Goal: Contribute content: Add original content to the website for others to see

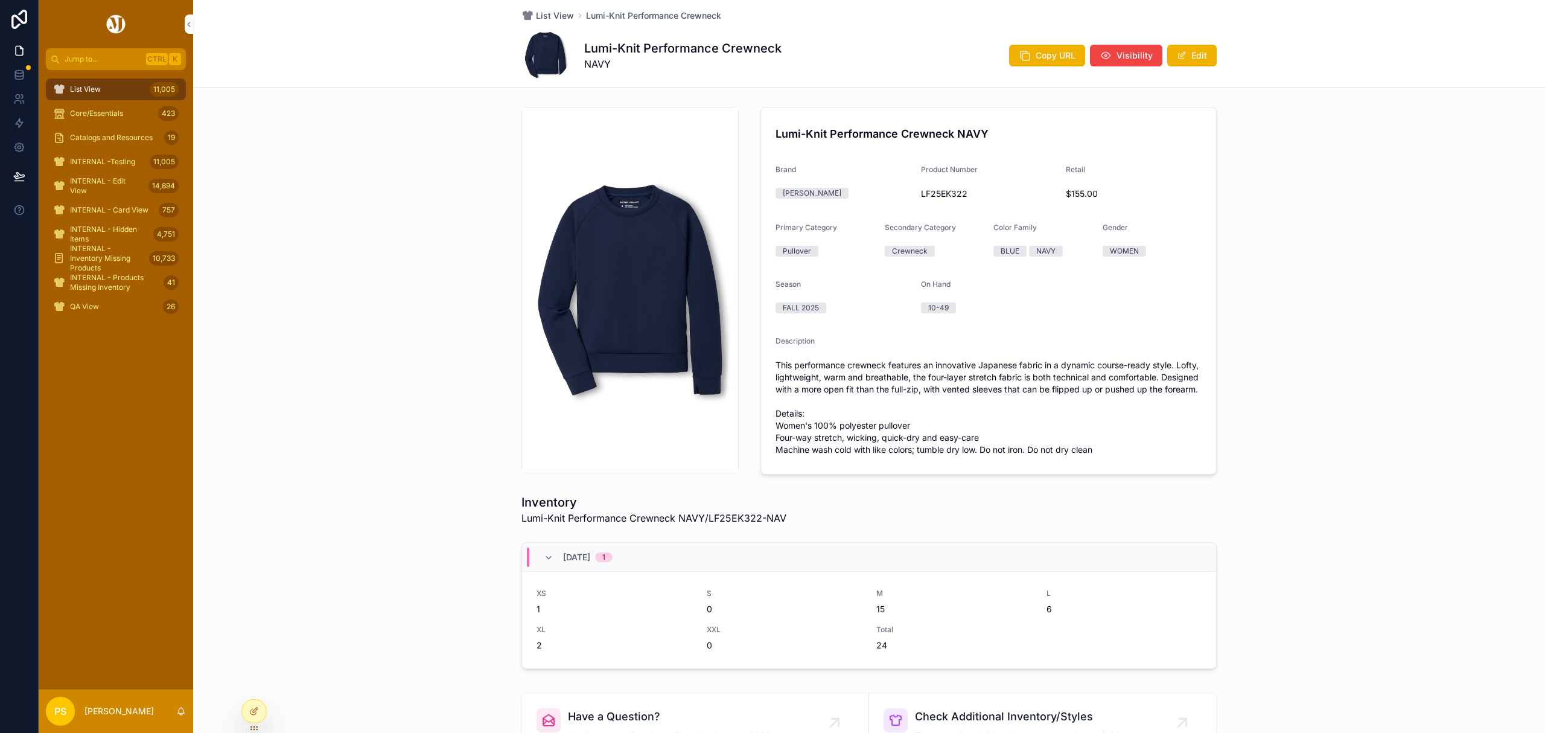
click at [128, 91] on div "List View 11,005" at bounding box center [116, 89] width 126 height 19
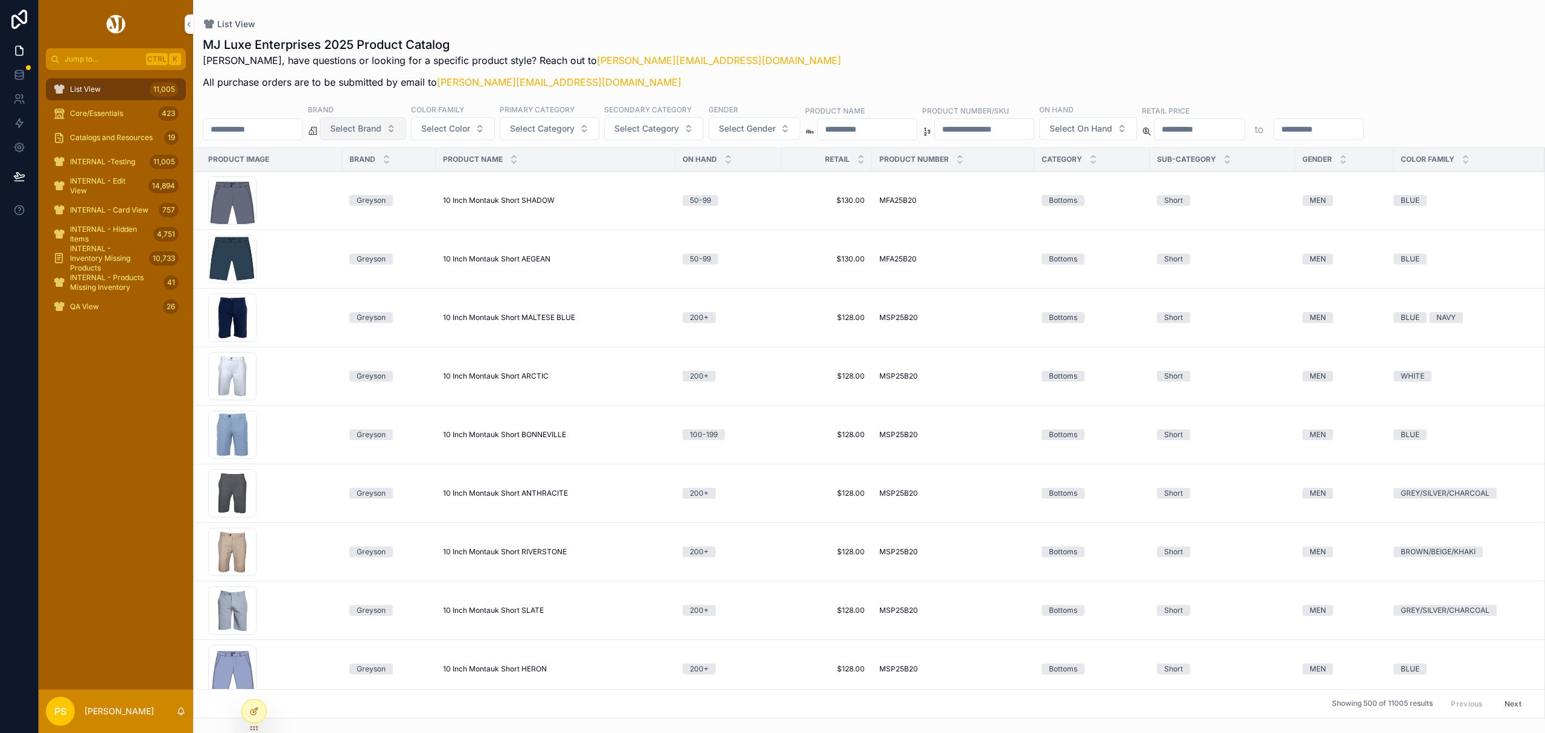
click at [381, 130] on span "Select Brand" at bounding box center [355, 129] width 51 height 12
click at [343, 180] on div "[PERSON_NAME]" at bounding box center [394, 177] width 168 height 19
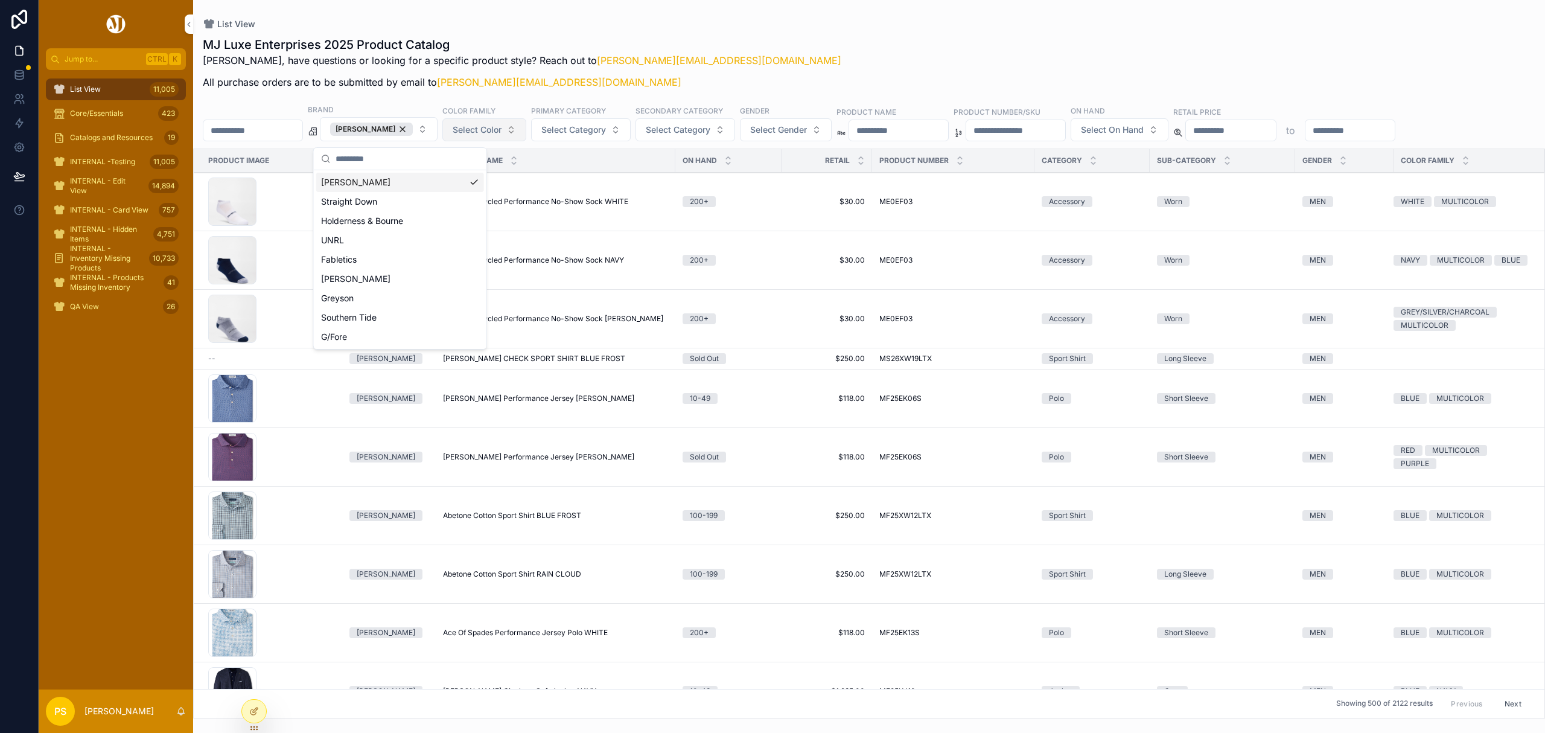
click at [502, 133] on span "Select Color" at bounding box center [477, 130] width 49 height 12
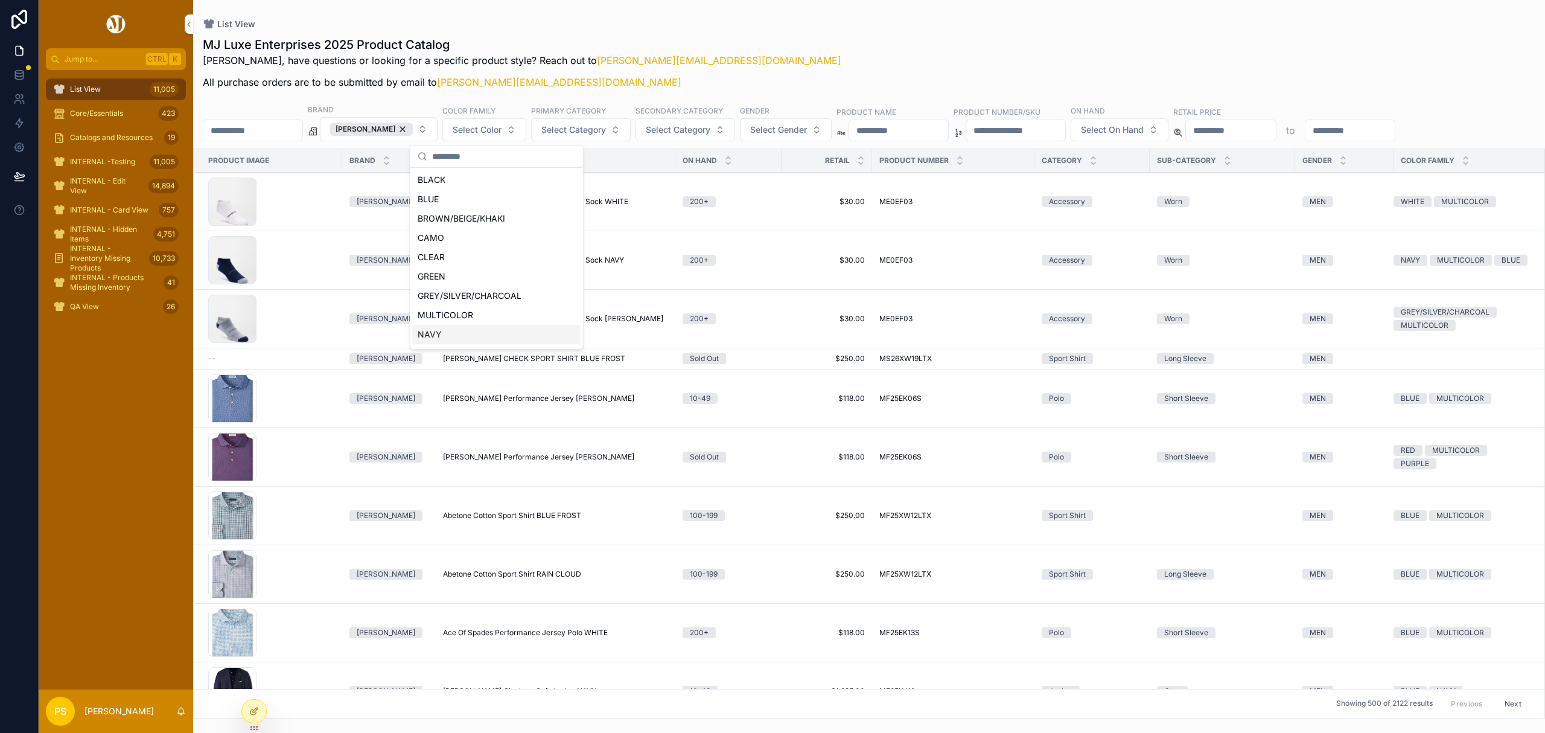
click at [483, 331] on div "NAVY" at bounding box center [497, 334] width 168 height 19
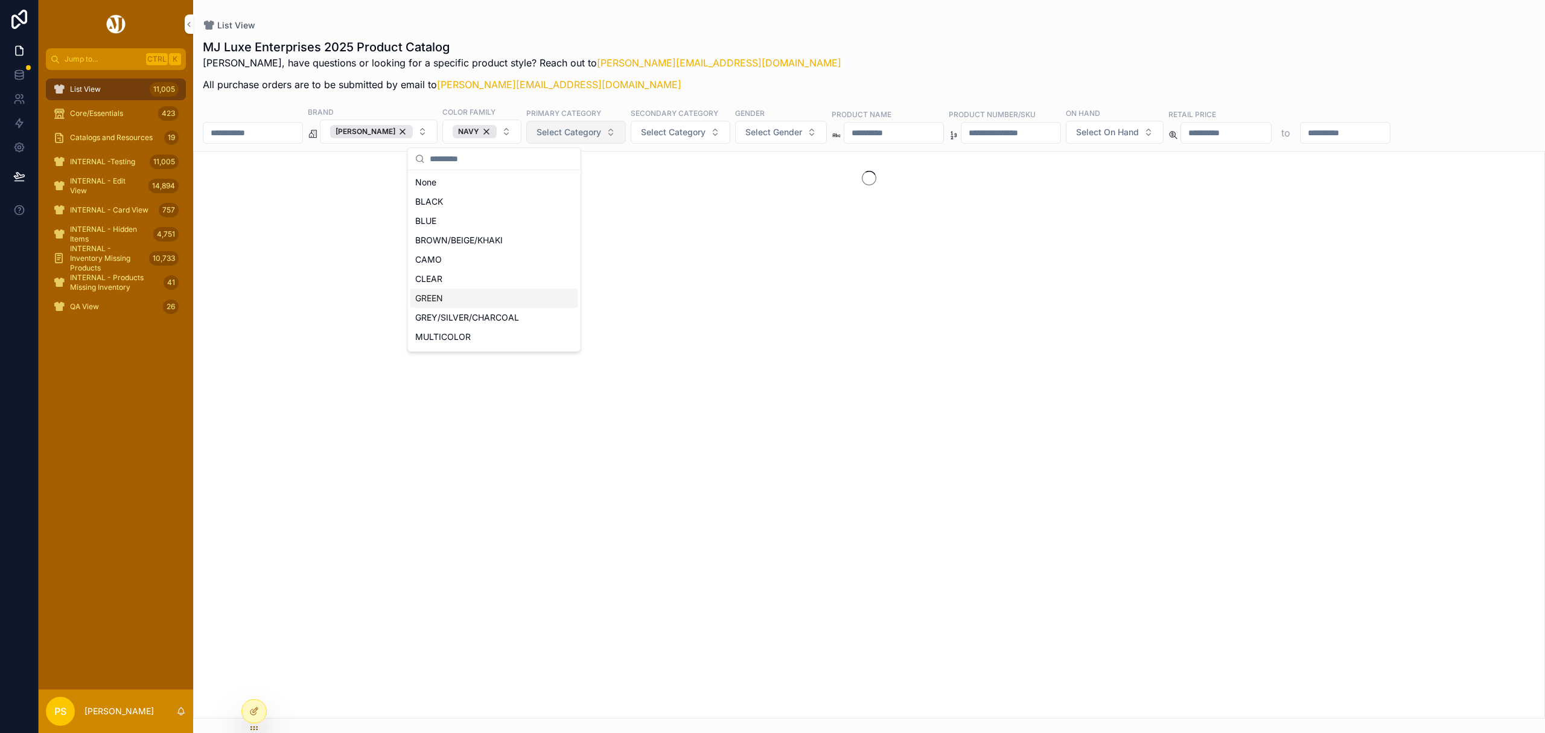
click at [601, 131] on span "Select Category" at bounding box center [569, 132] width 65 height 12
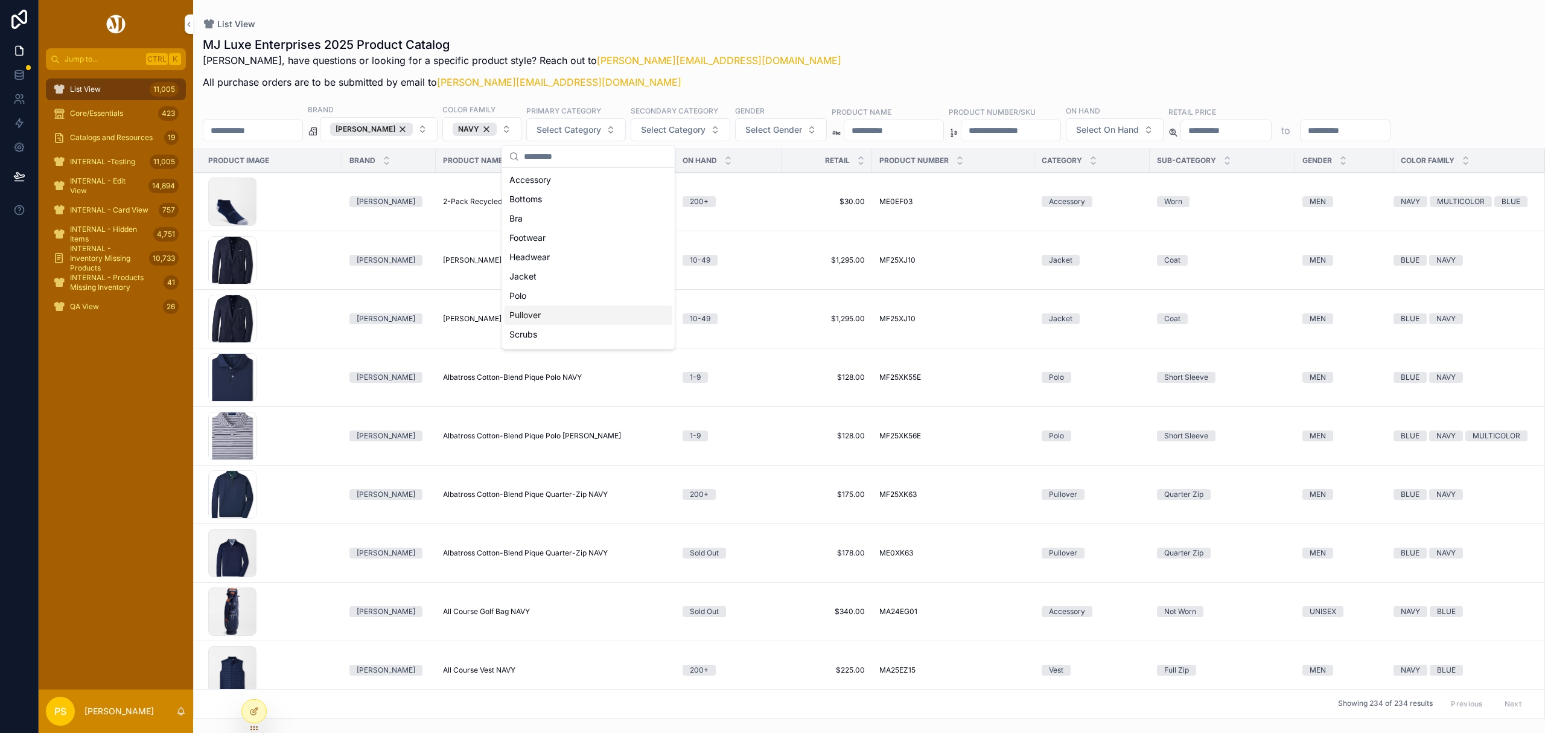
click at [561, 317] on div "Pullover" at bounding box center [589, 314] width 168 height 19
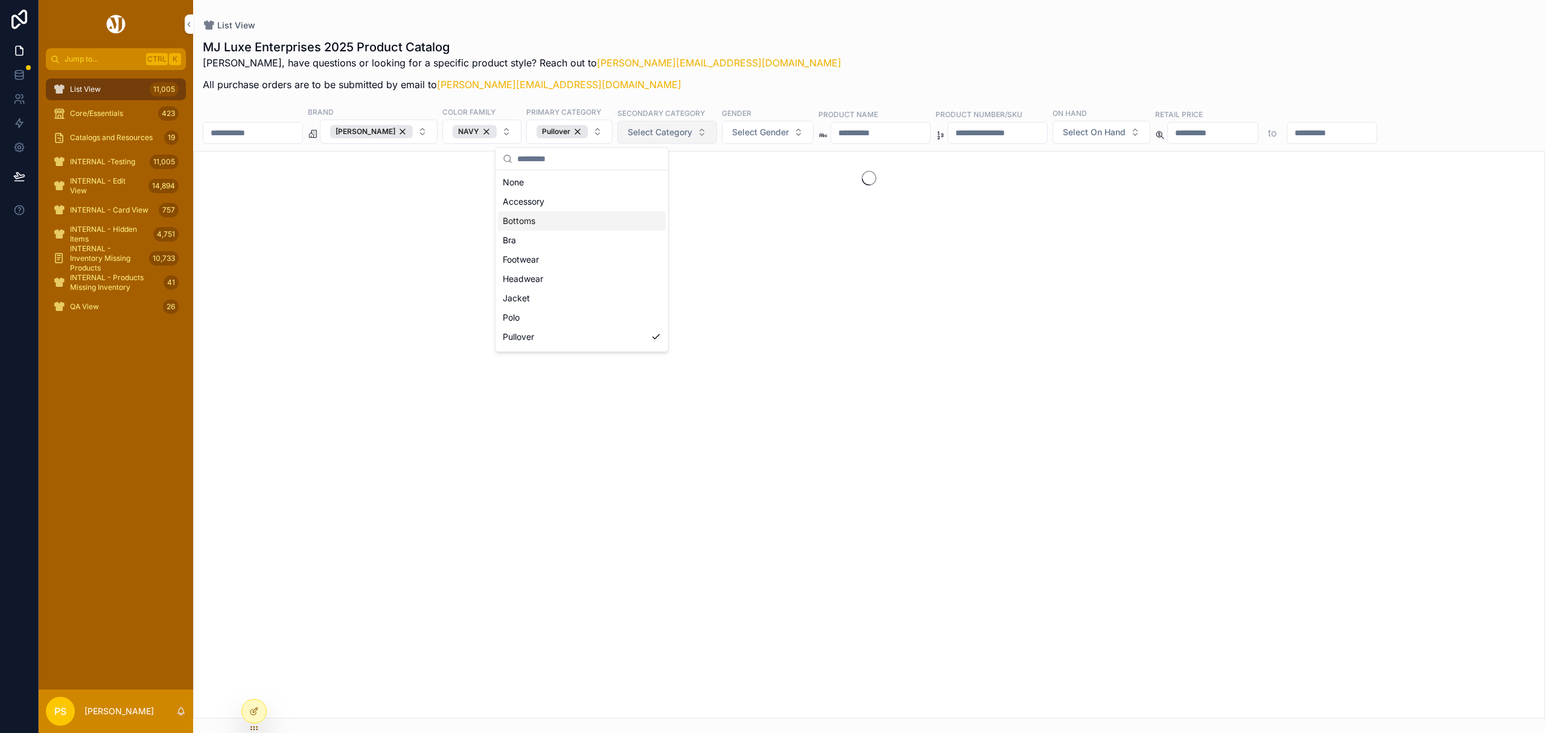
click at [692, 134] on span "Select Category" at bounding box center [660, 132] width 65 height 12
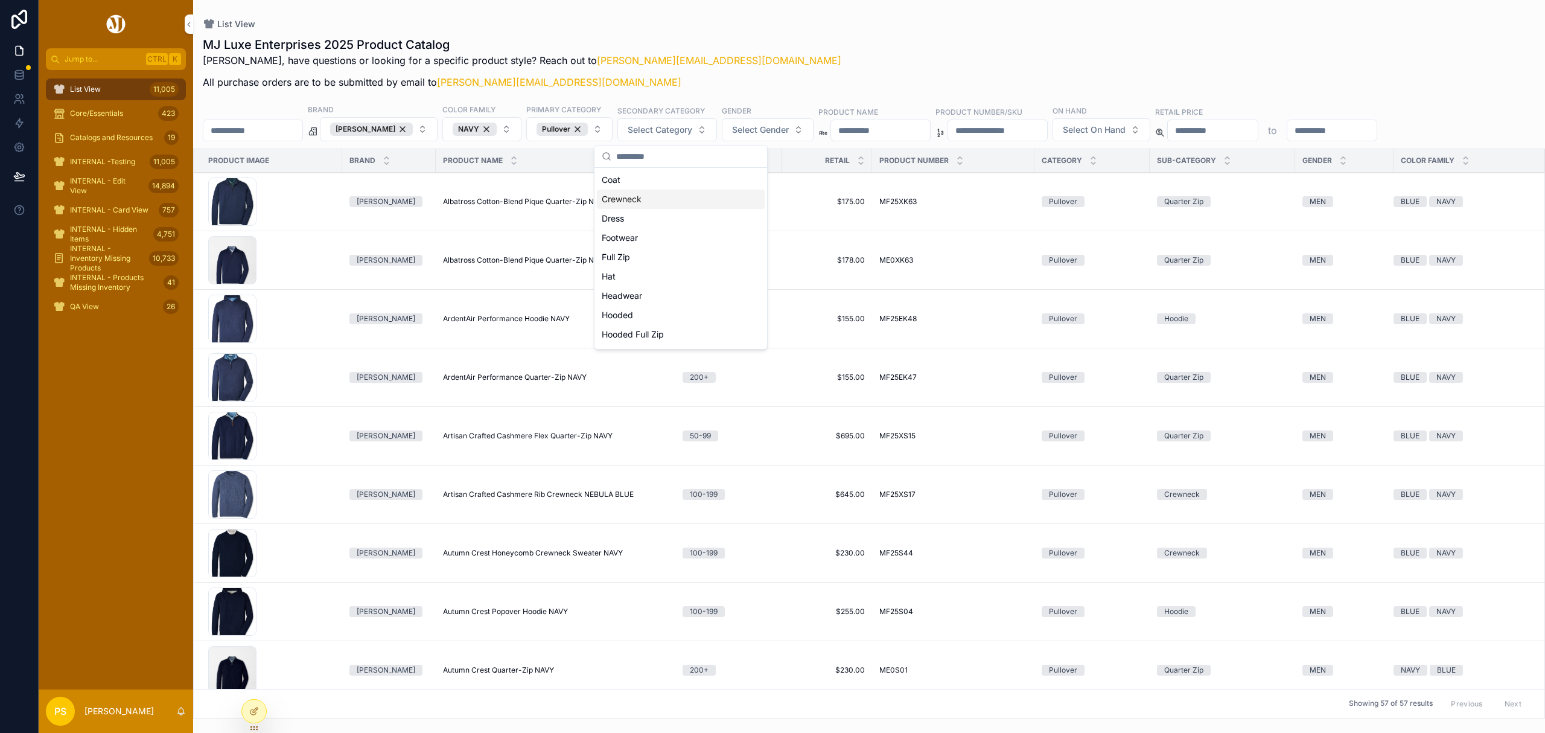
click at [675, 201] on div "Crewneck" at bounding box center [681, 199] width 168 height 19
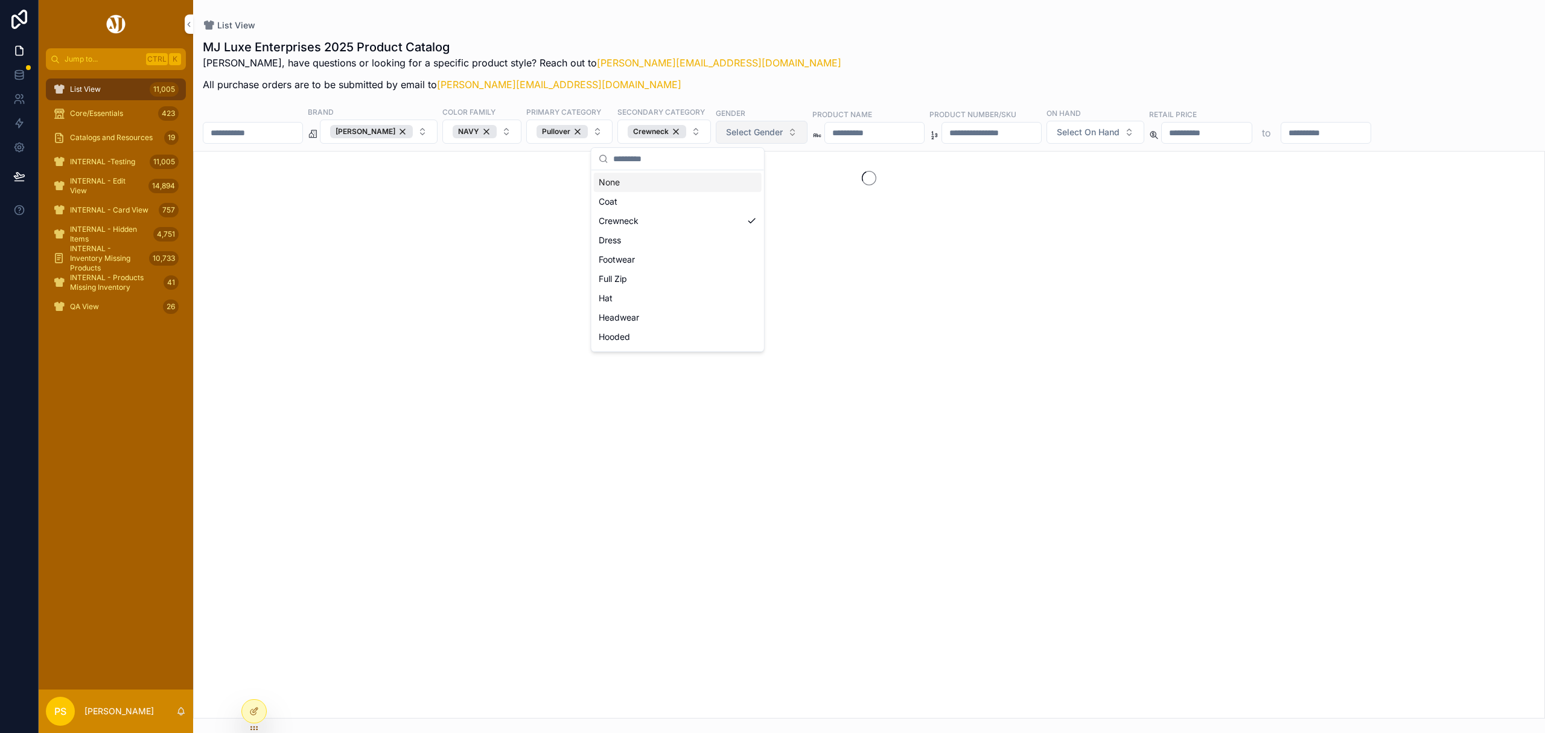
click at [802, 134] on button "Select Gender" at bounding box center [762, 132] width 92 height 23
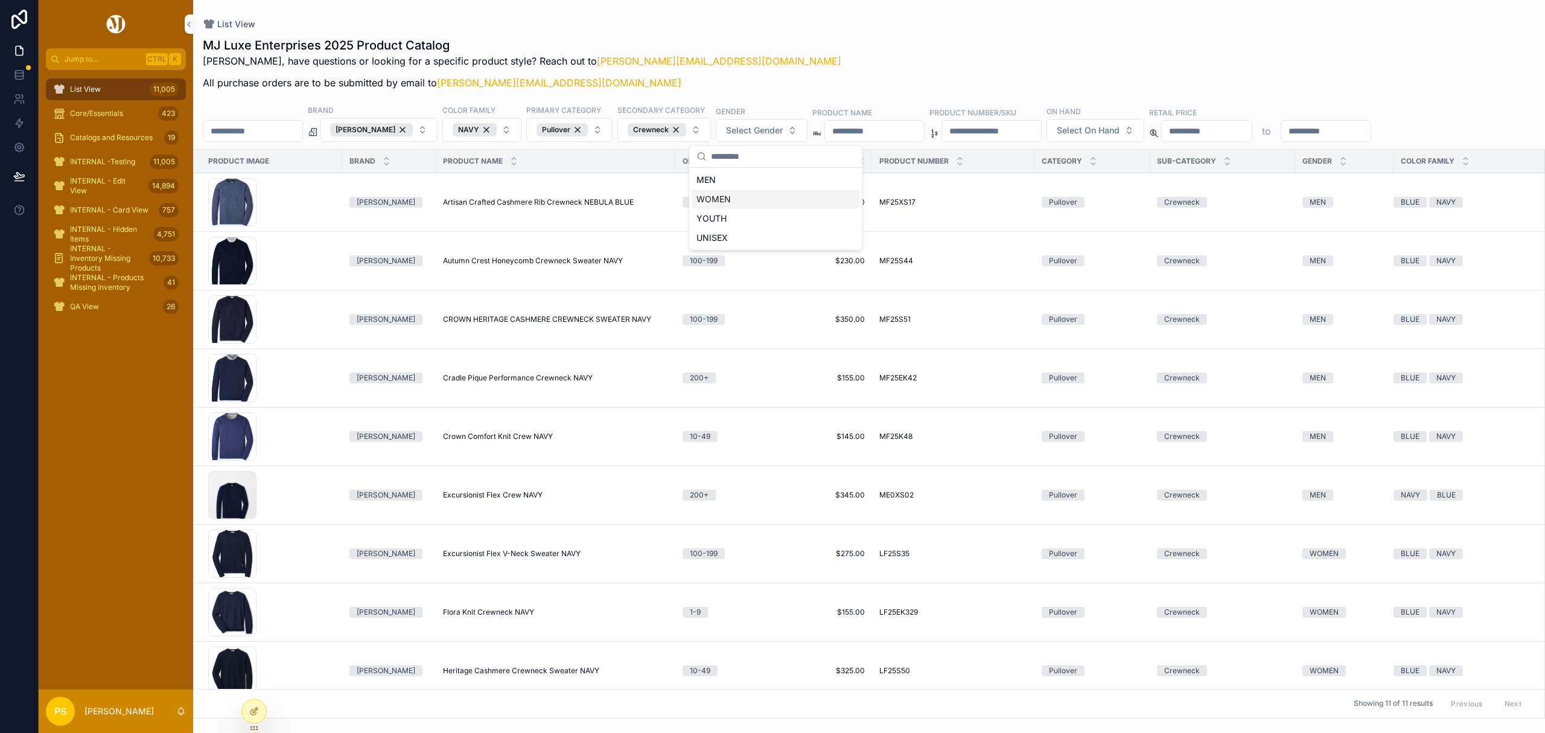
click at [738, 196] on div "WOMEN" at bounding box center [776, 199] width 168 height 19
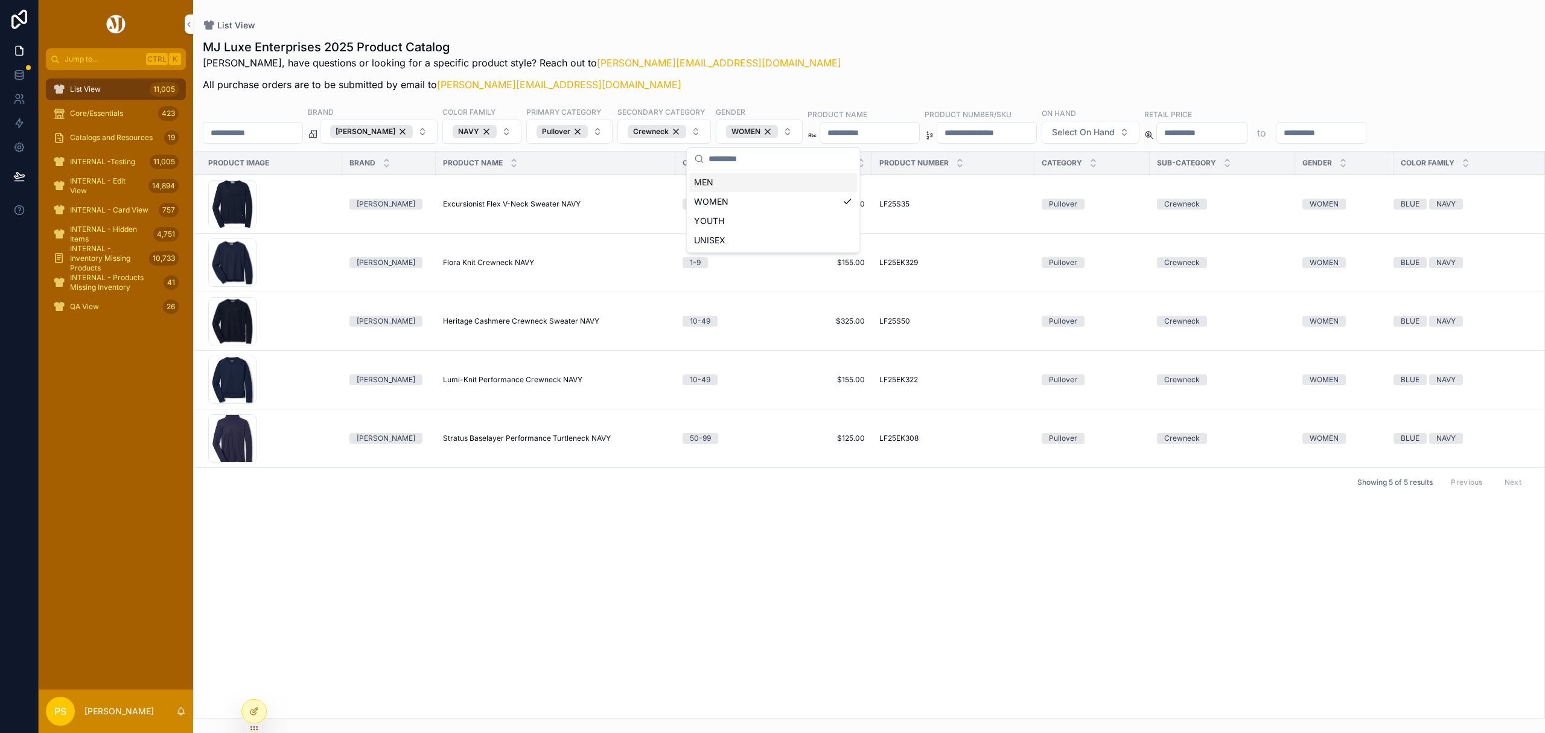
click at [794, 37] on div "MJ Luxe Enterprises 2025 Product Catalog Philip, have questions or looking for …" at bounding box center [869, 374] width 1352 height 687
click at [1367, 133] on input "scrollable content" at bounding box center [1322, 132] width 90 height 17
type input "***"
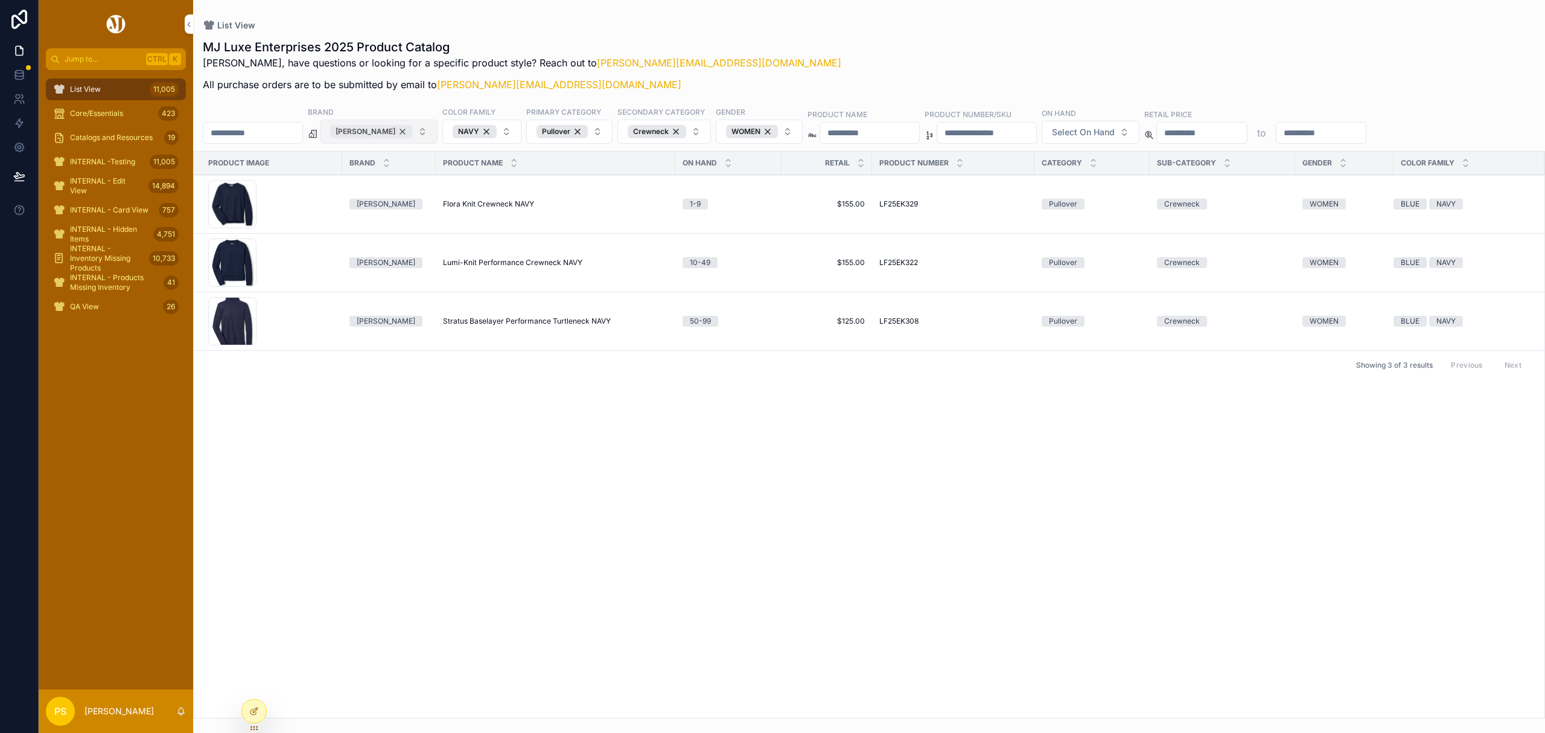
type input "***"
click at [413, 133] on div "[PERSON_NAME]" at bounding box center [371, 131] width 83 height 13
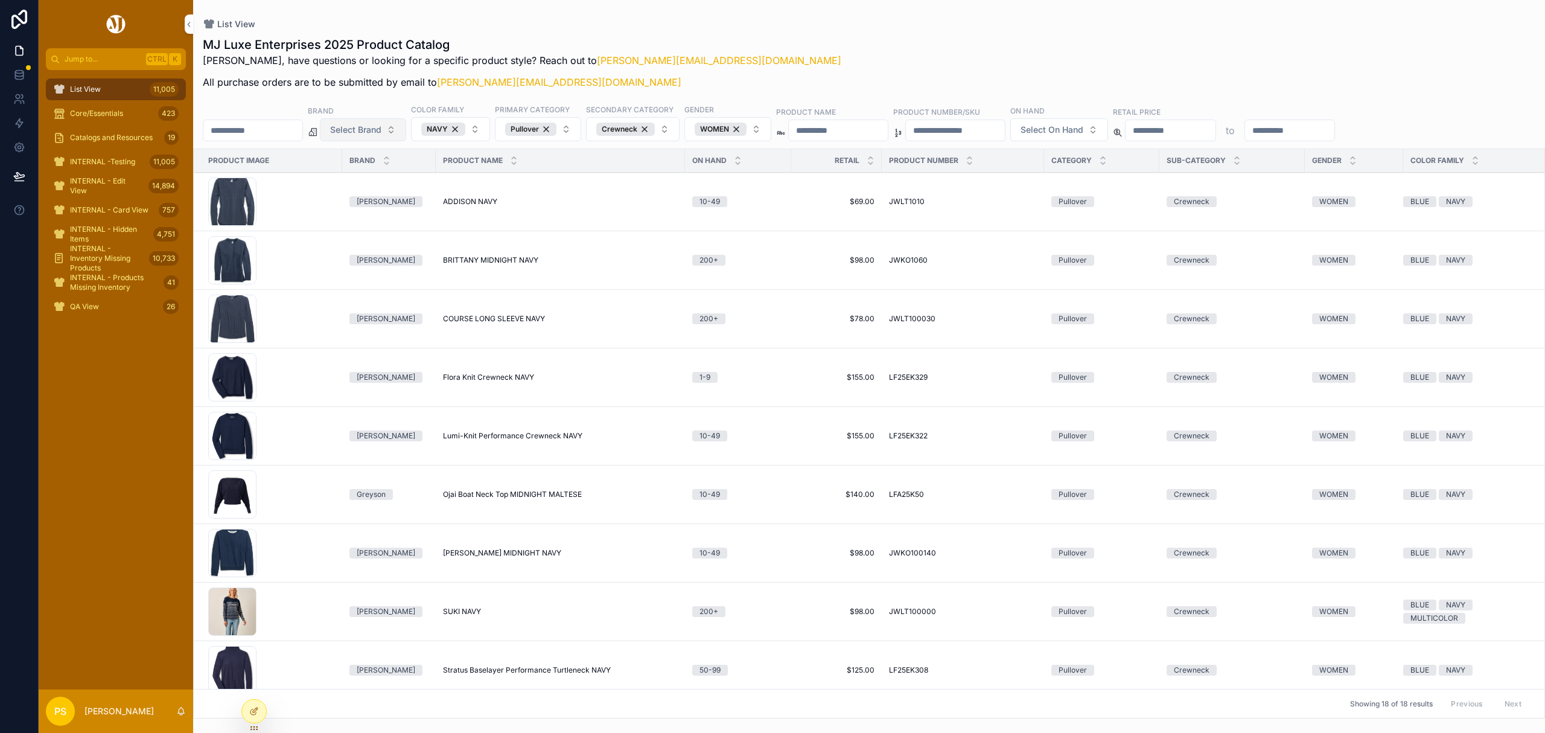
click at [867, 42] on div "MJ Luxe Enterprises 2025 Product Catalog Philip, have questions or looking for …" at bounding box center [869, 66] width 1333 height 60
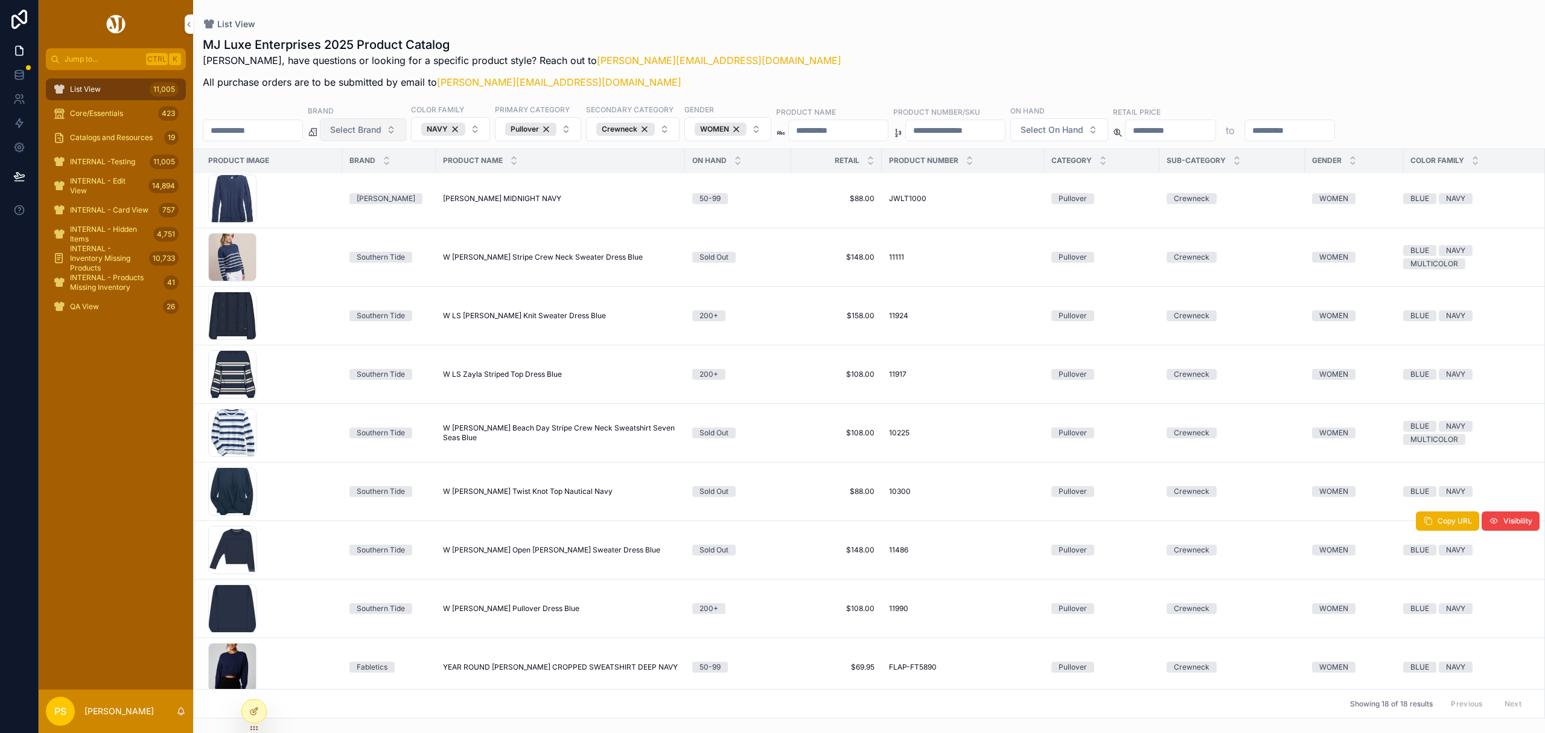
scroll to position [553, 0]
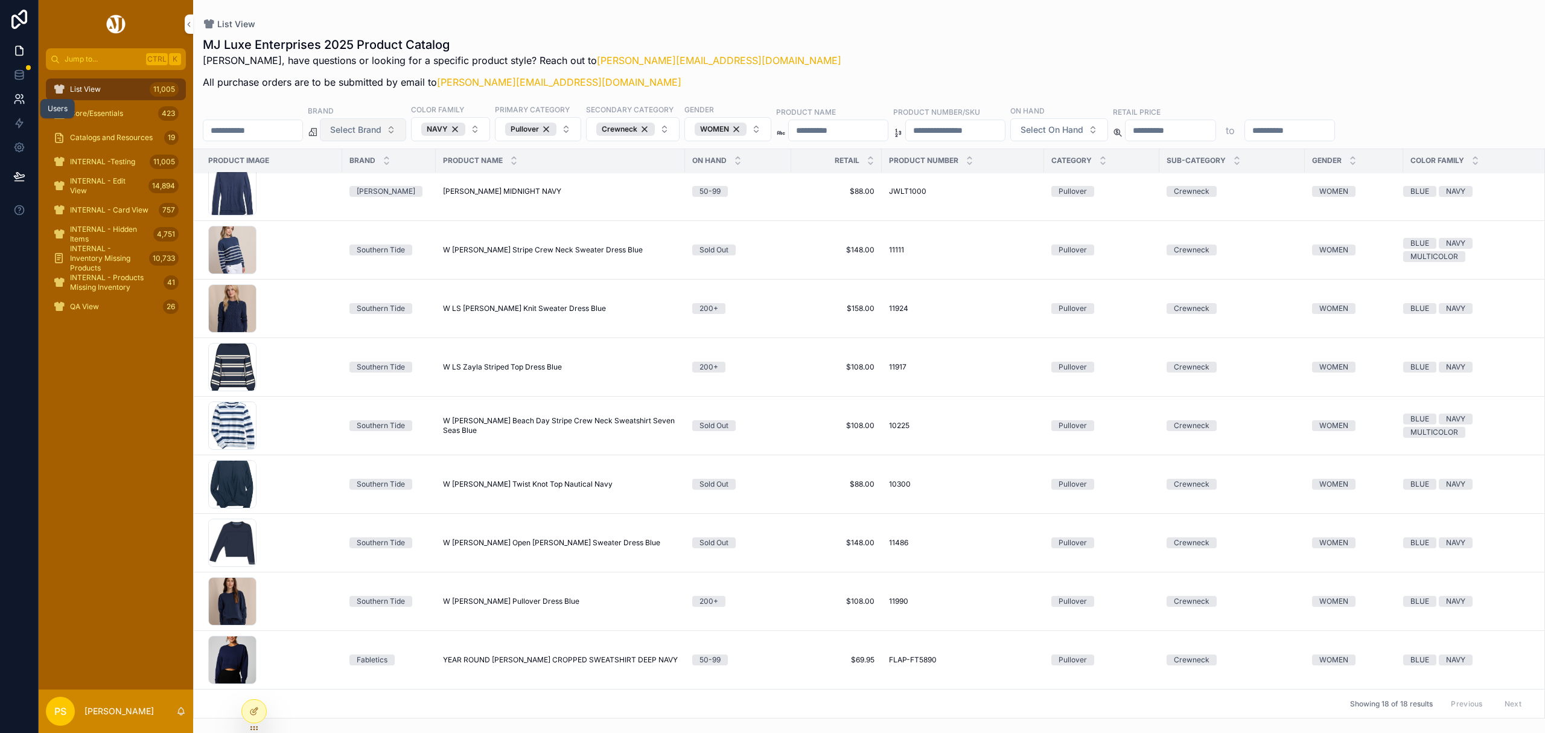
click at [13, 98] on icon at bounding box center [19, 99] width 12 height 12
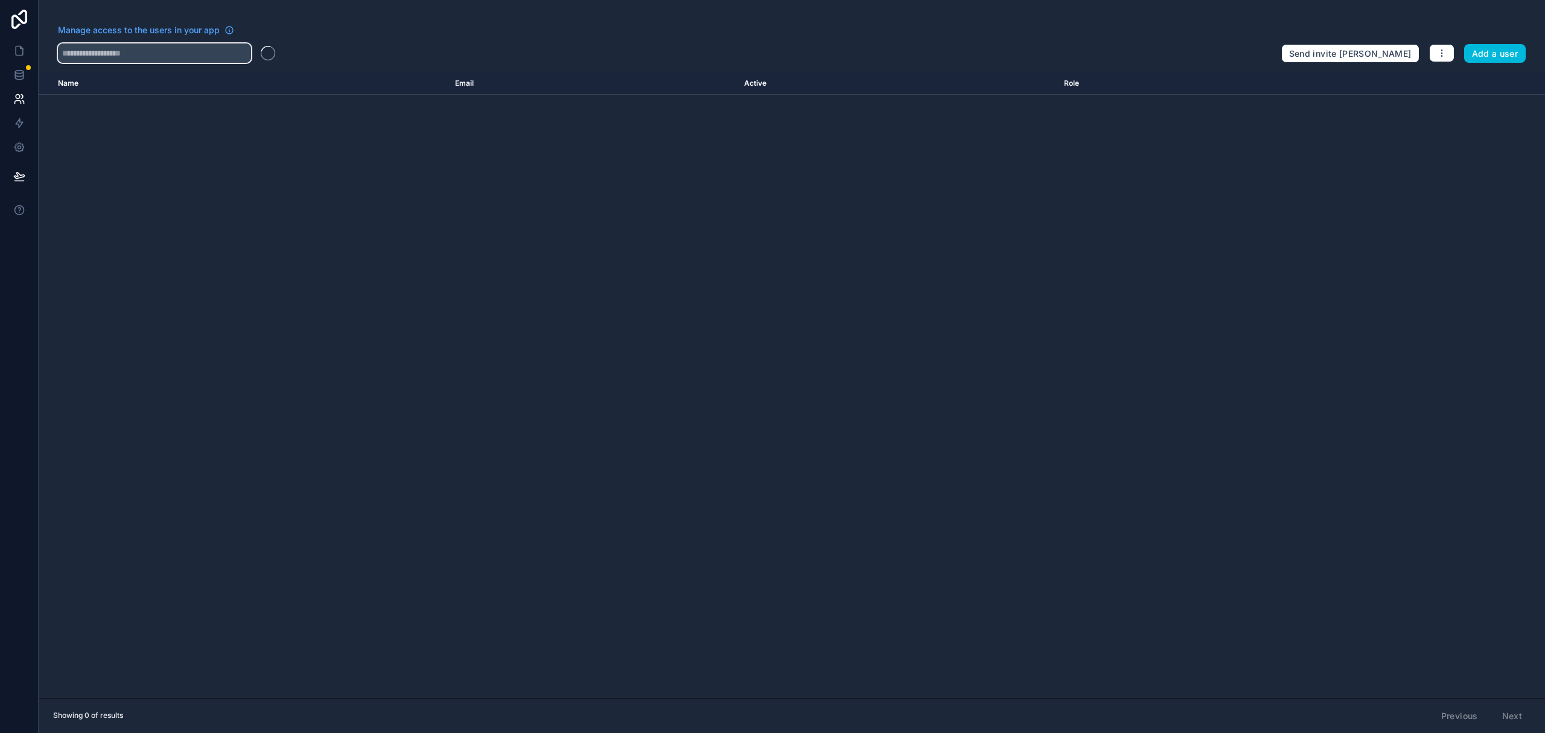
click at [158, 56] on input "text" at bounding box center [154, 52] width 193 height 19
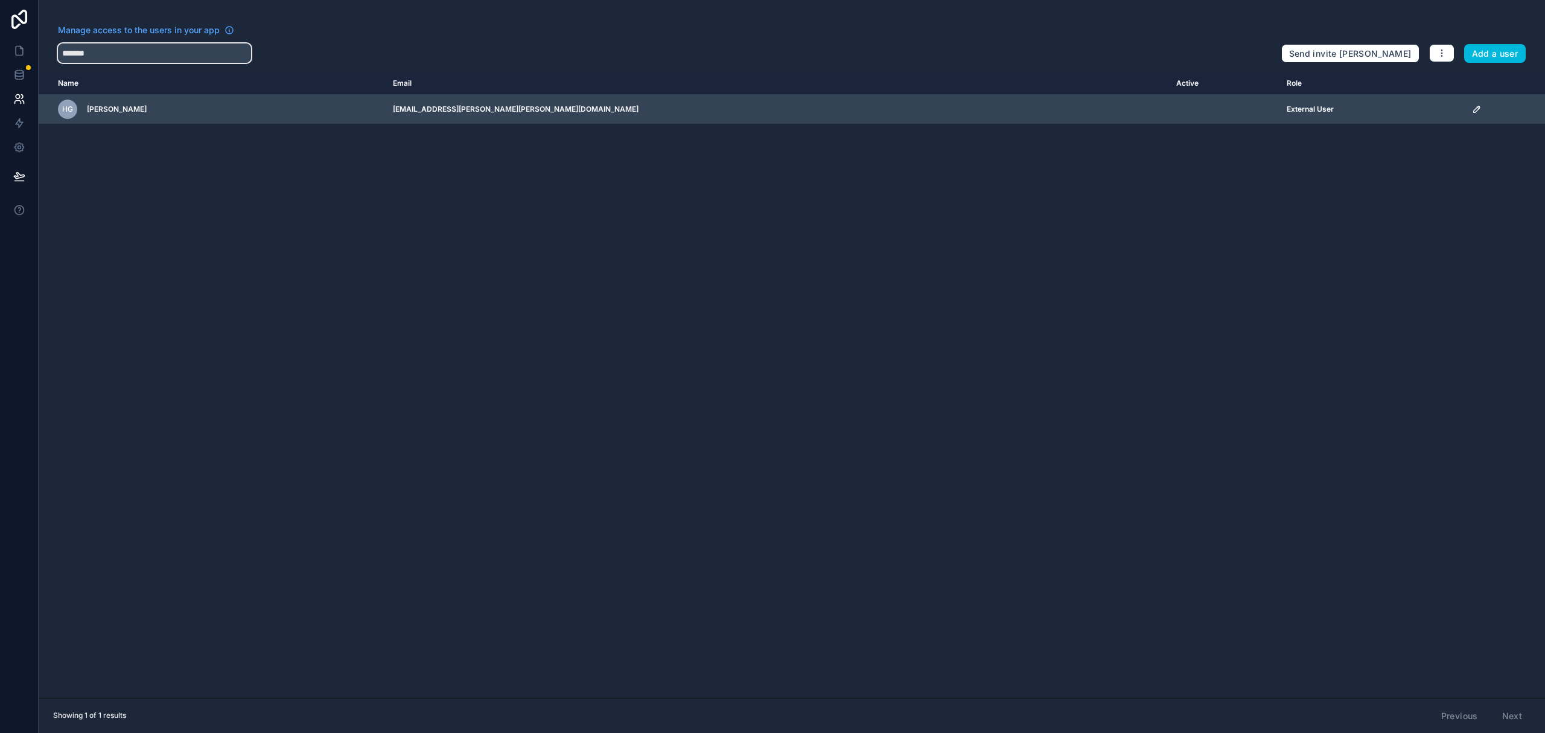
type input "*******"
click at [1472, 105] on icon "scrollable content" at bounding box center [1477, 109] width 10 height 10
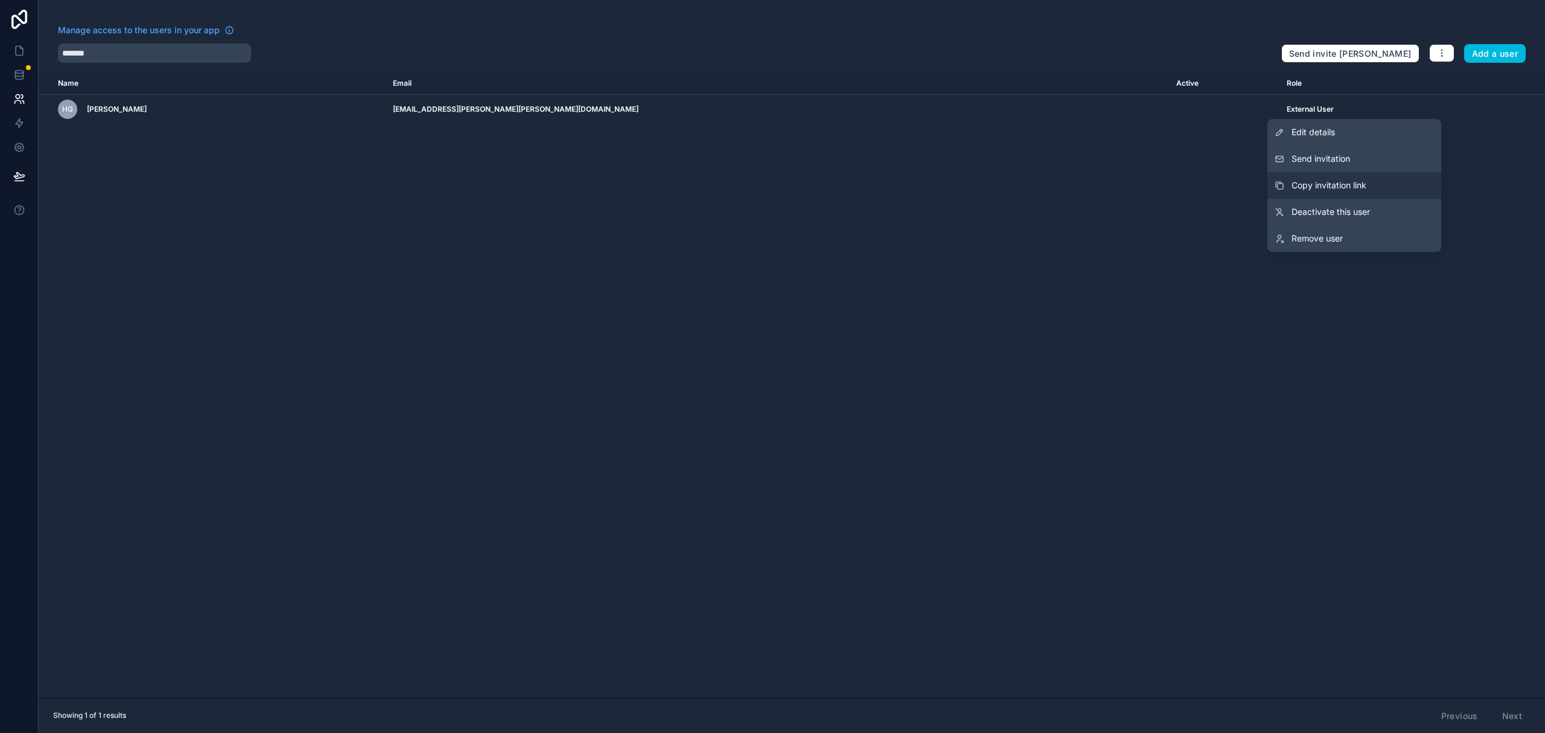
click at [1345, 177] on button "Copy invitation link" at bounding box center [1355, 185] width 174 height 27
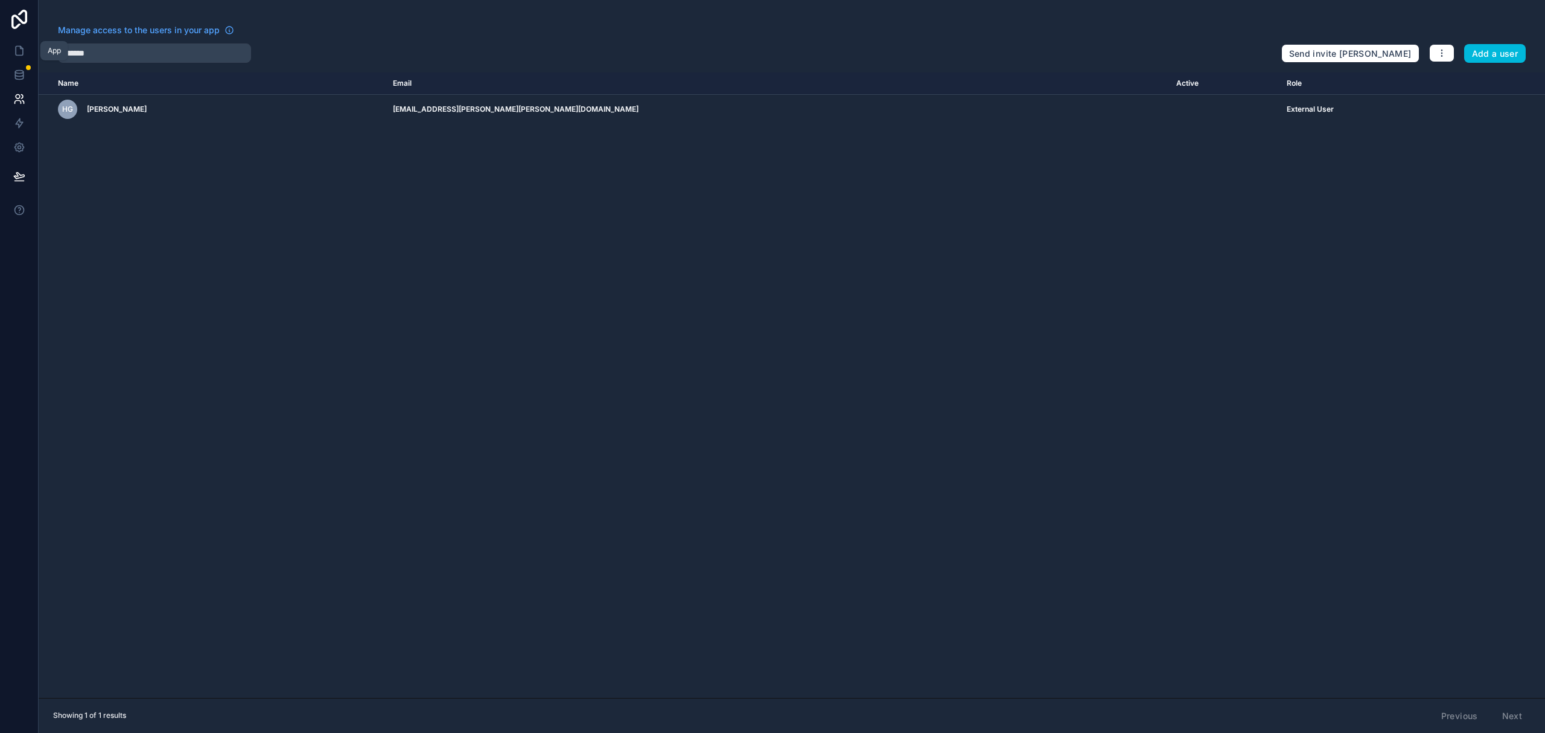
drag, startPoint x: 15, startPoint y: 52, endPoint x: 46, endPoint y: 51, distance: 31.4
click at [16, 52] on icon at bounding box center [19, 50] width 7 height 9
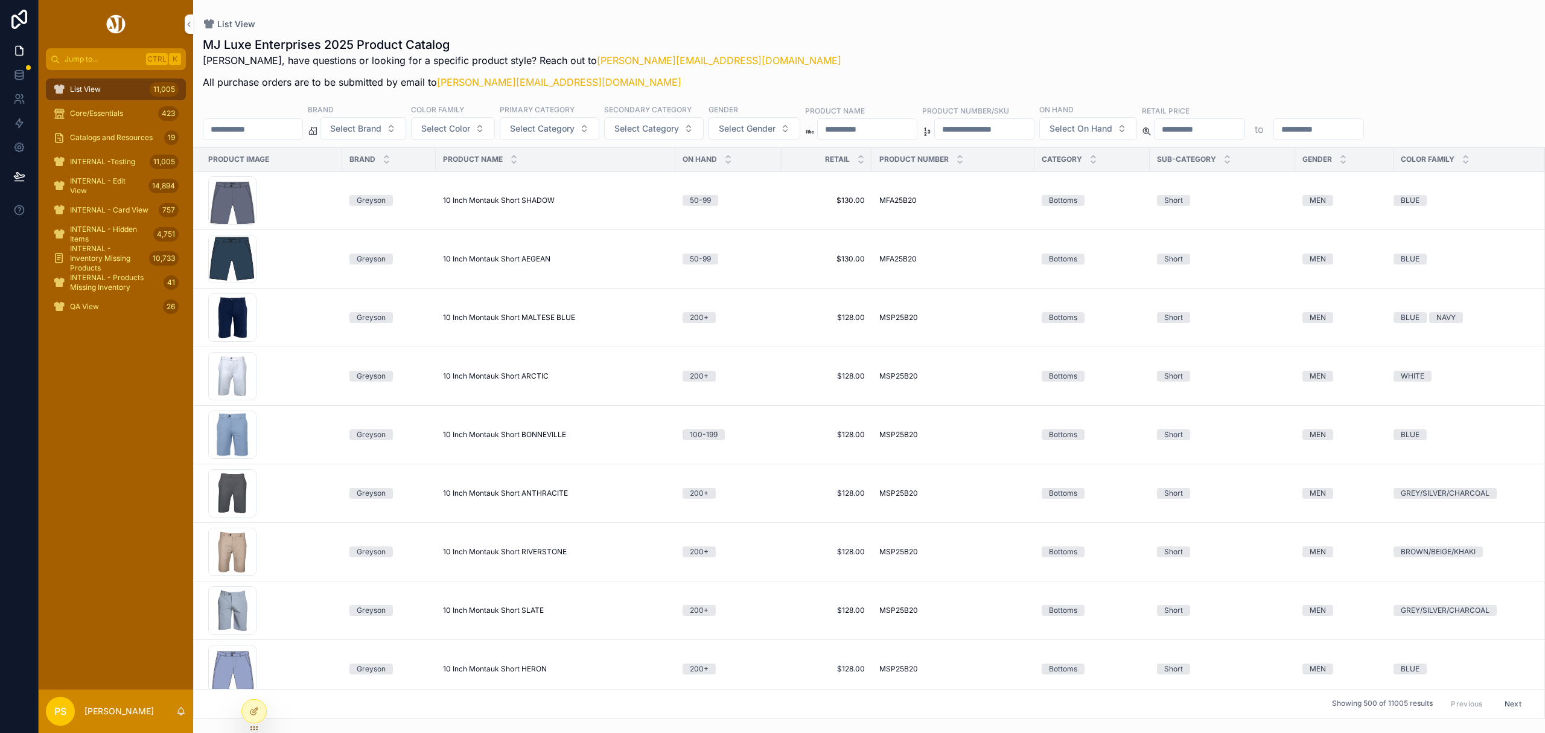
click at [285, 126] on input "scrollable content" at bounding box center [252, 129] width 99 height 17
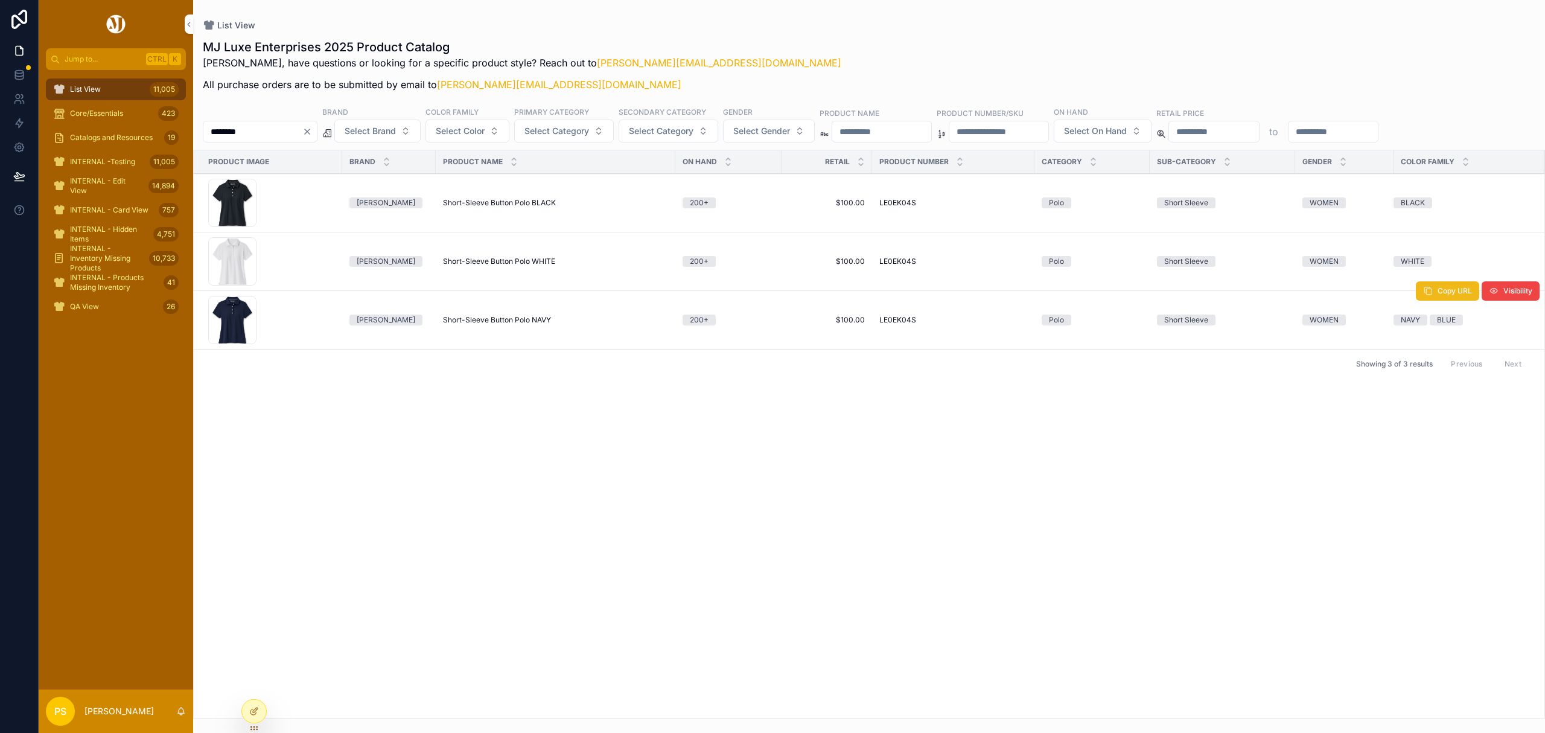
click at [1452, 298] on button "Copy URL" at bounding box center [1447, 290] width 63 height 19
click at [500, 325] on span "Short-Sleeve Button Polo NAVY" at bounding box center [497, 320] width 108 height 10
click at [273, 144] on div "MJ Luxe Enterprises 2025 Product Catalog Philip, have questions or looking for …" at bounding box center [869, 374] width 1352 height 687
click at [272, 135] on input "********" at bounding box center [252, 131] width 99 height 17
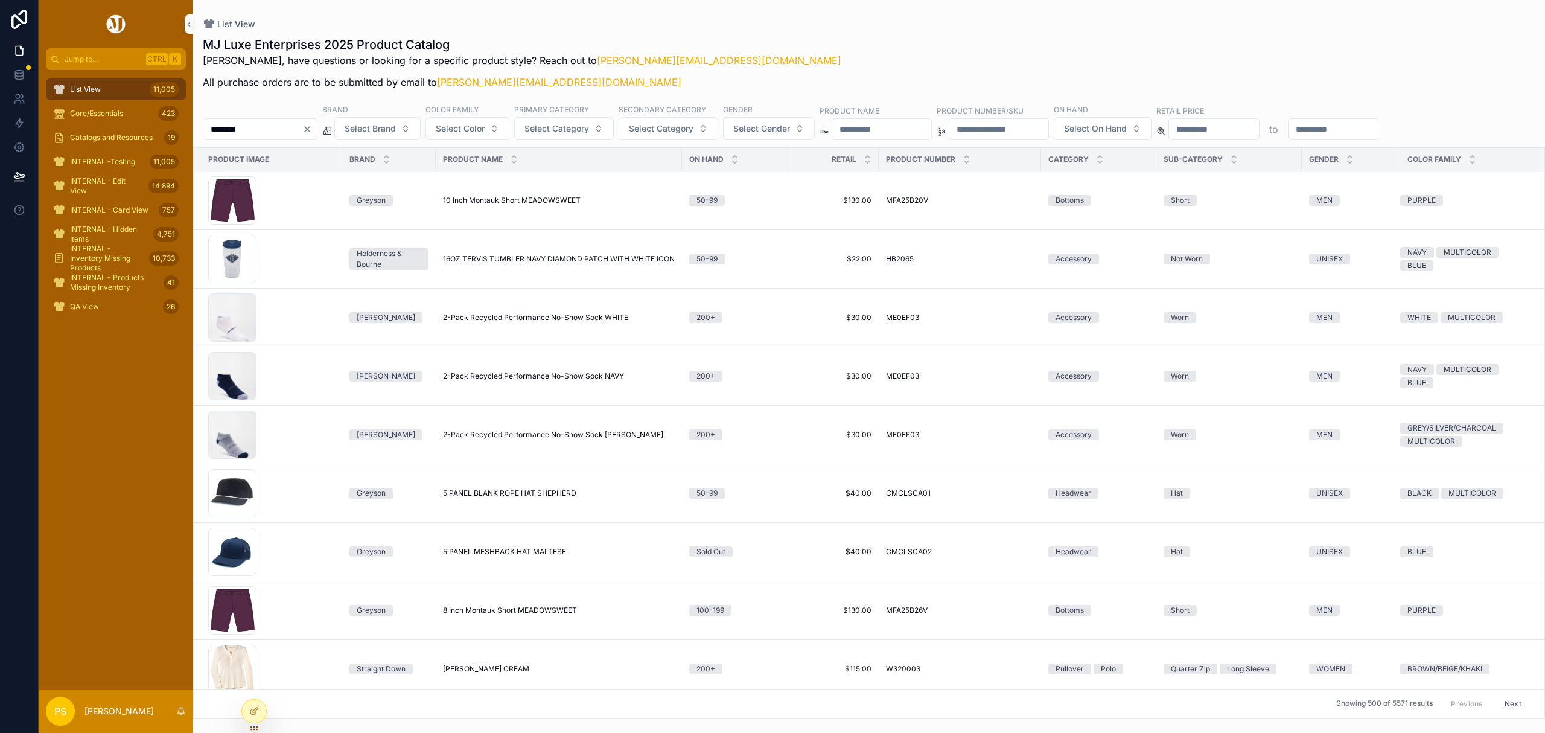
type input "********"
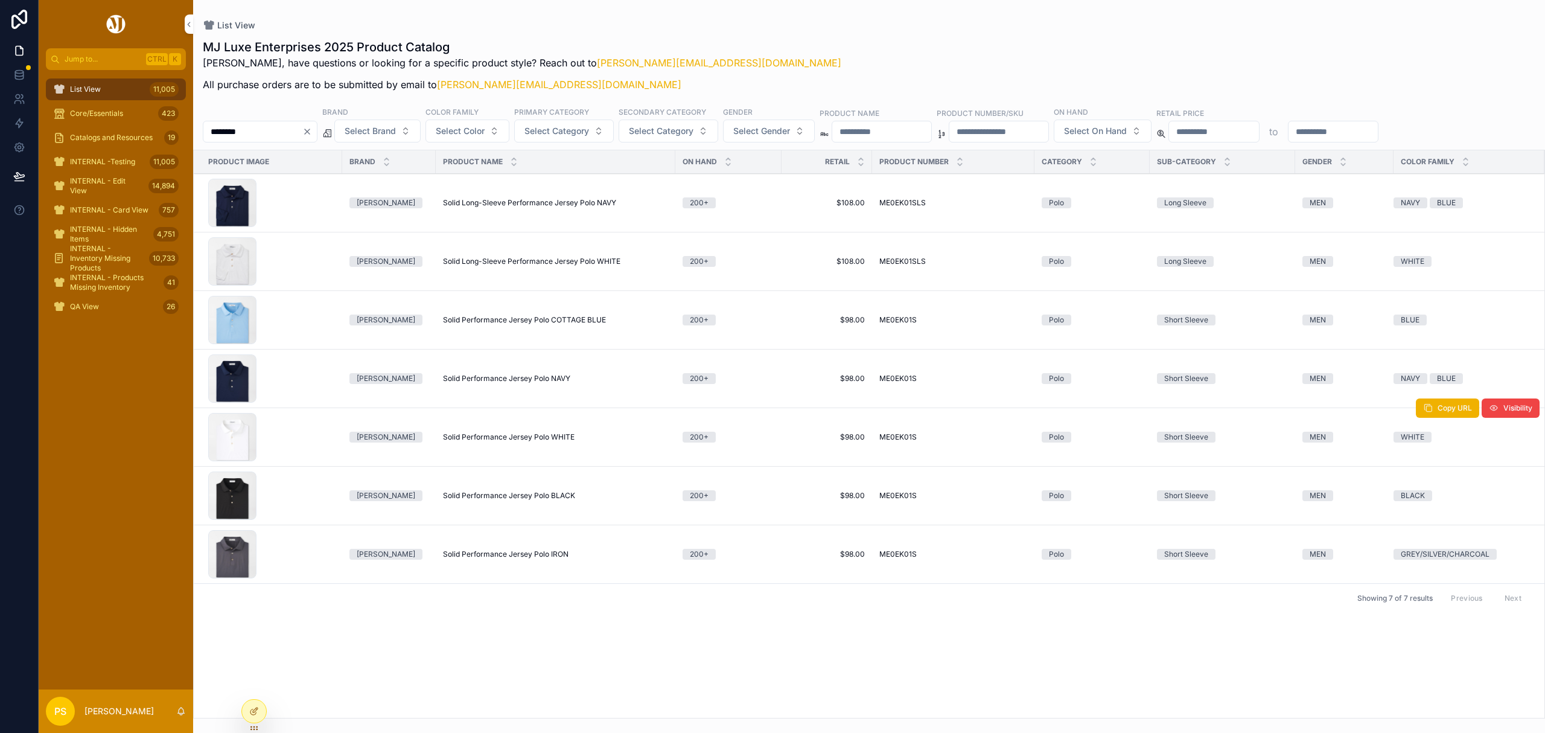
click at [481, 433] on span "Solid Performance Jersey Polo WHITE" at bounding box center [509, 437] width 132 height 10
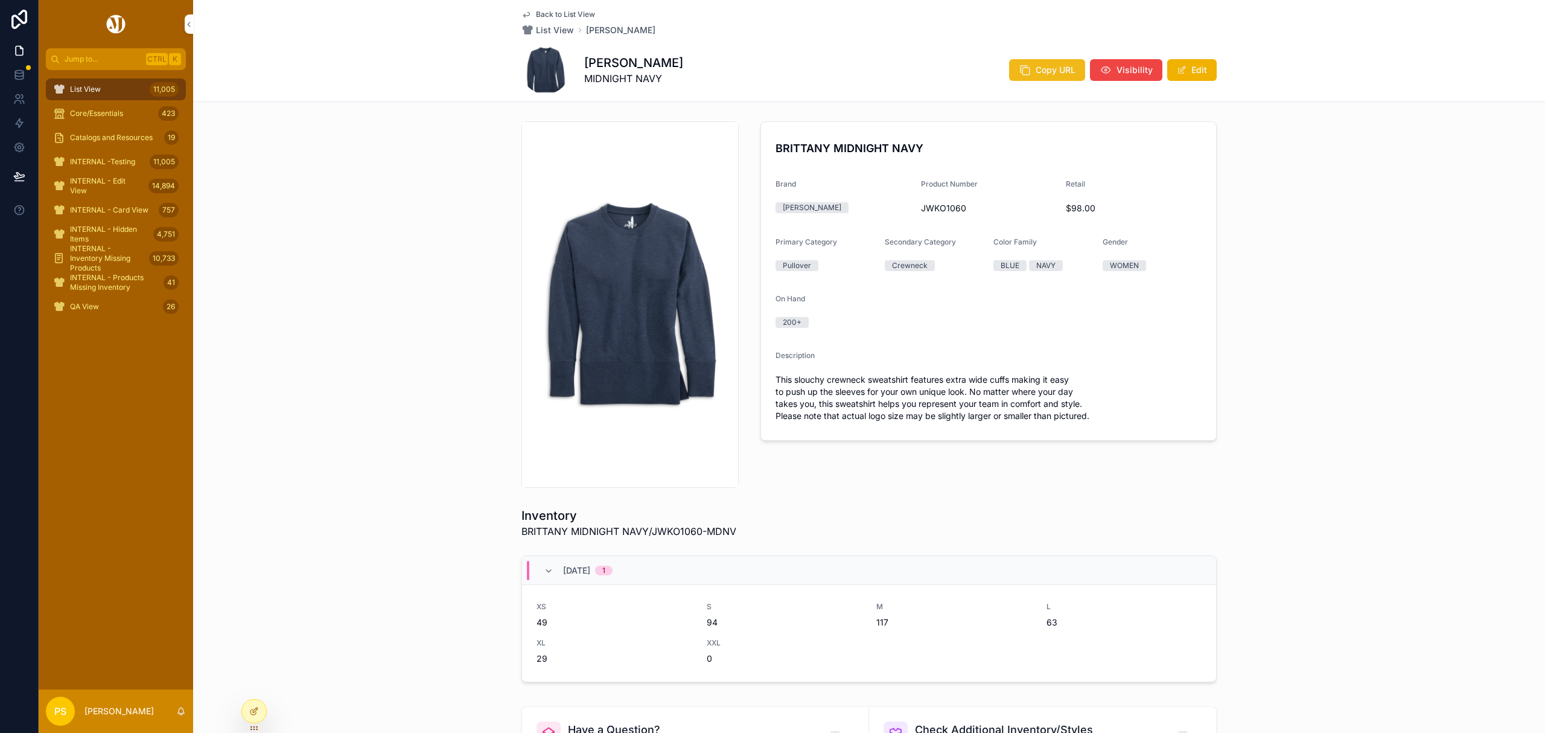
click at [1047, 71] on span "Copy URL" at bounding box center [1056, 70] width 40 height 12
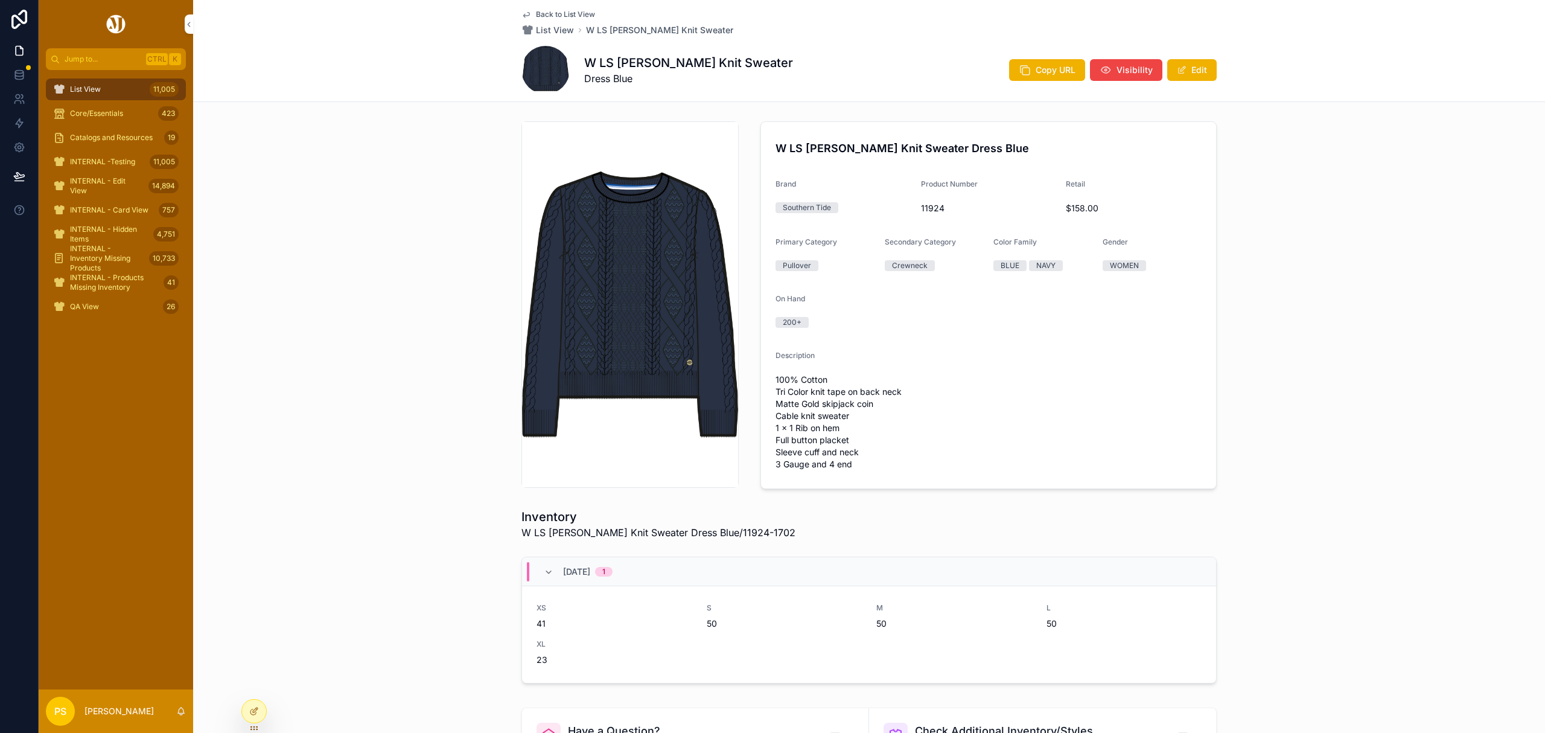
click at [933, 208] on span "11924" at bounding box center [989, 208] width 136 height 12
click at [925, 206] on span "11924" at bounding box center [989, 208] width 136 height 12
copy span "11924"
drag, startPoint x: 718, startPoint y: 532, endPoint x: 771, endPoint y: 534, distance: 53.1
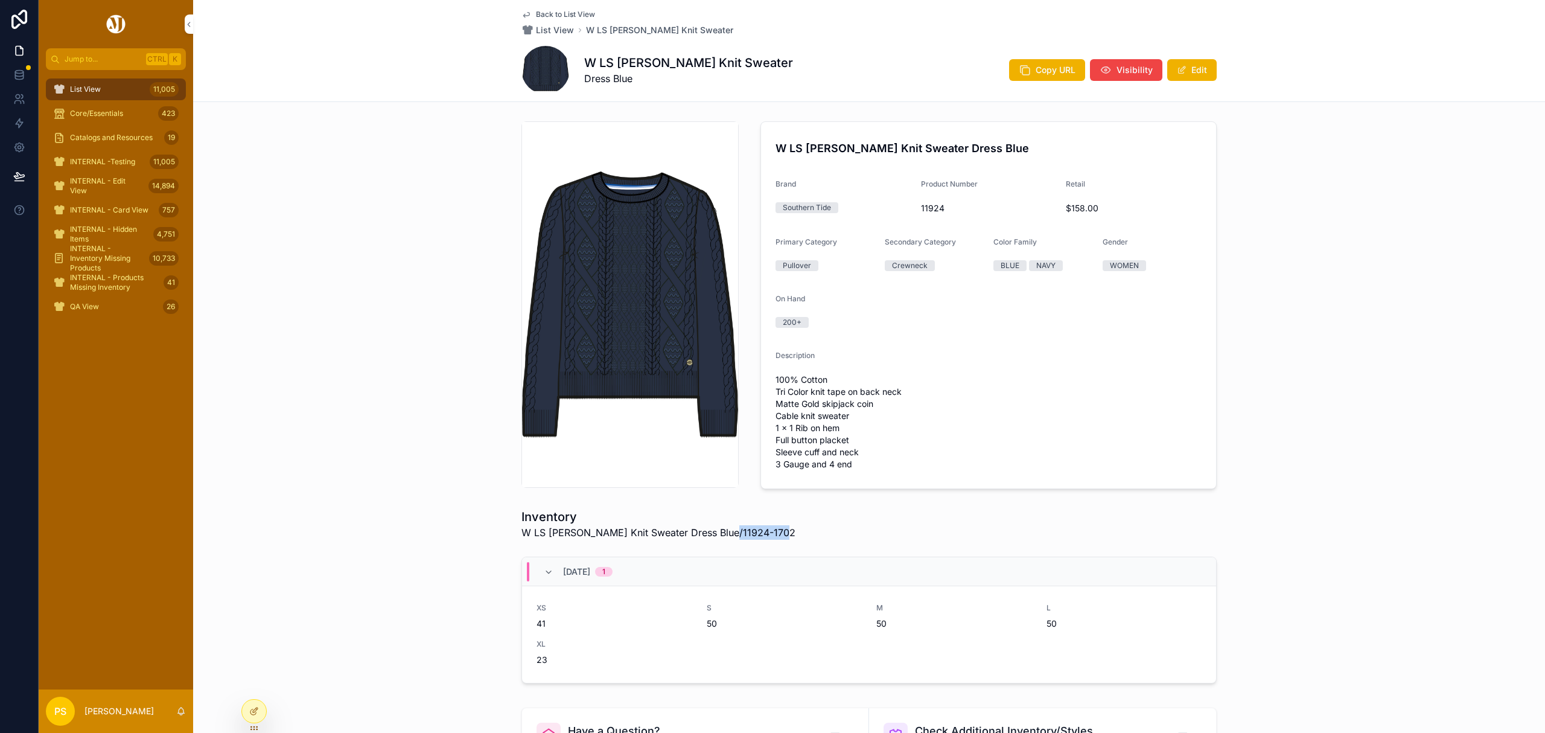
click at [771, 534] on div "Inventory W LS Connie Cable Knit Sweater Dress Blue/11924-1702" at bounding box center [868, 523] width 695 height 31
copy span "11924-1702"
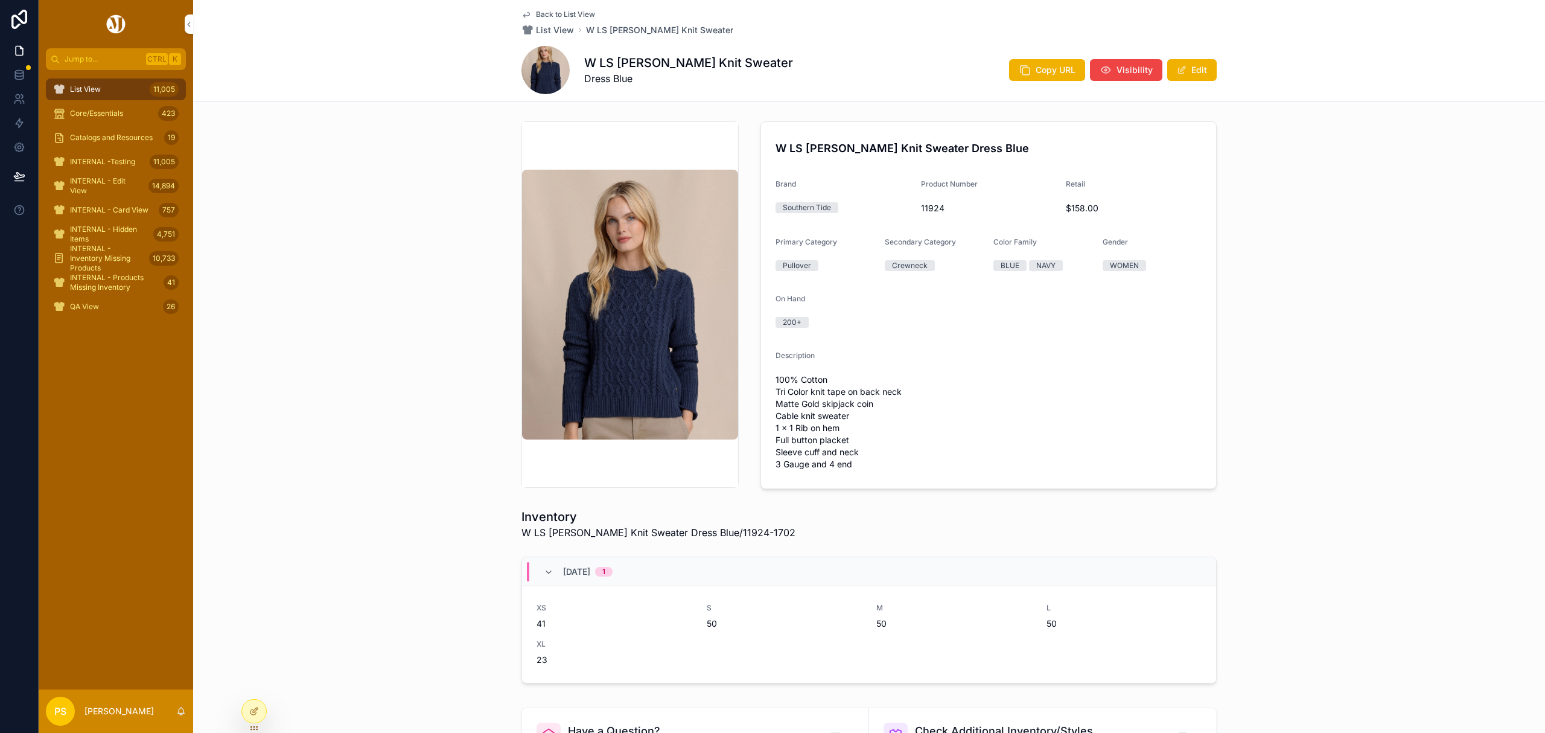
click at [380, 298] on div "W LS Connie Cable Knit Sweater Dress Blue Brand Southern Tide Product Number 11…" at bounding box center [869, 304] width 1352 height 377
click at [1036, 66] on span "Copy URL" at bounding box center [1056, 70] width 40 height 12
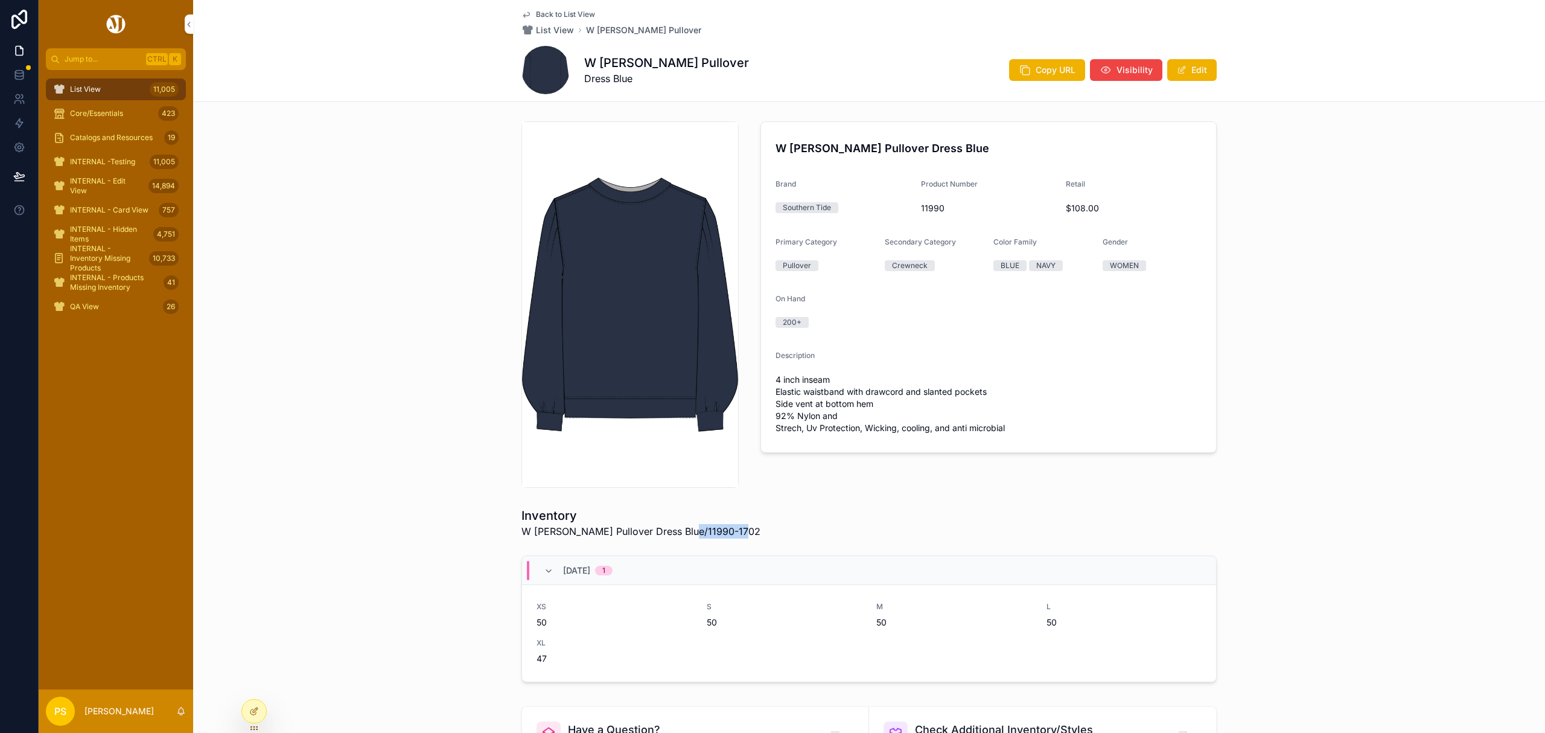
drag, startPoint x: 679, startPoint y: 532, endPoint x: 729, endPoint y: 527, distance: 50.3
click at [729, 527] on span "W Sara Lounge Pullover Dress Blue/11990-1702" at bounding box center [640, 531] width 239 height 14
copy span "11990-1702"
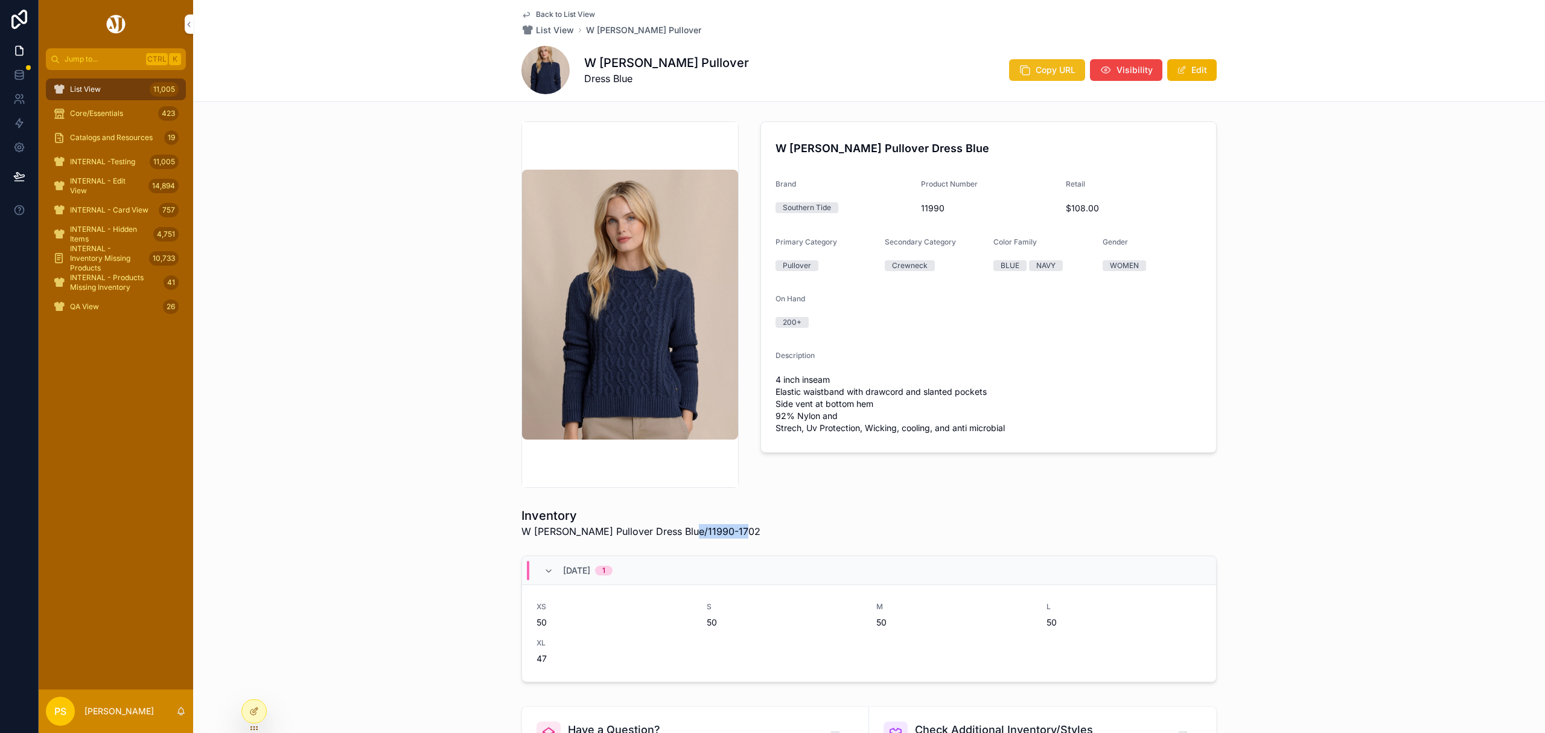
click at [1036, 64] on span "Copy URL" at bounding box center [1056, 70] width 40 height 12
click at [922, 206] on span "11990" at bounding box center [989, 208] width 136 height 12
copy span "11990"
drag, startPoint x: 680, startPoint y: 532, endPoint x: 732, endPoint y: 529, distance: 52.6
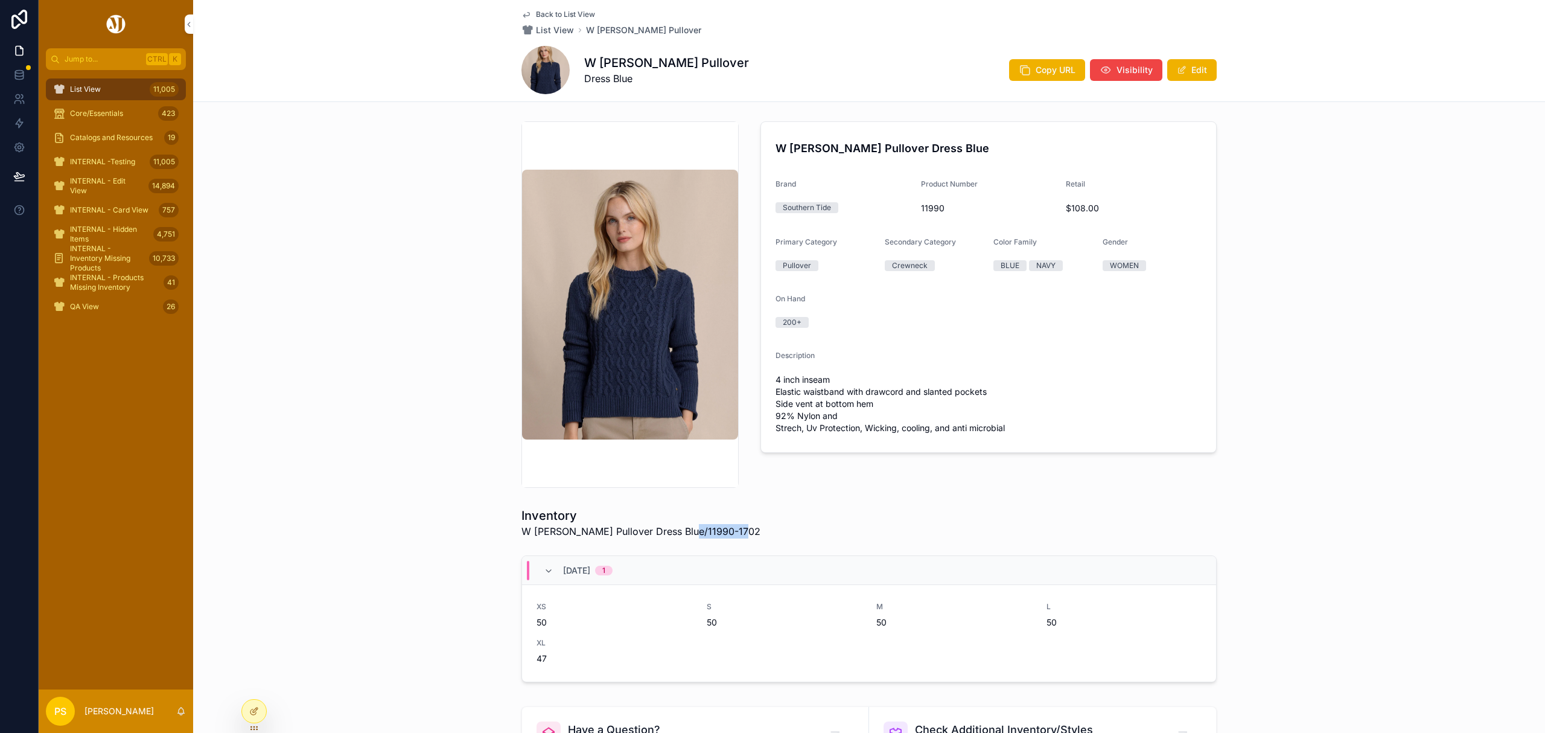
click at [732, 529] on div "Inventory W Sara Lounge Pullover Dress Blue/11990-1702" at bounding box center [868, 522] width 695 height 31
copy span "11990-1702"
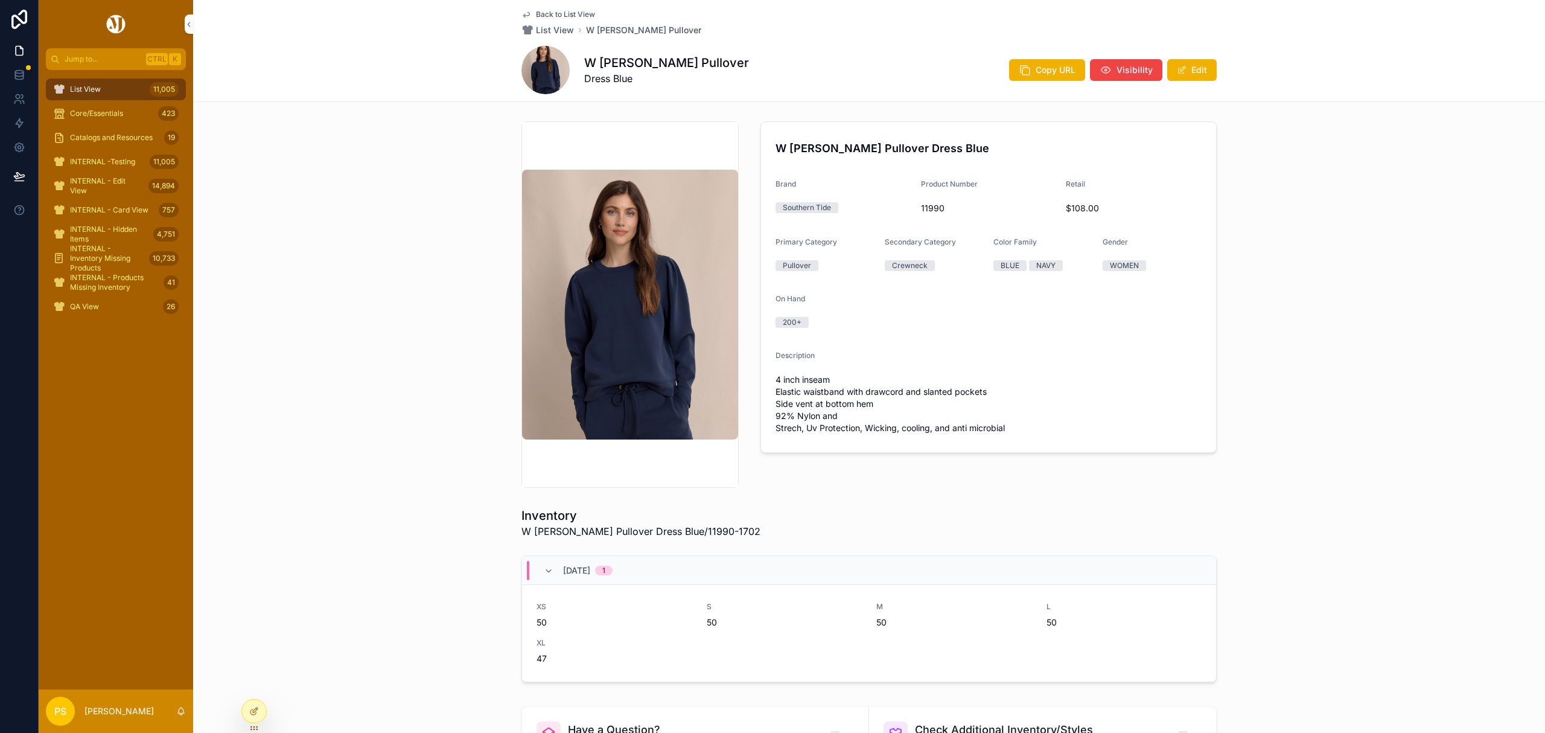
click at [1304, 336] on div "W Sara Lounge Pullover Dress Blue Brand Southern Tide Product Number 11990 Reta…" at bounding box center [869, 304] width 1352 height 376
click at [1051, 68] on span "Copy URL" at bounding box center [1056, 70] width 40 height 12
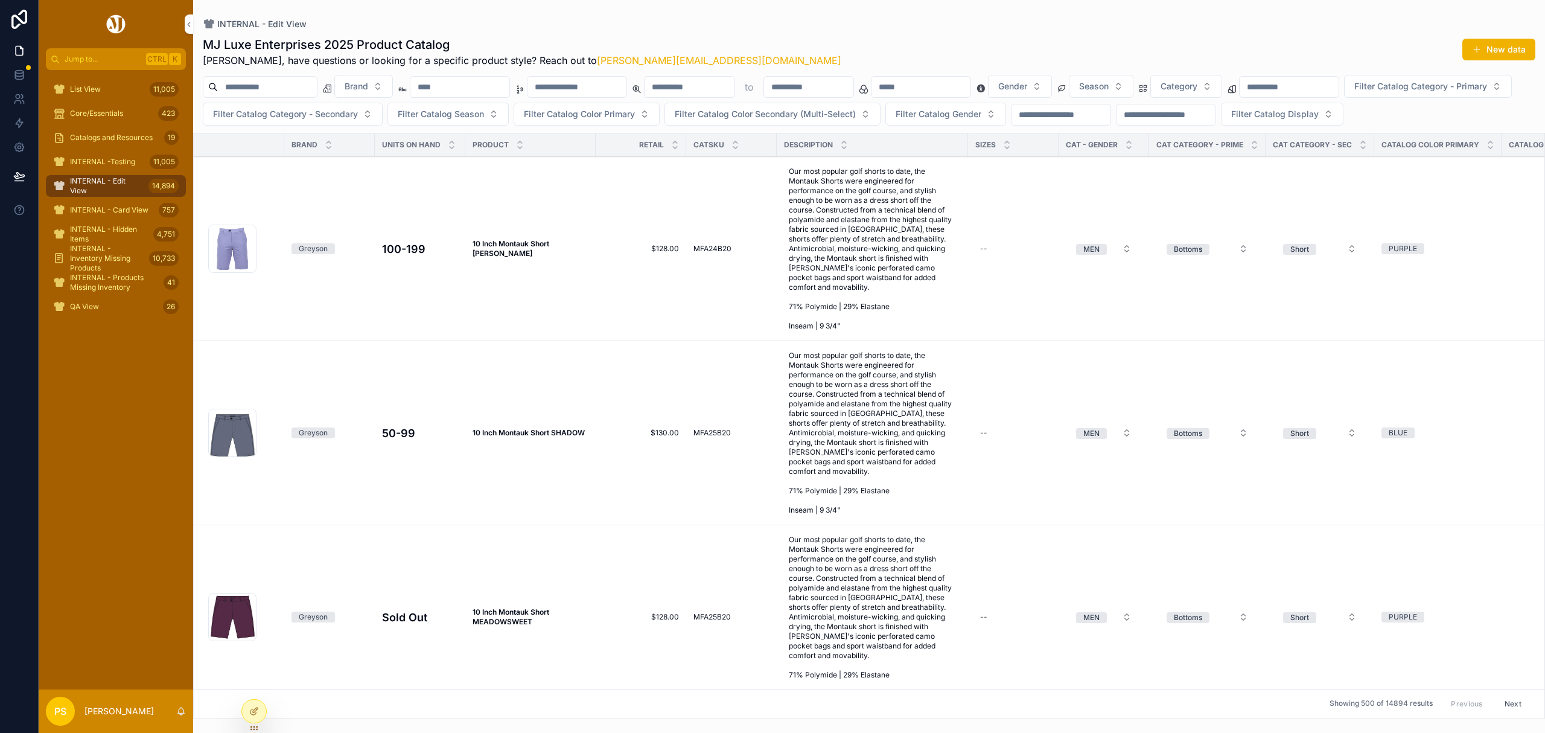
click at [283, 87] on input "scrollable content" at bounding box center [267, 86] width 99 height 17
paste input "**********"
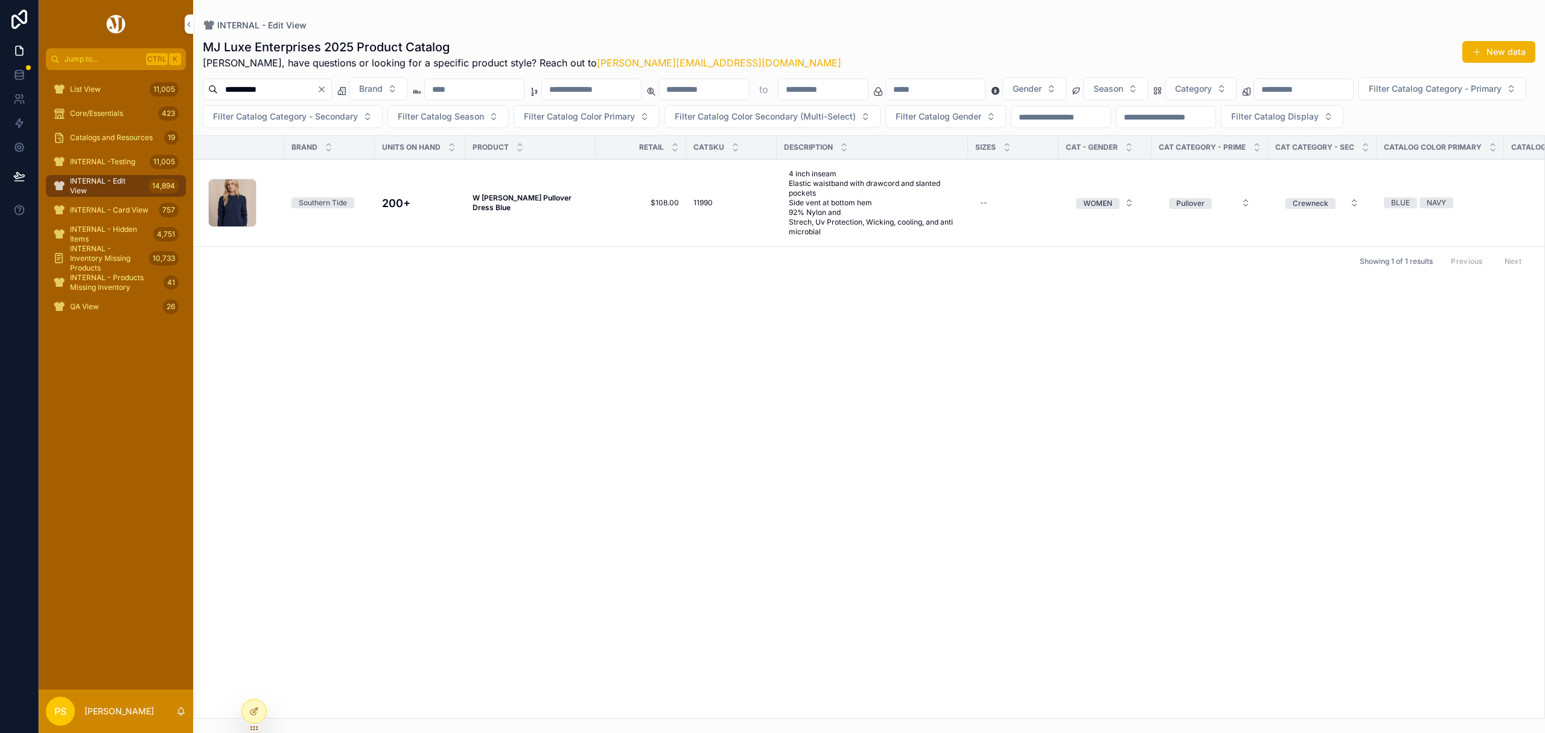
click at [286, 87] on input "**********" at bounding box center [267, 89] width 99 height 17
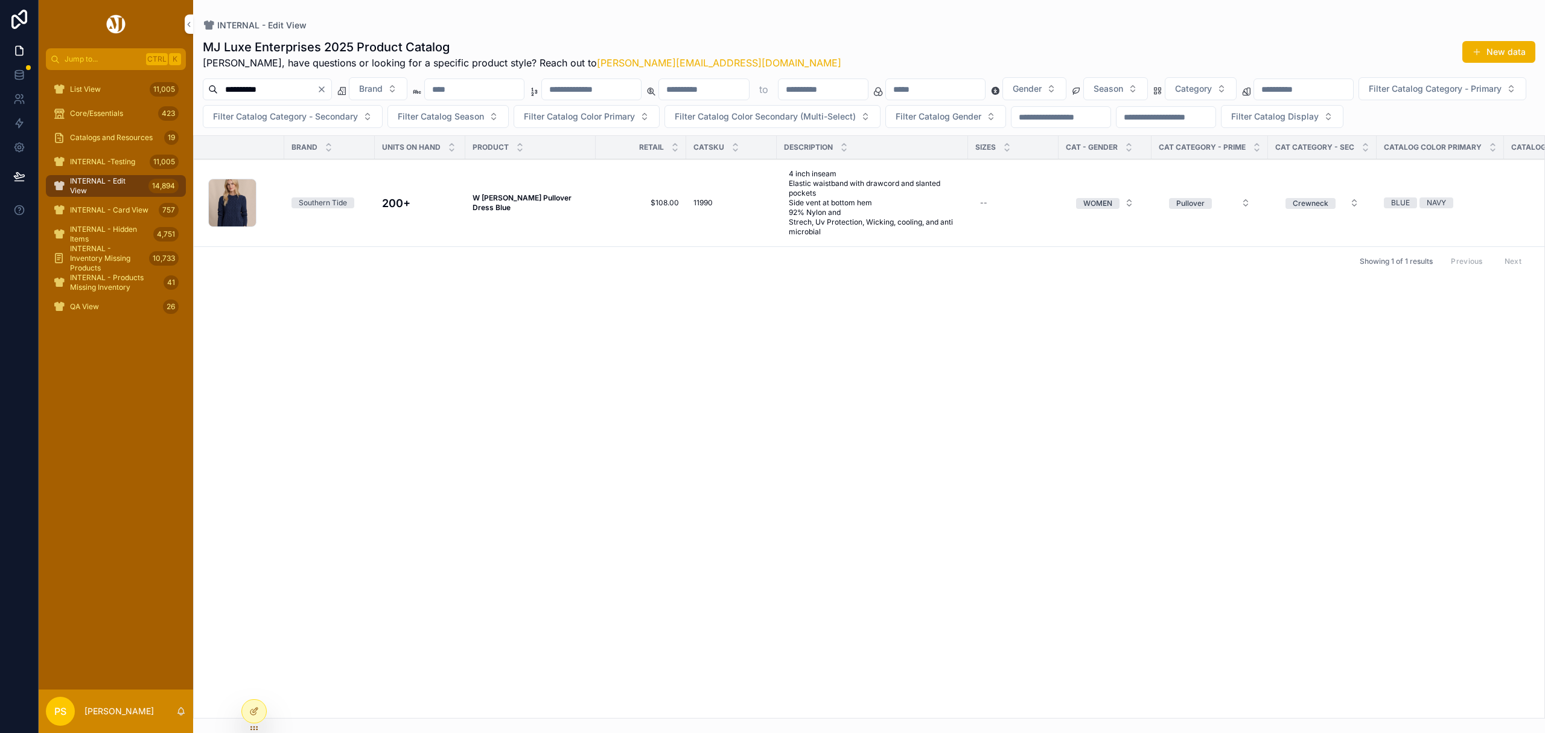
paste input "scrollable content"
click at [317, 94] on input "**********" at bounding box center [267, 89] width 99 height 17
paste input "scrollable content"
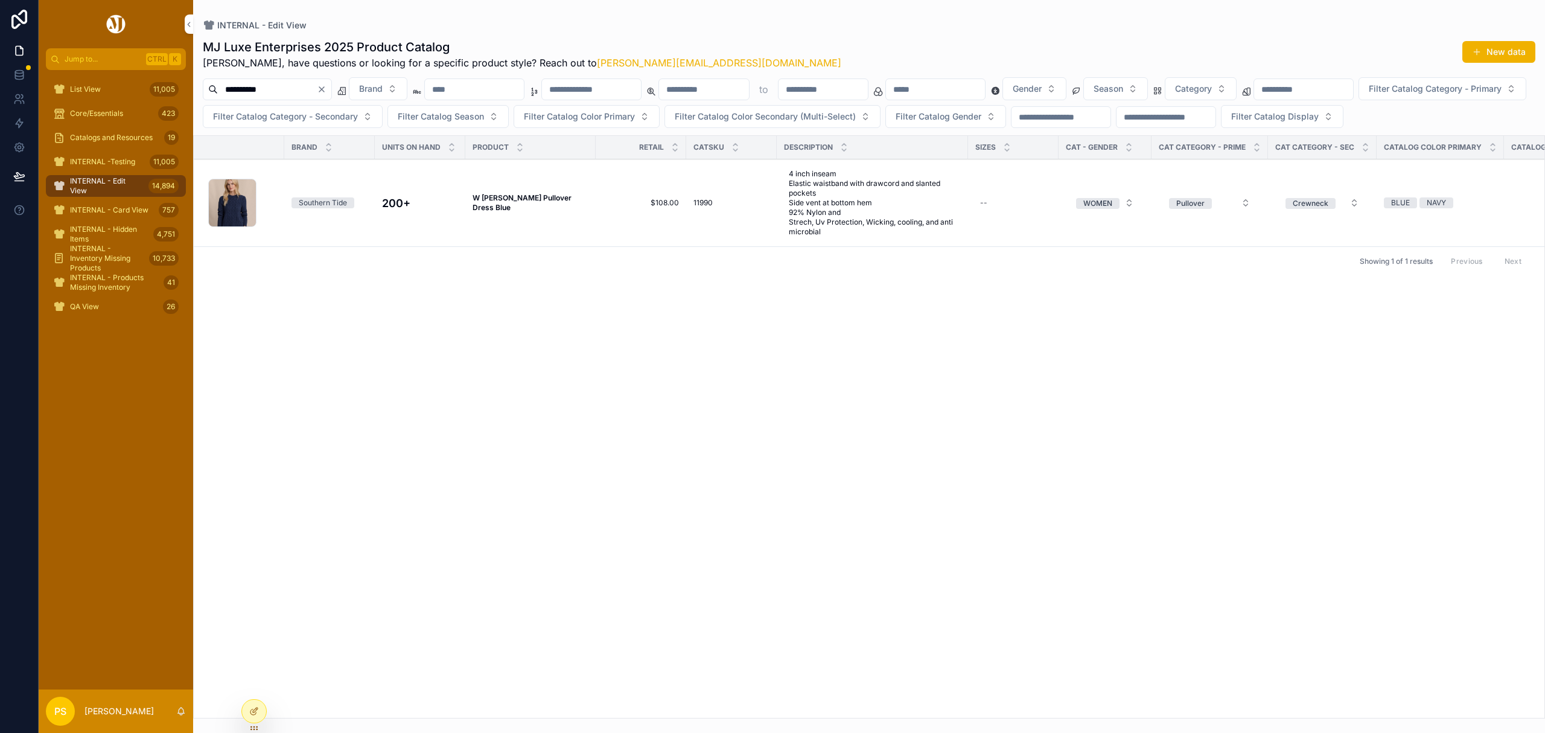
type input "**********"
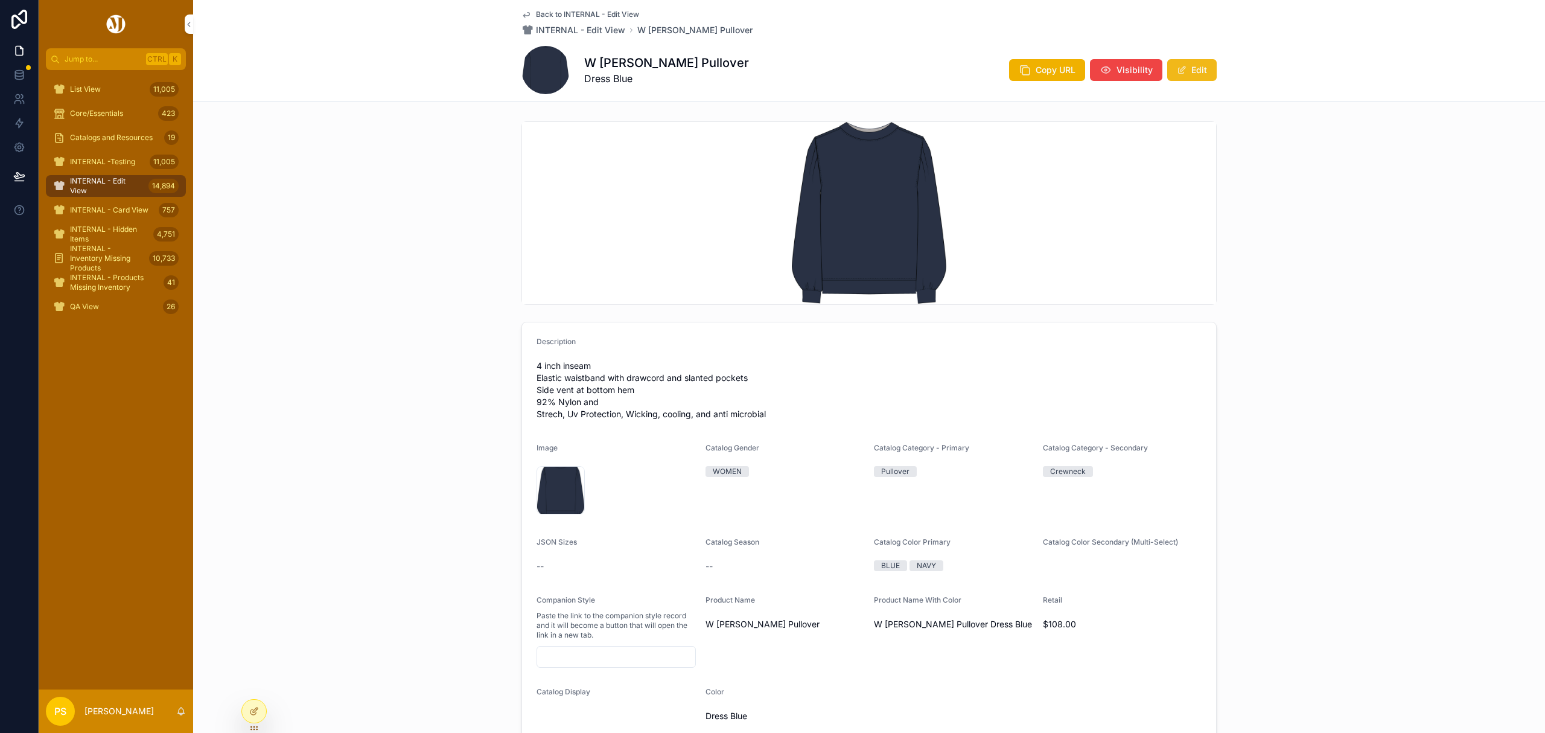
click at [1181, 75] on button "Edit" at bounding box center [1191, 70] width 49 height 22
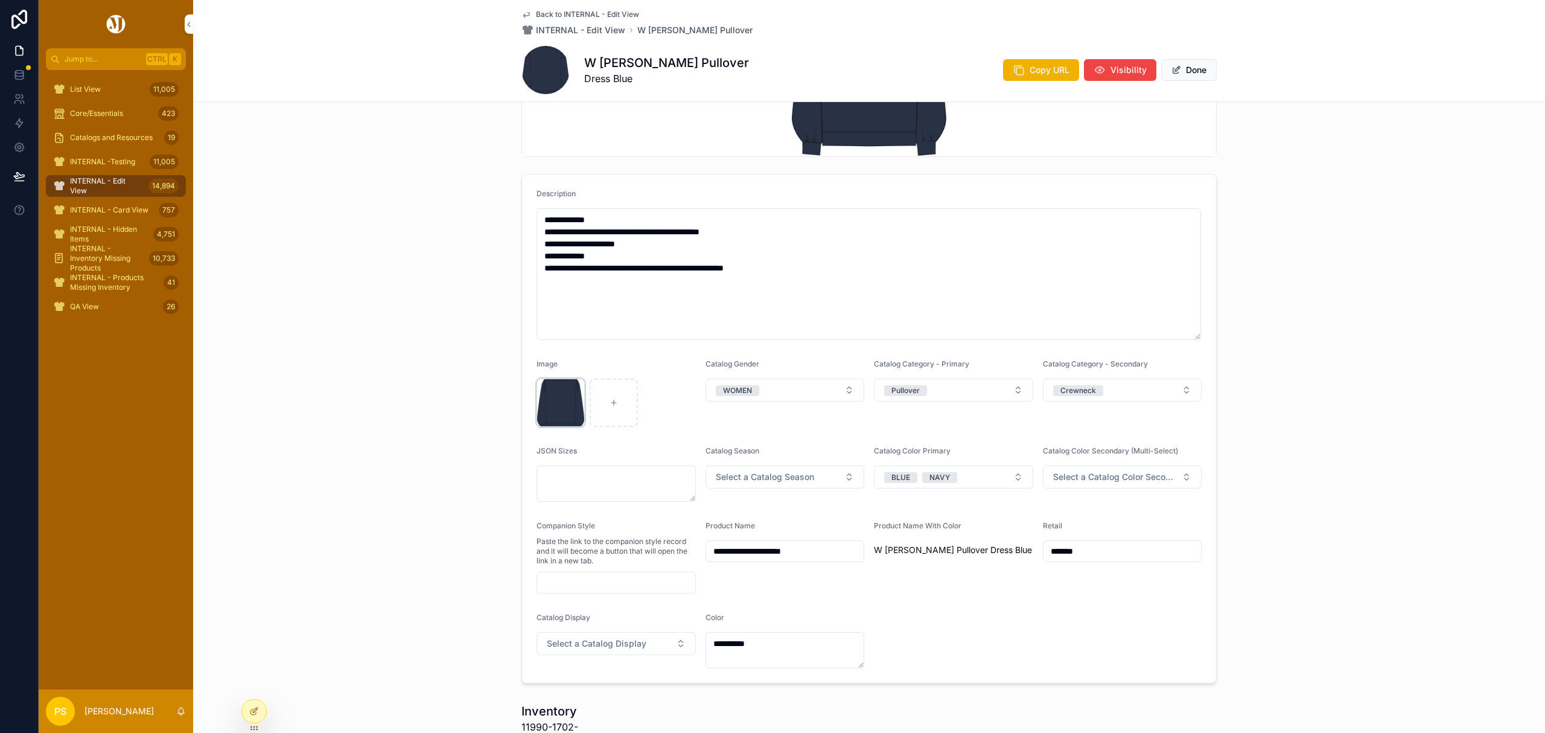
scroll to position [161, 0]
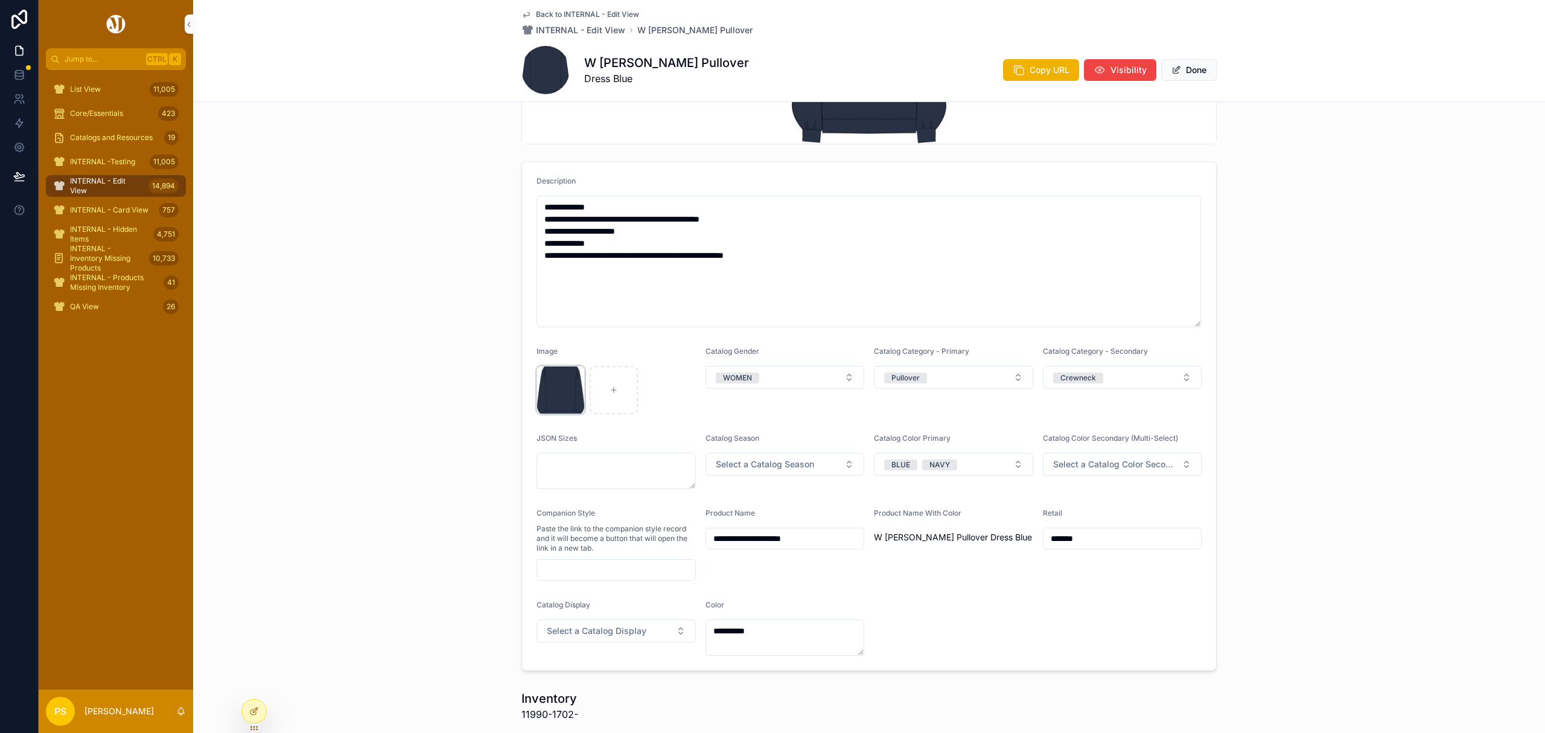
click at [548, 372] on div "11990-1702 .jpeg" at bounding box center [561, 390] width 48 height 48
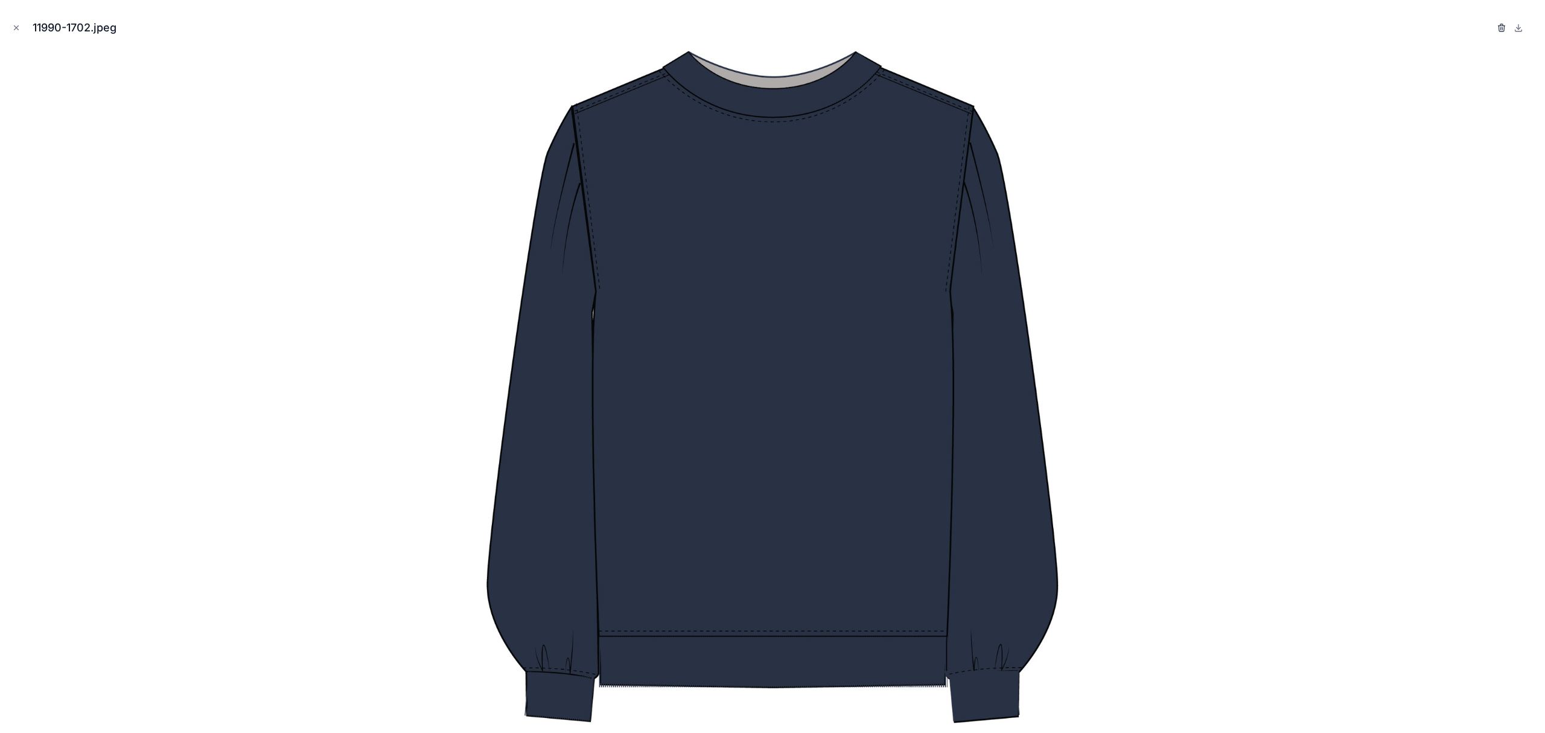
click at [1503, 29] on icon "button" at bounding box center [1502, 28] width 10 height 10
click at [1490, 29] on icon "button" at bounding box center [1490, 28] width 10 height 10
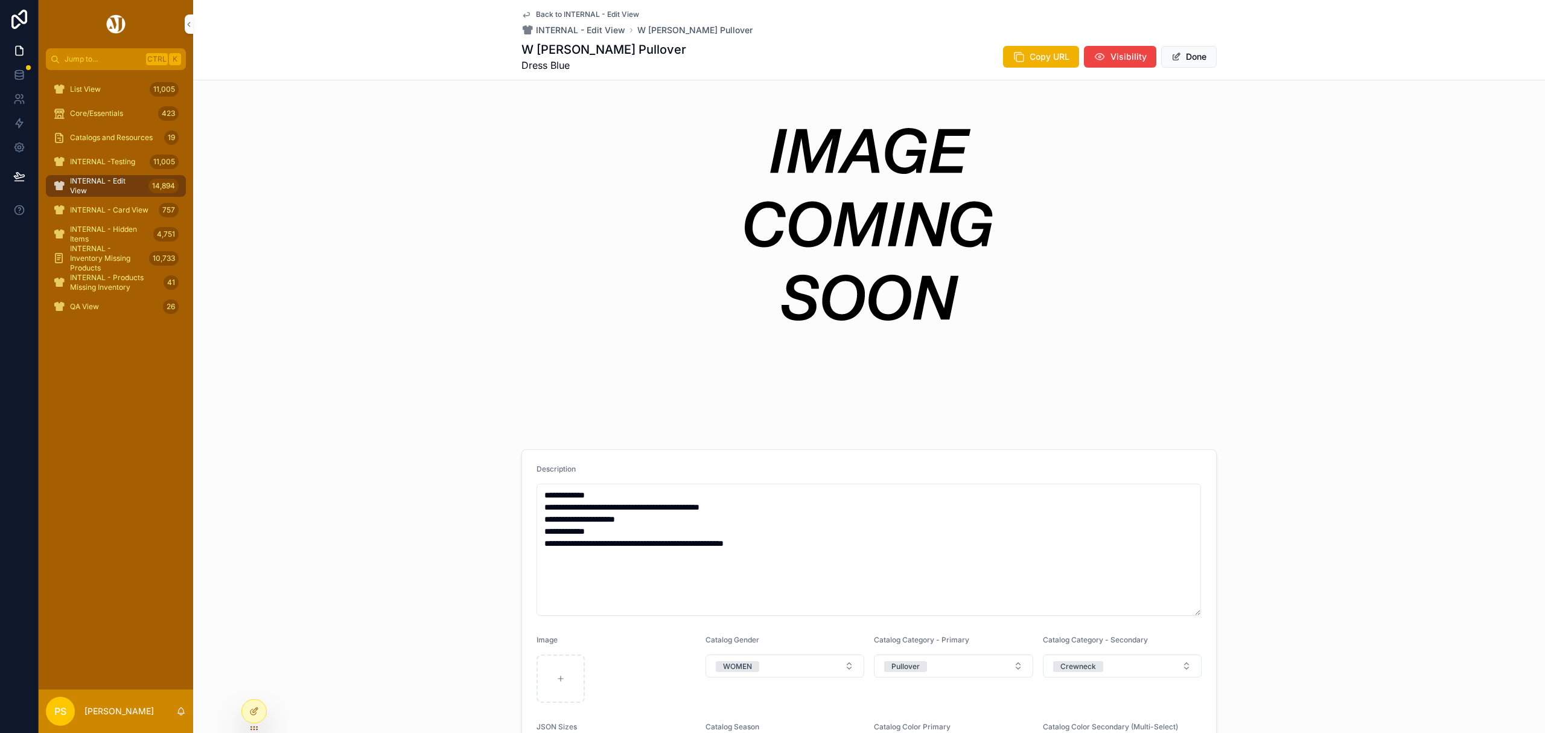
scroll to position [483, 0]
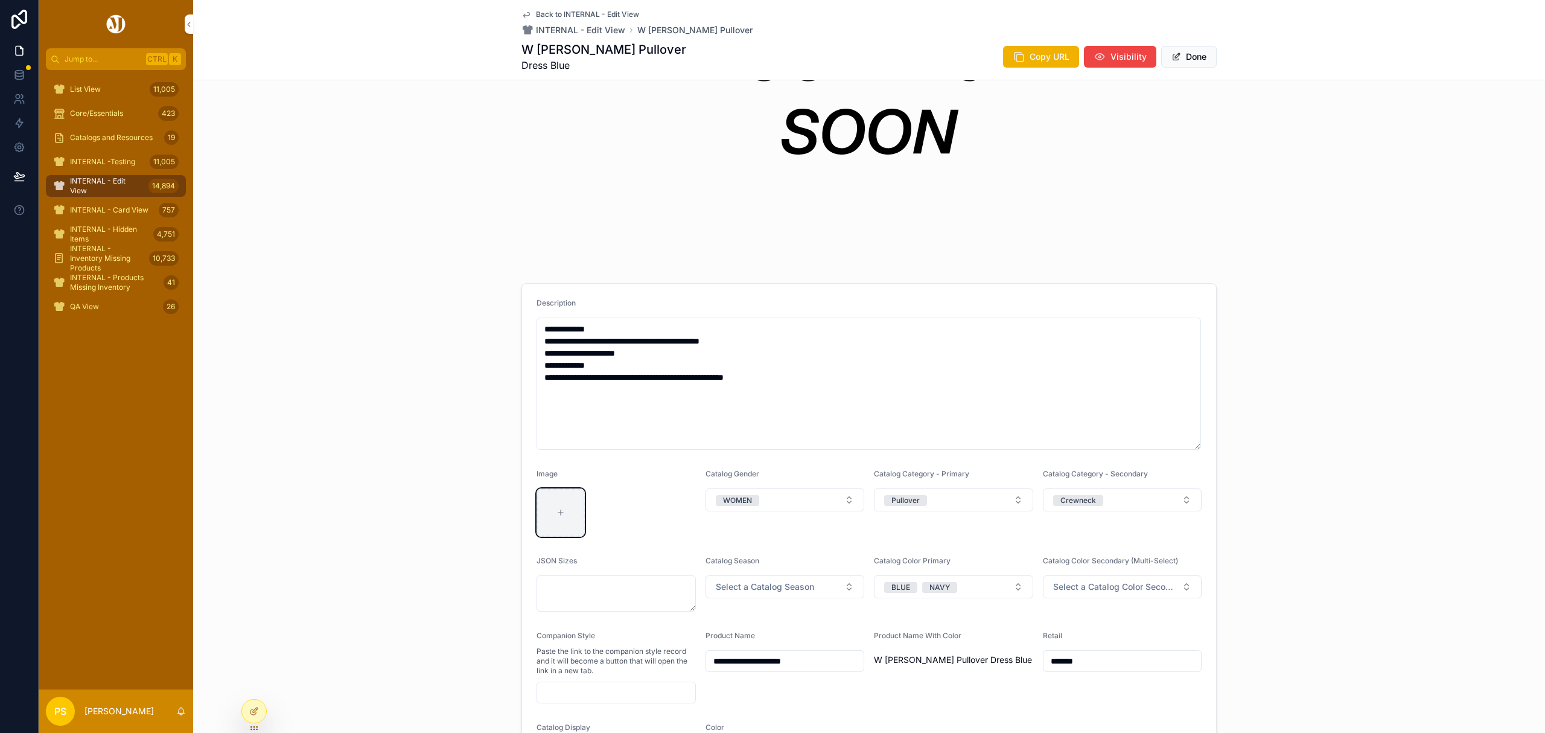
click at [557, 514] on icon "scrollable content" at bounding box center [561, 512] width 8 height 8
type input "**********"
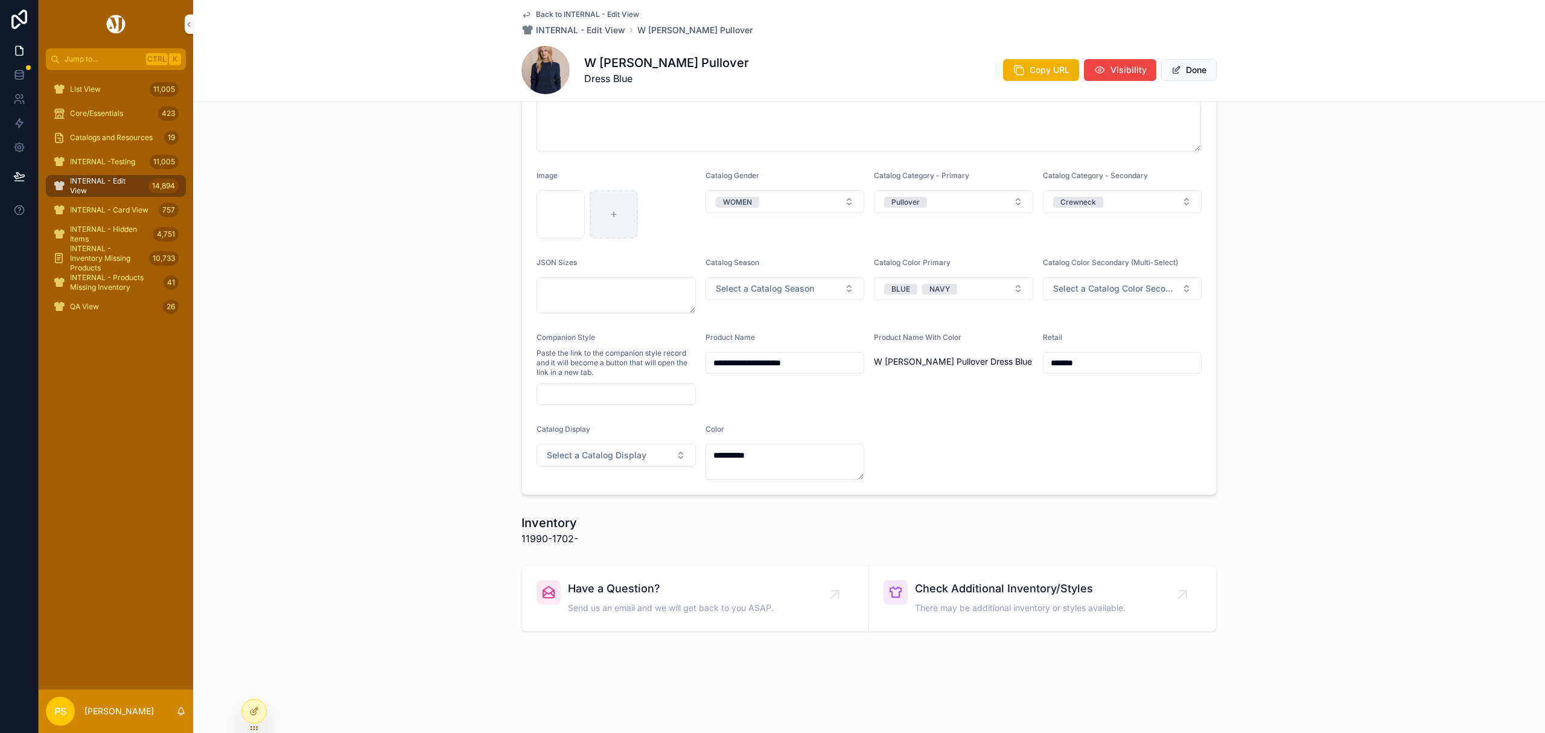
scroll to position [0, 0]
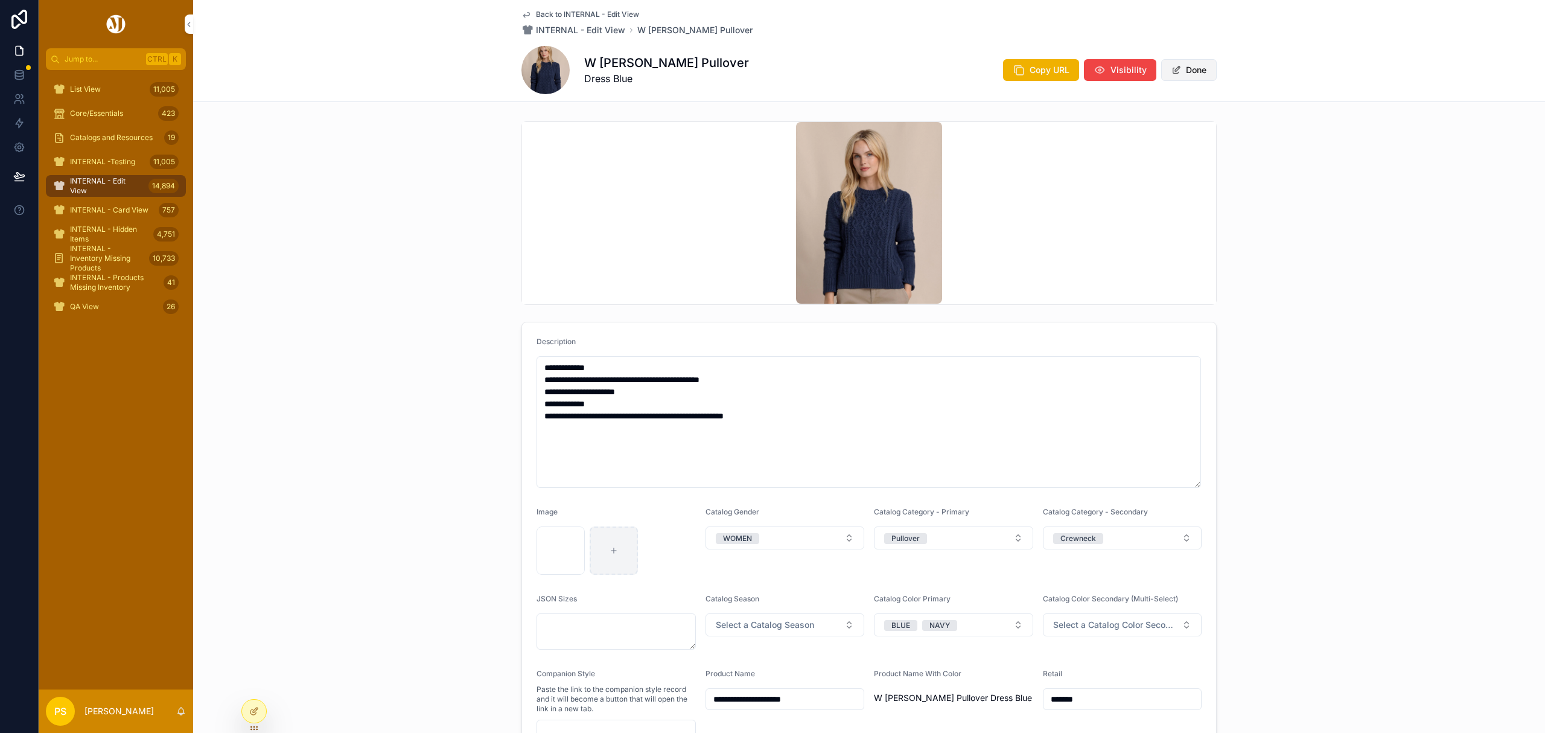
click at [1183, 73] on button "Done" at bounding box center [1189, 70] width 56 height 22
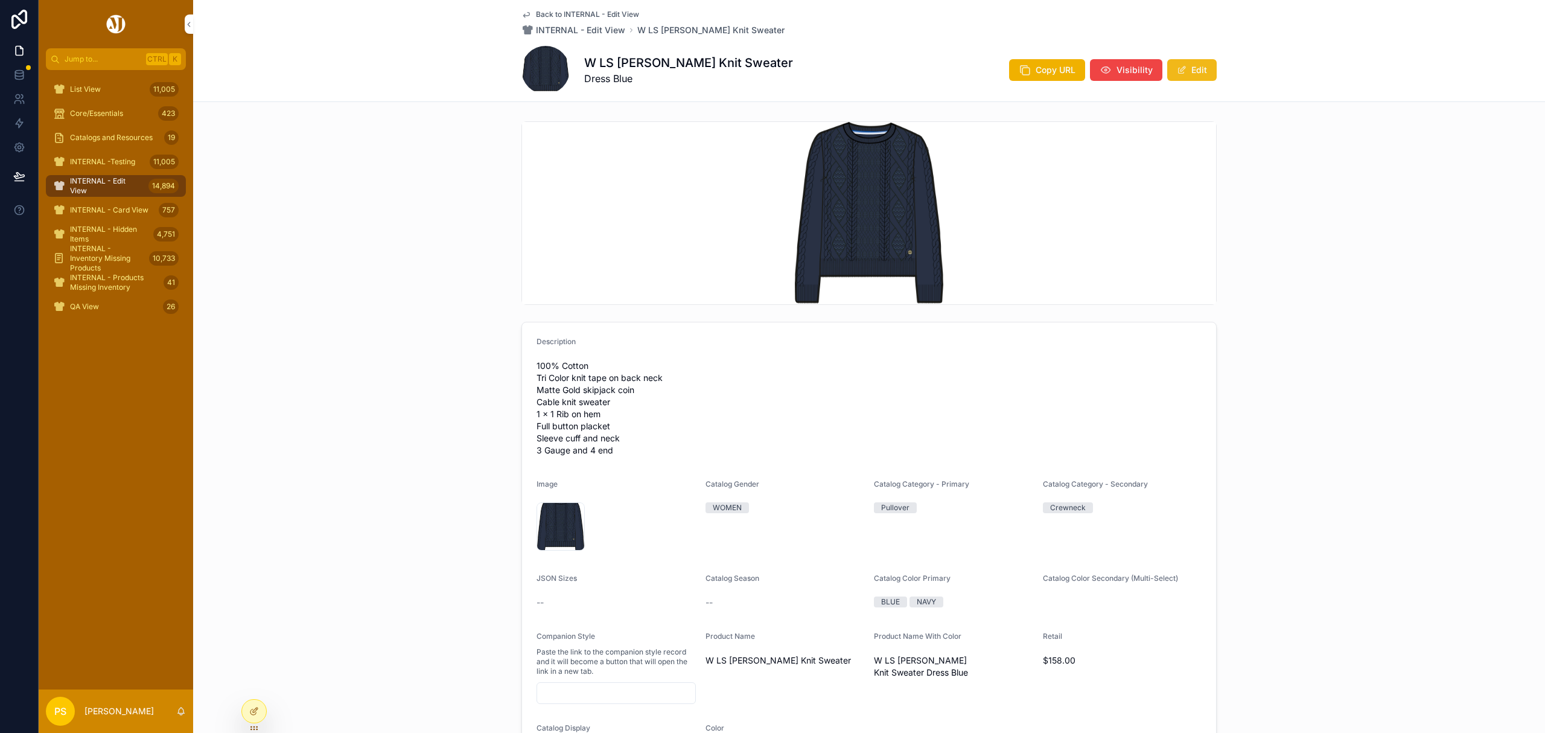
click at [1188, 64] on button "Edit" at bounding box center [1191, 70] width 49 height 22
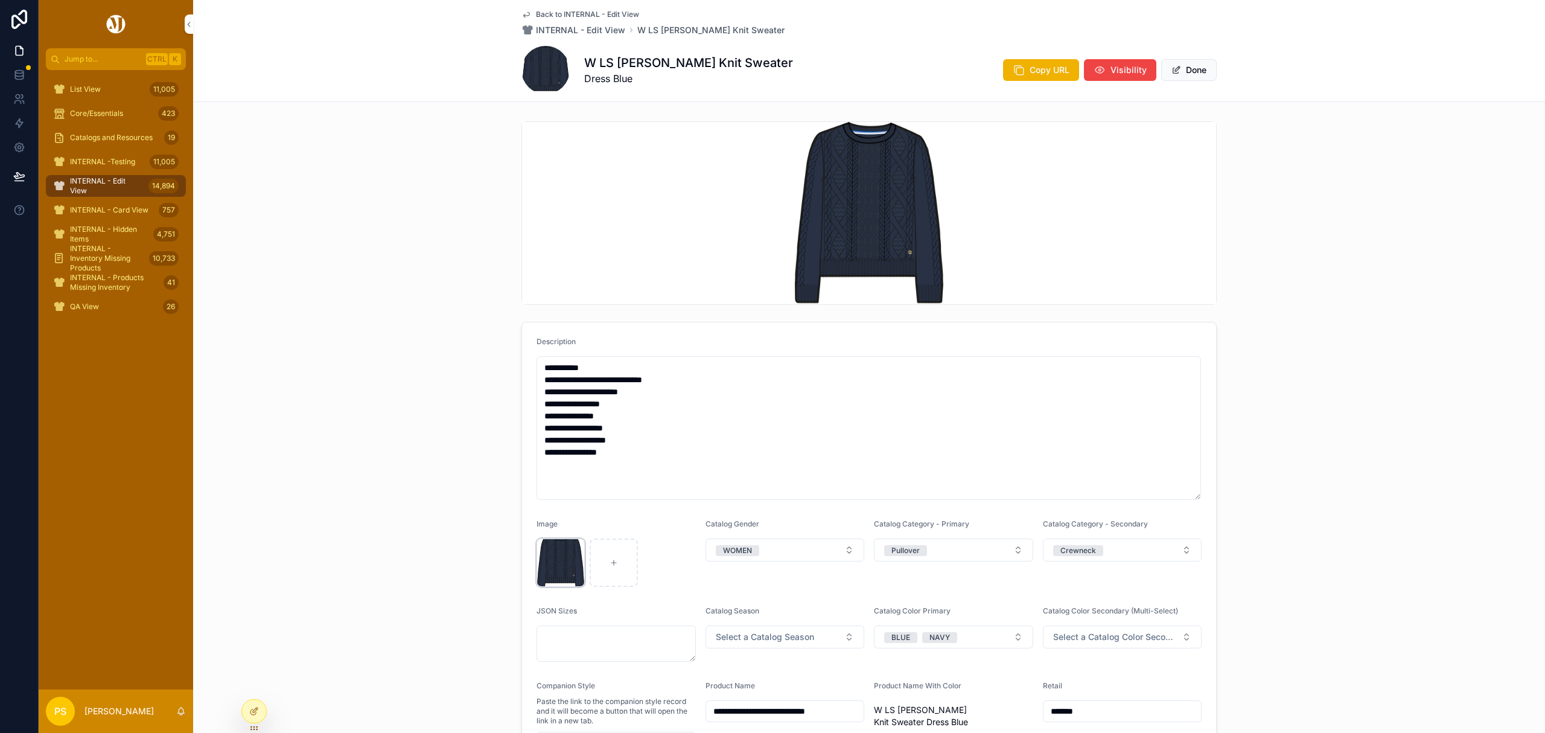
click at [540, 546] on div "11924-1702 .jpeg" at bounding box center [561, 562] width 48 height 48
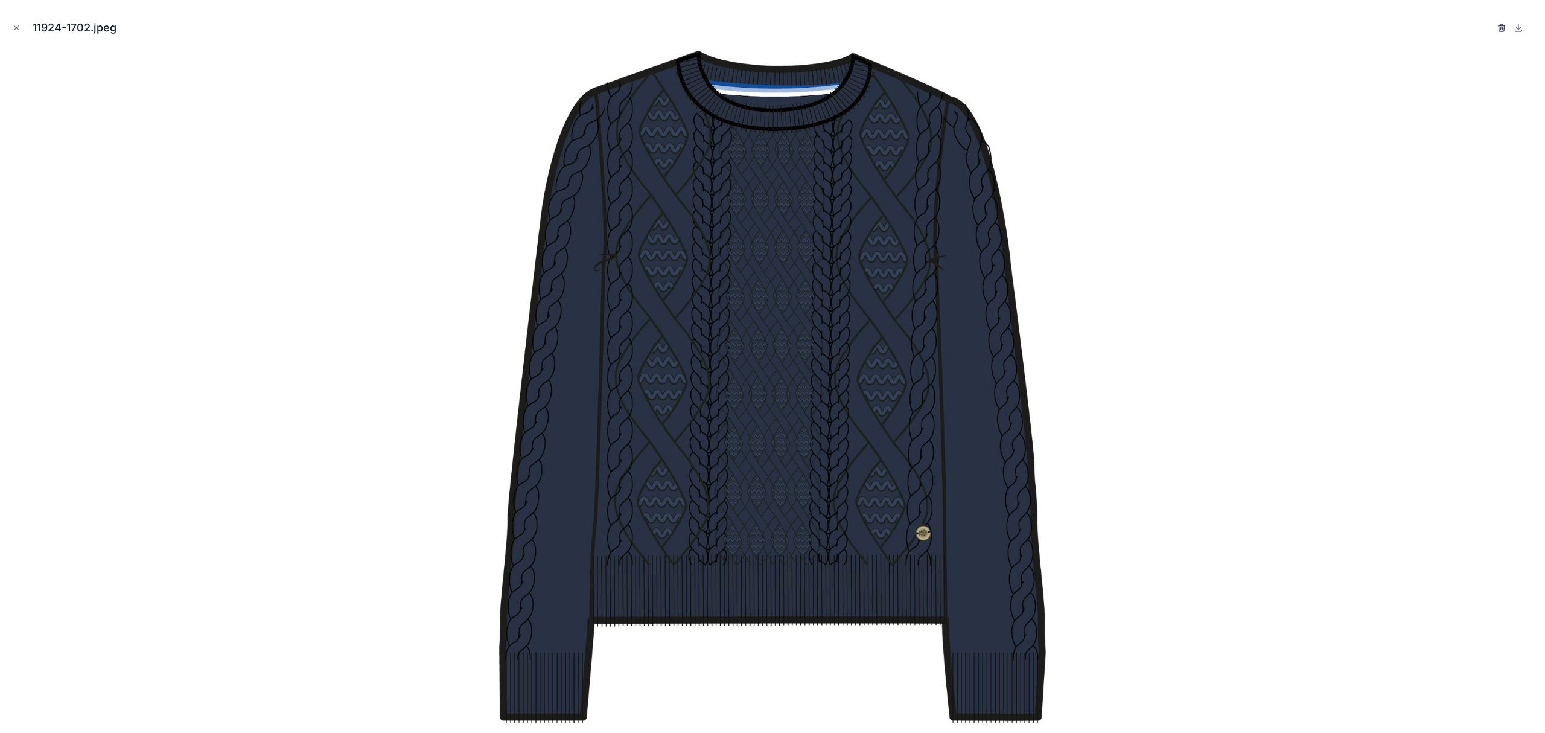
click at [1501, 30] on icon "button" at bounding box center [1501, 28] width 0 height 2
click at [1489, 29] on icon "button" at bounding box center [1489, 28] width 0 height 2
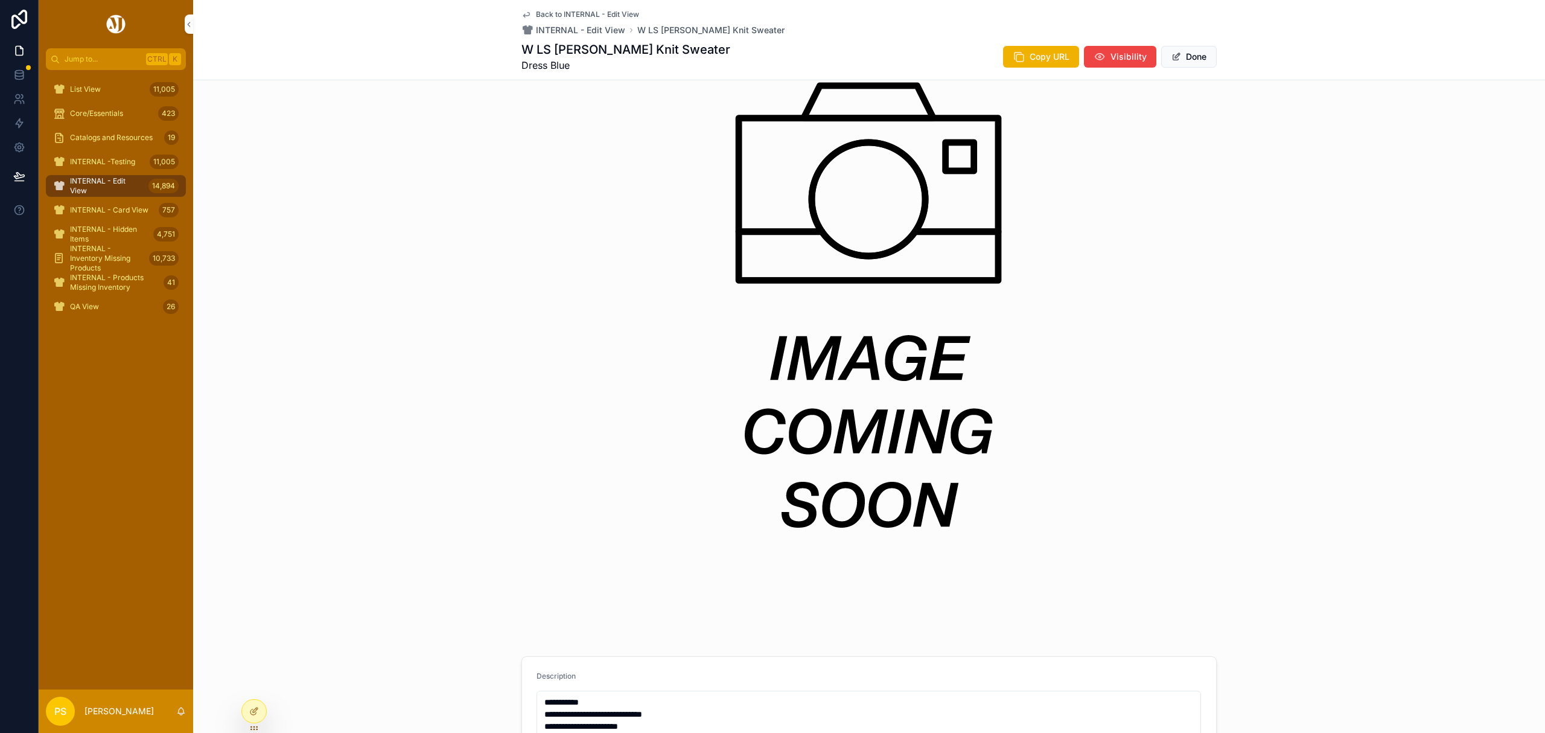
scroll to position [483, 0]
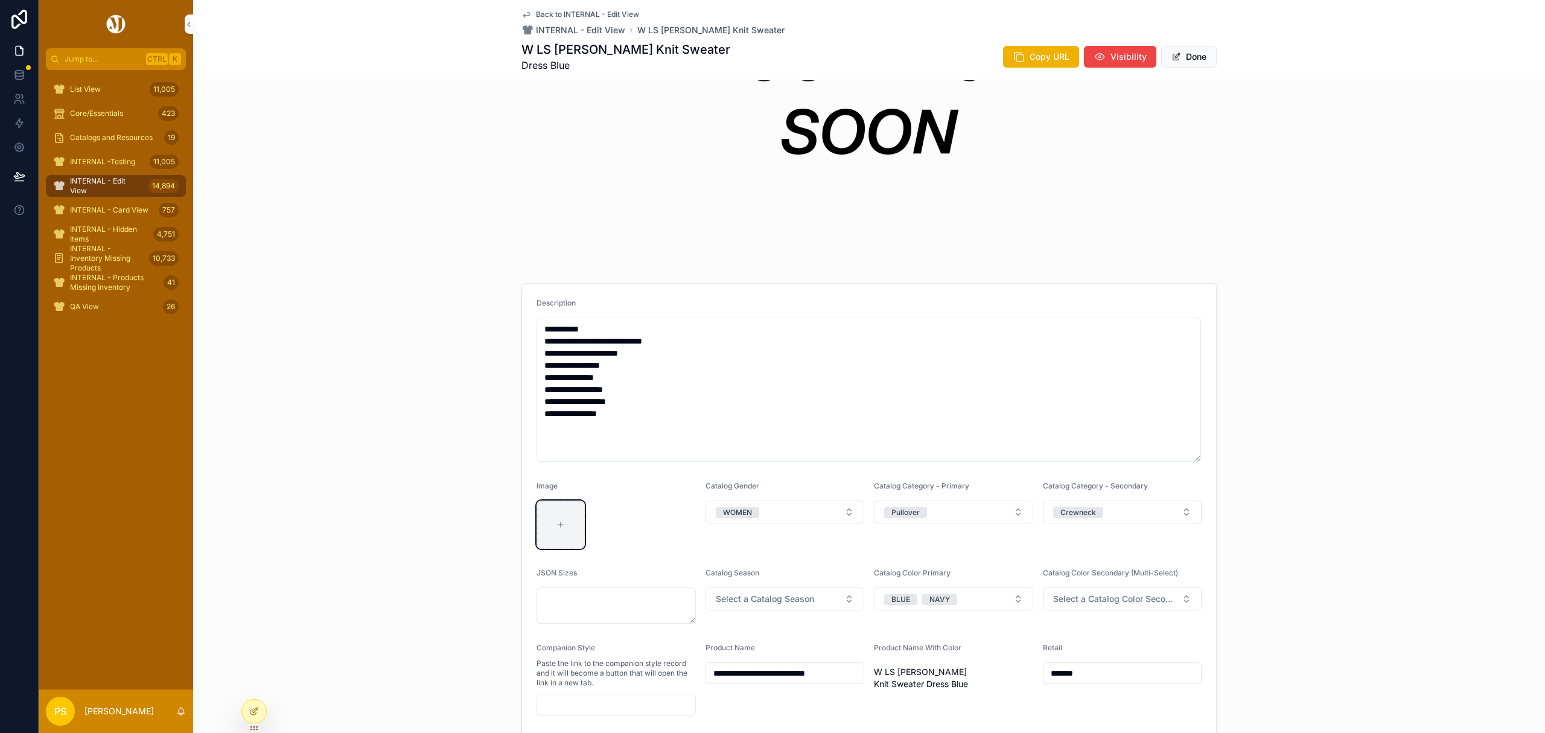
click at [558, 525] on icon "scrollable content" at bounding box center [560, 525] width 5 height 0
type input "**********"
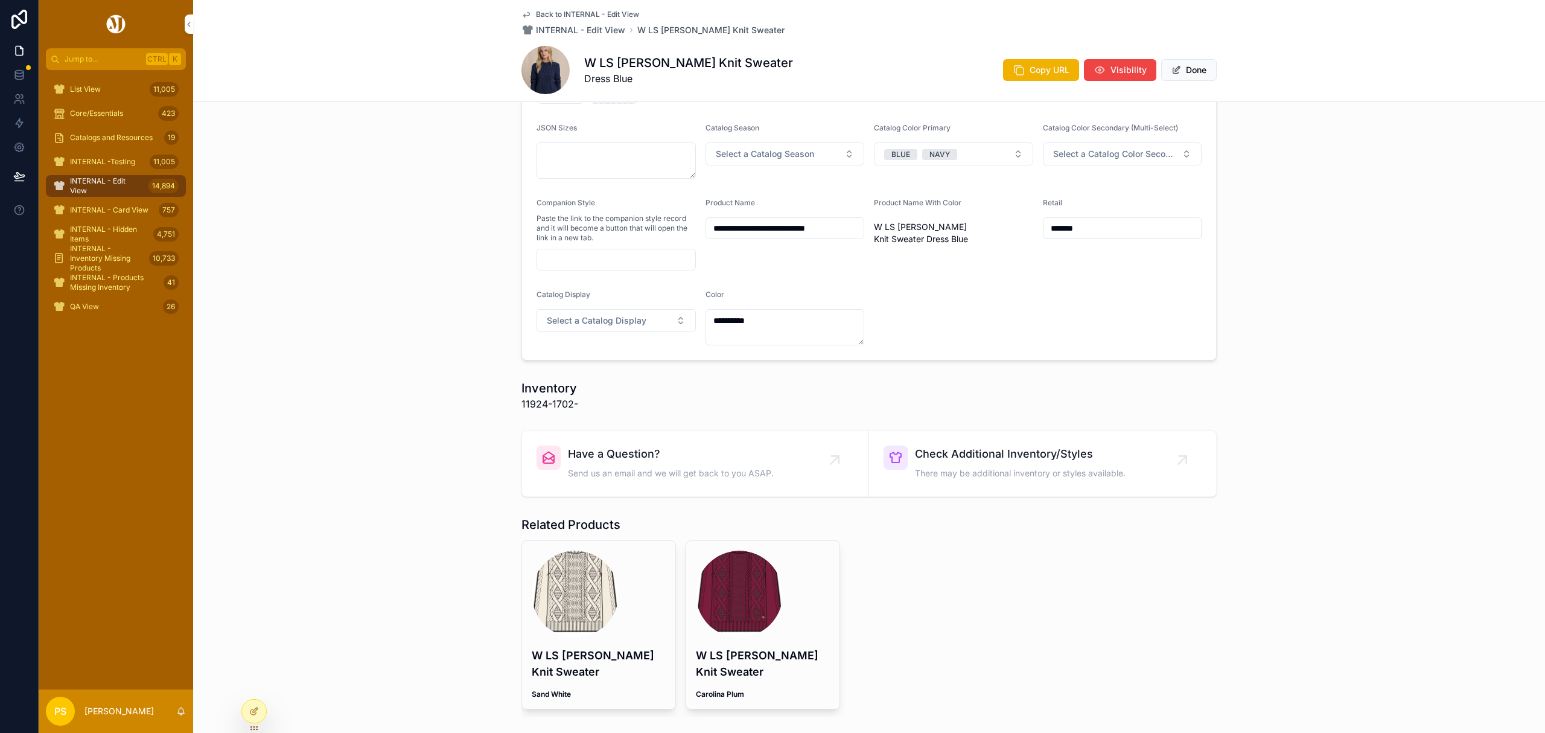
scroll to position [0, 0]
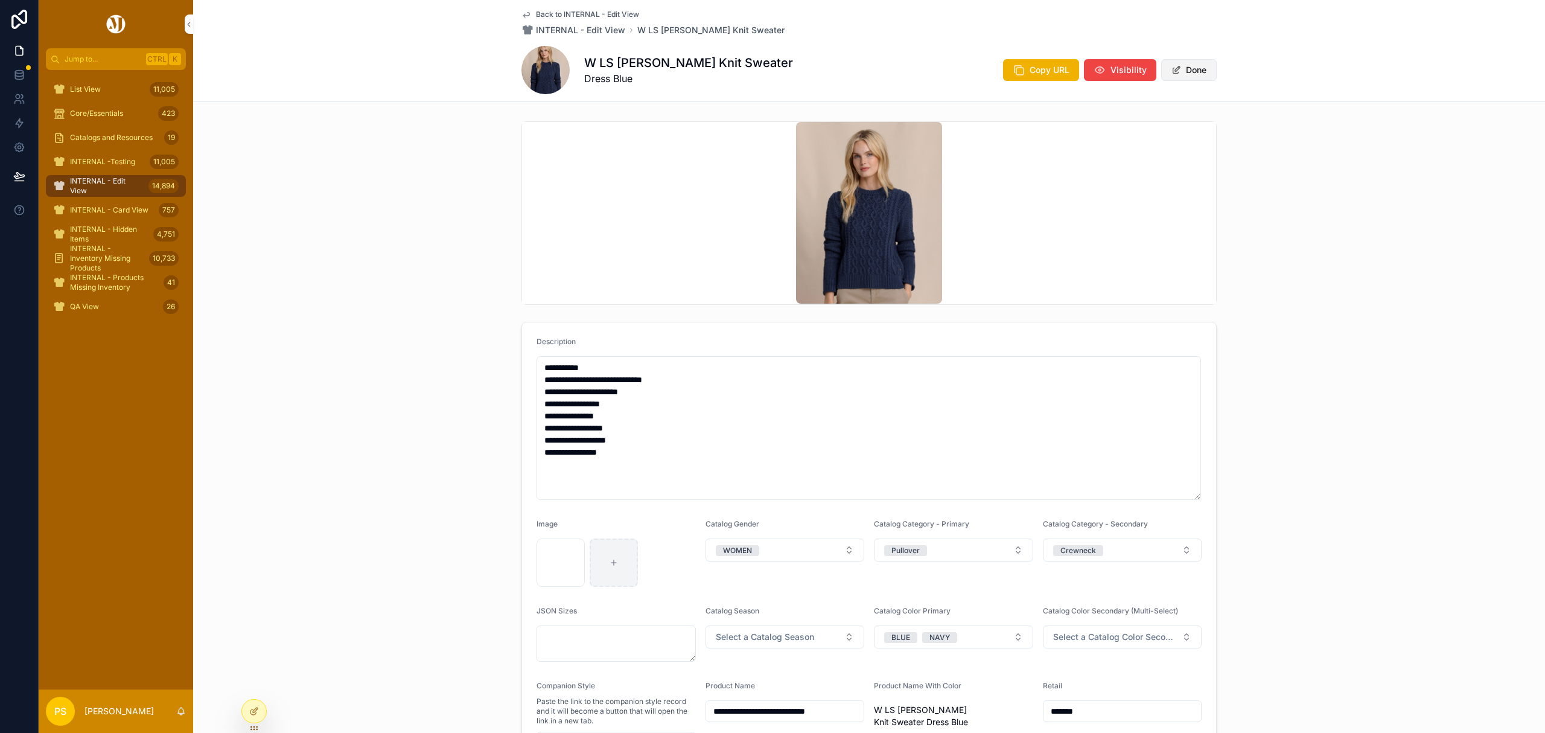
click at [1176, 68] on button "Done" at bounding box center [1189, 70] width 56 height 22
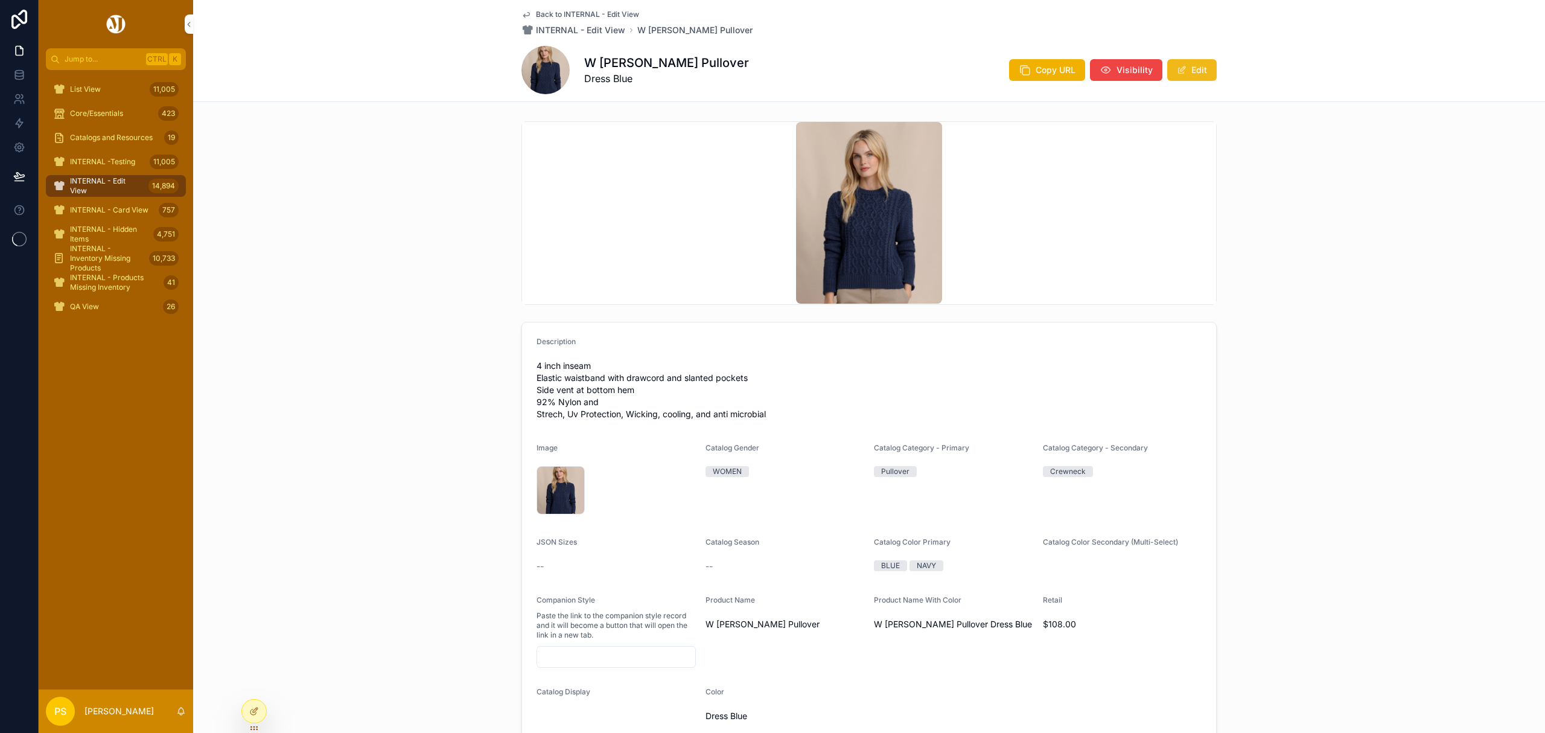
click at [1198, 71] on button "Edit" at bounding box center [1191, 70] width 49 height 22
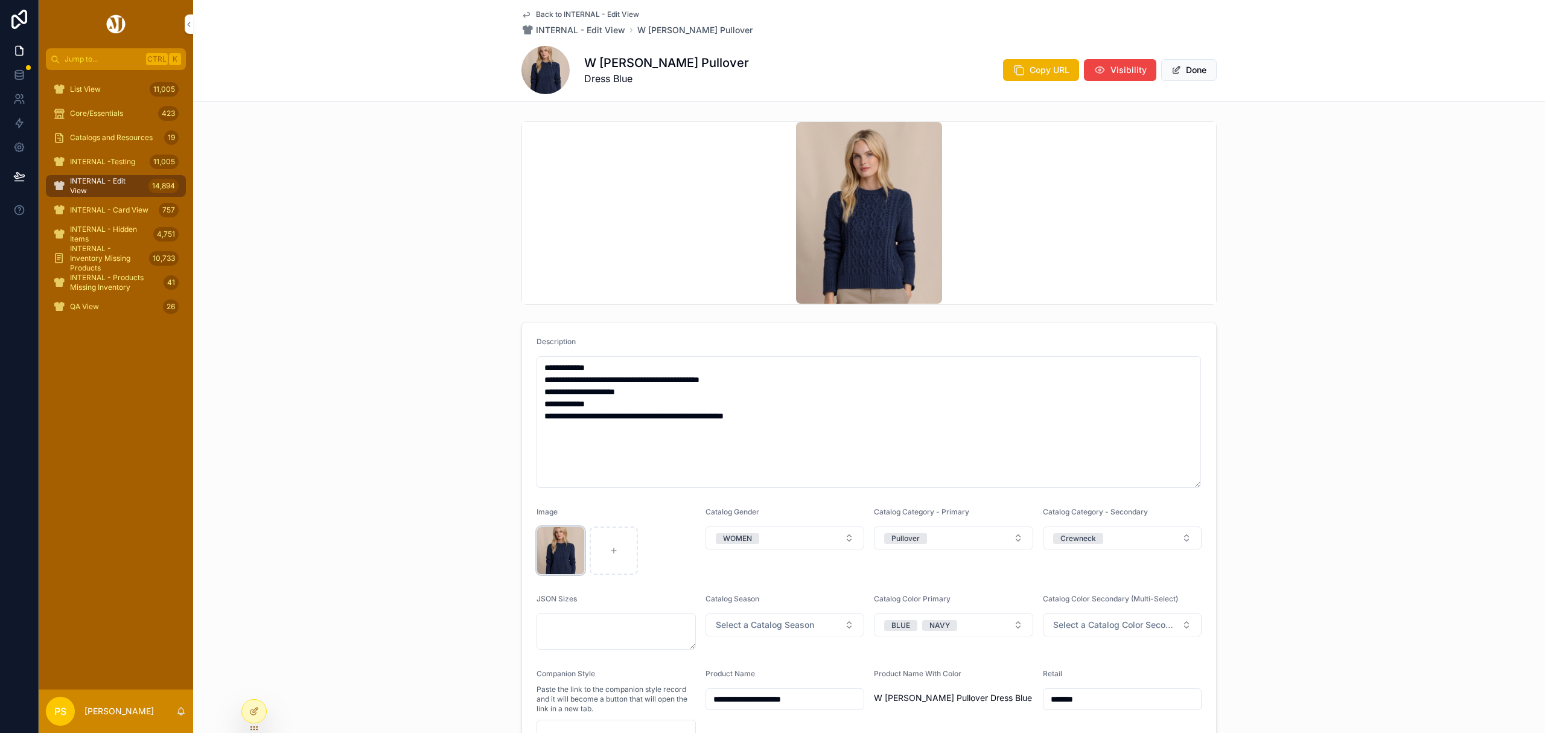
click at [544, 532] on div "[PERSON_NAME]-cable-knit-sweater-dress-blue-front-11924 .webp" at bounding box center [561, 550] width 48 height 48
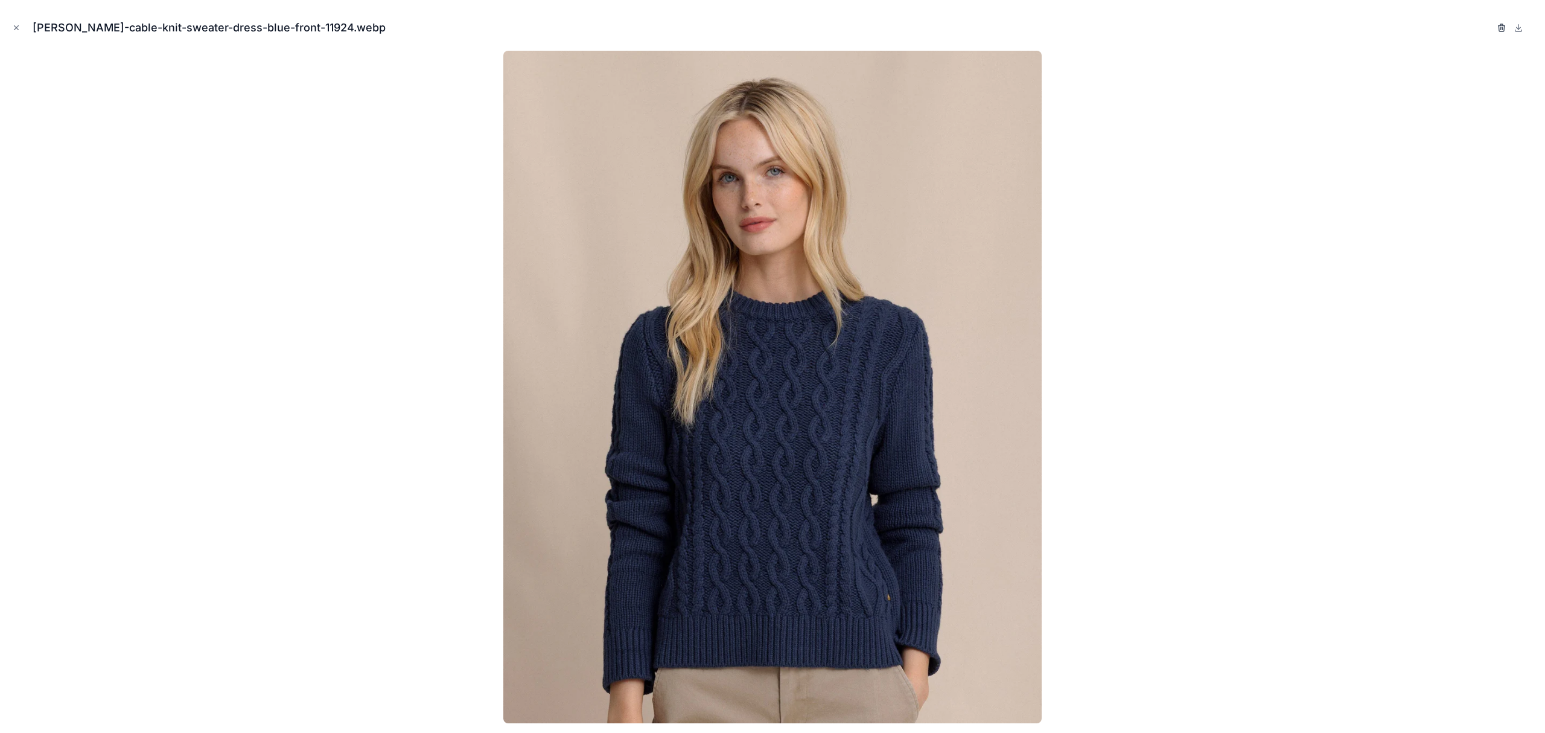
click at [1502, 27] on icon "button" at bounding box center [1502, 28] width 0 height 2
click at [1488, 28] on icon "button" at bounding box center [1490, 28] width 10 height 10
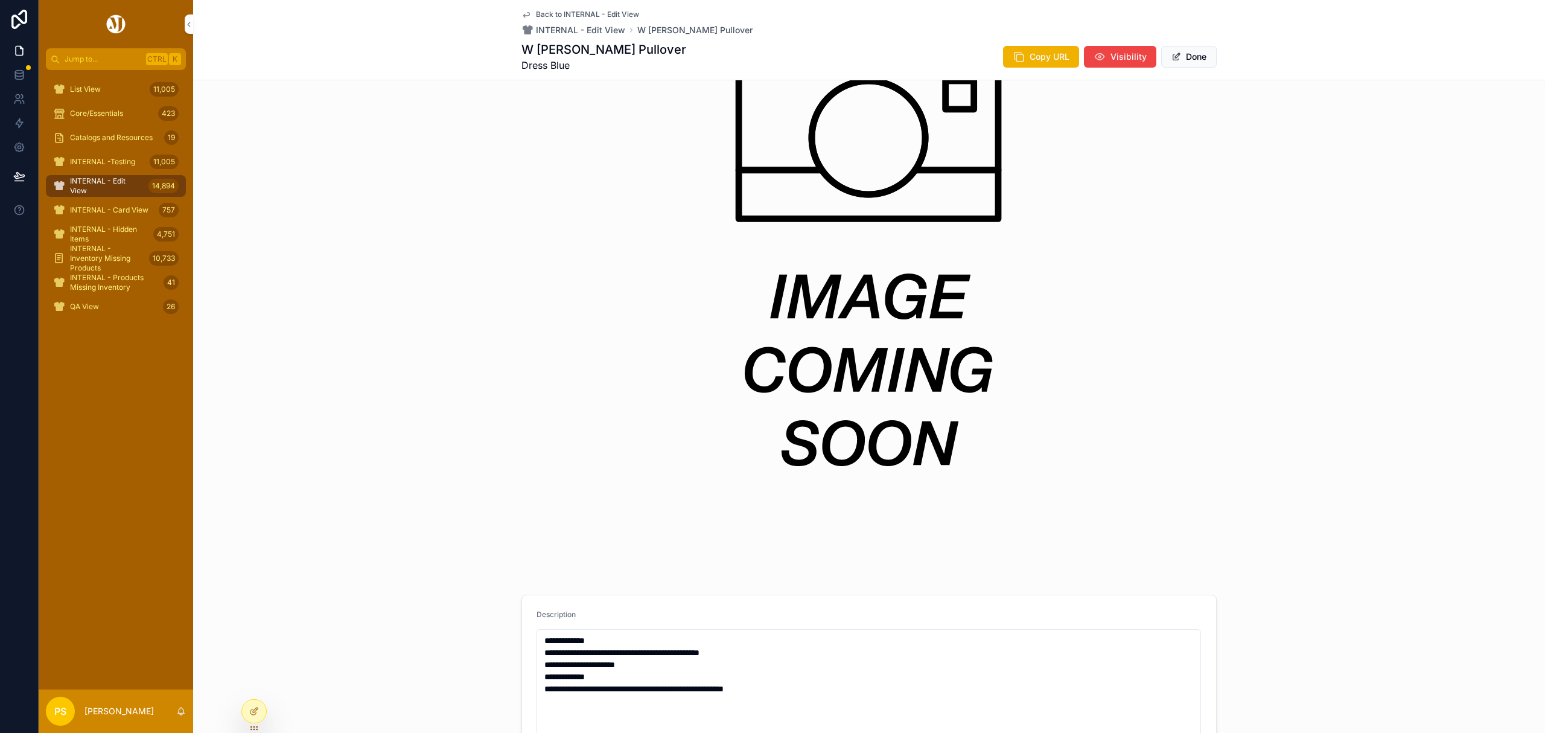
scroll to position [402, 0]
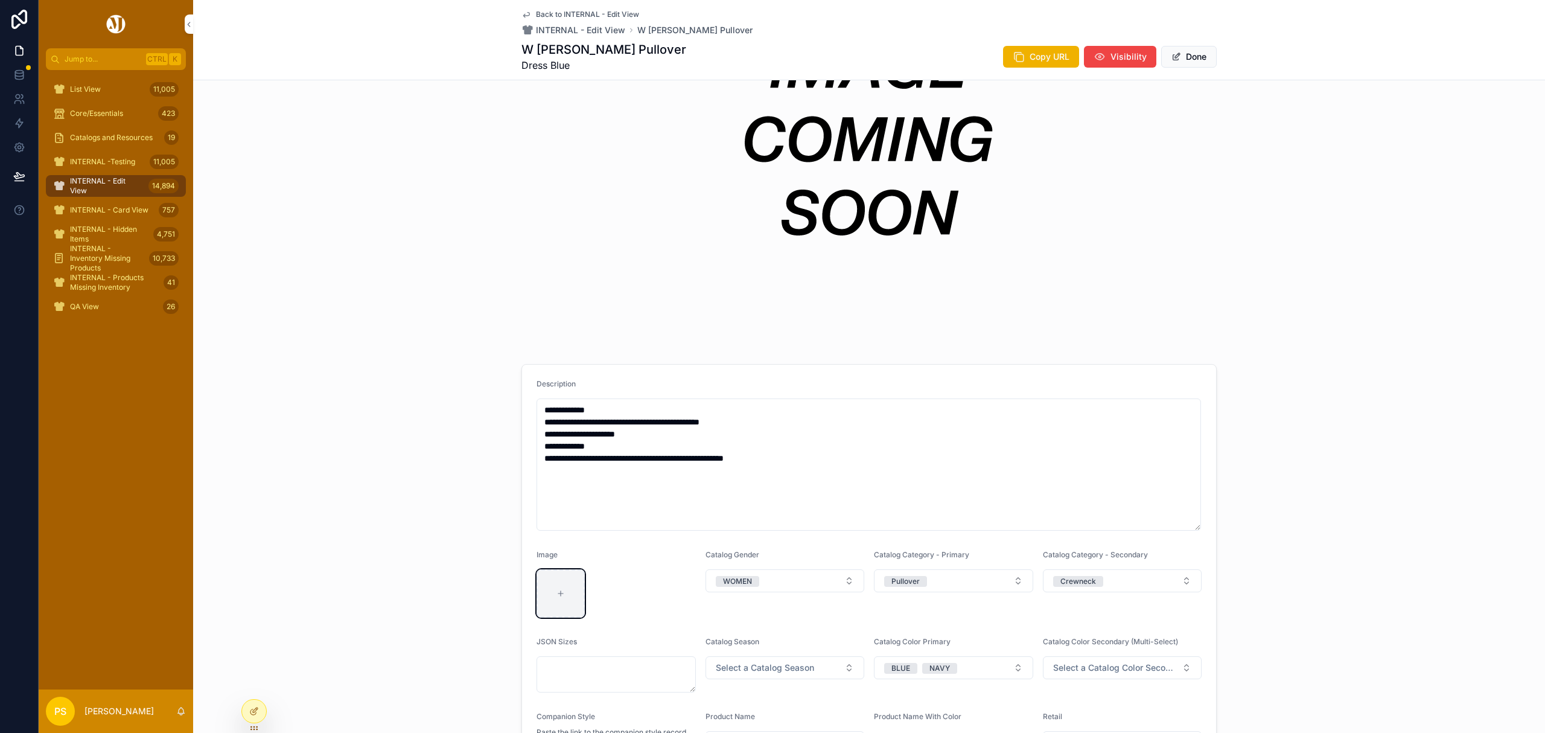
click at [557, 589] on icon "scrollable content" at bounding box center [561, 593] width 8 height 8
type input "**********"
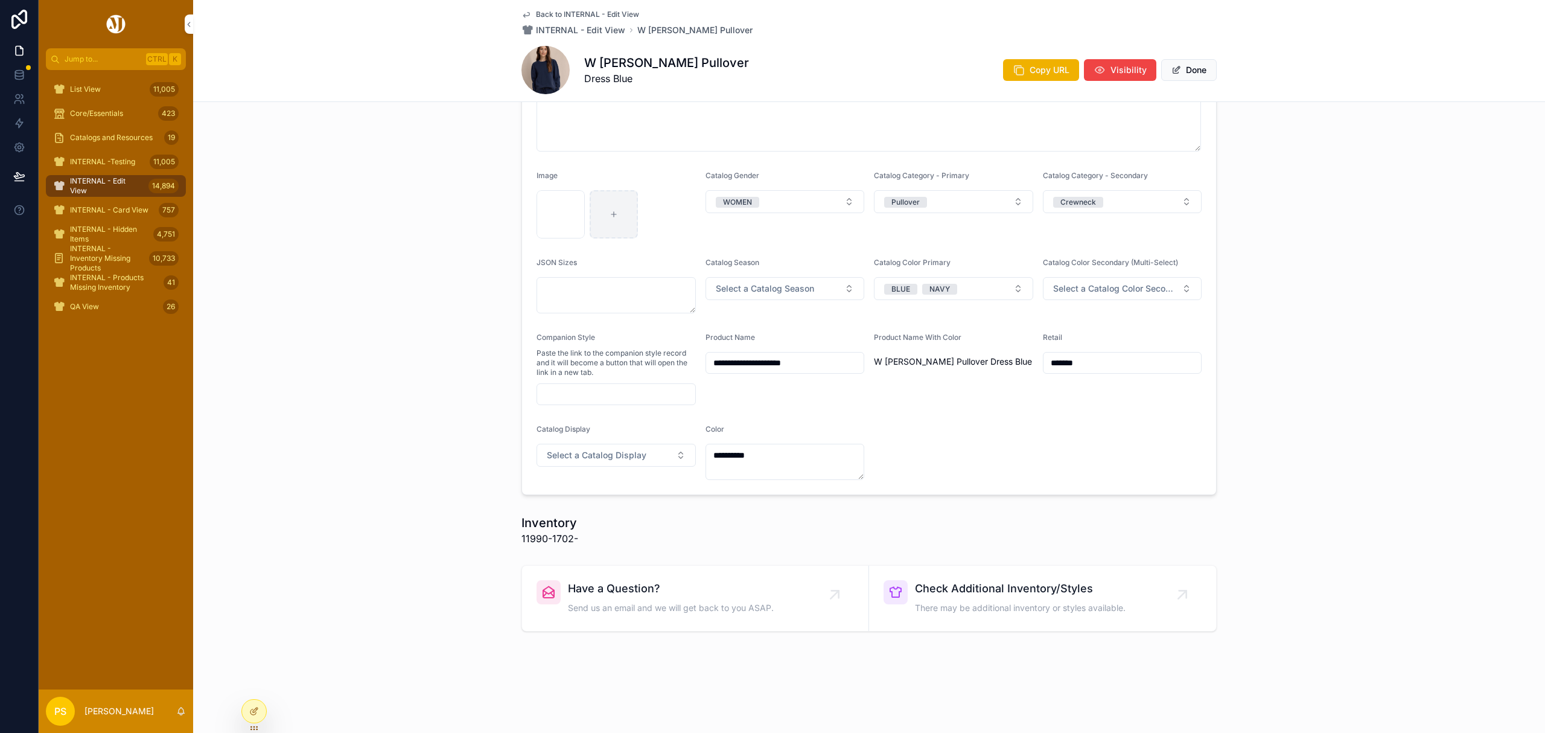
scroll to position [0, 0]
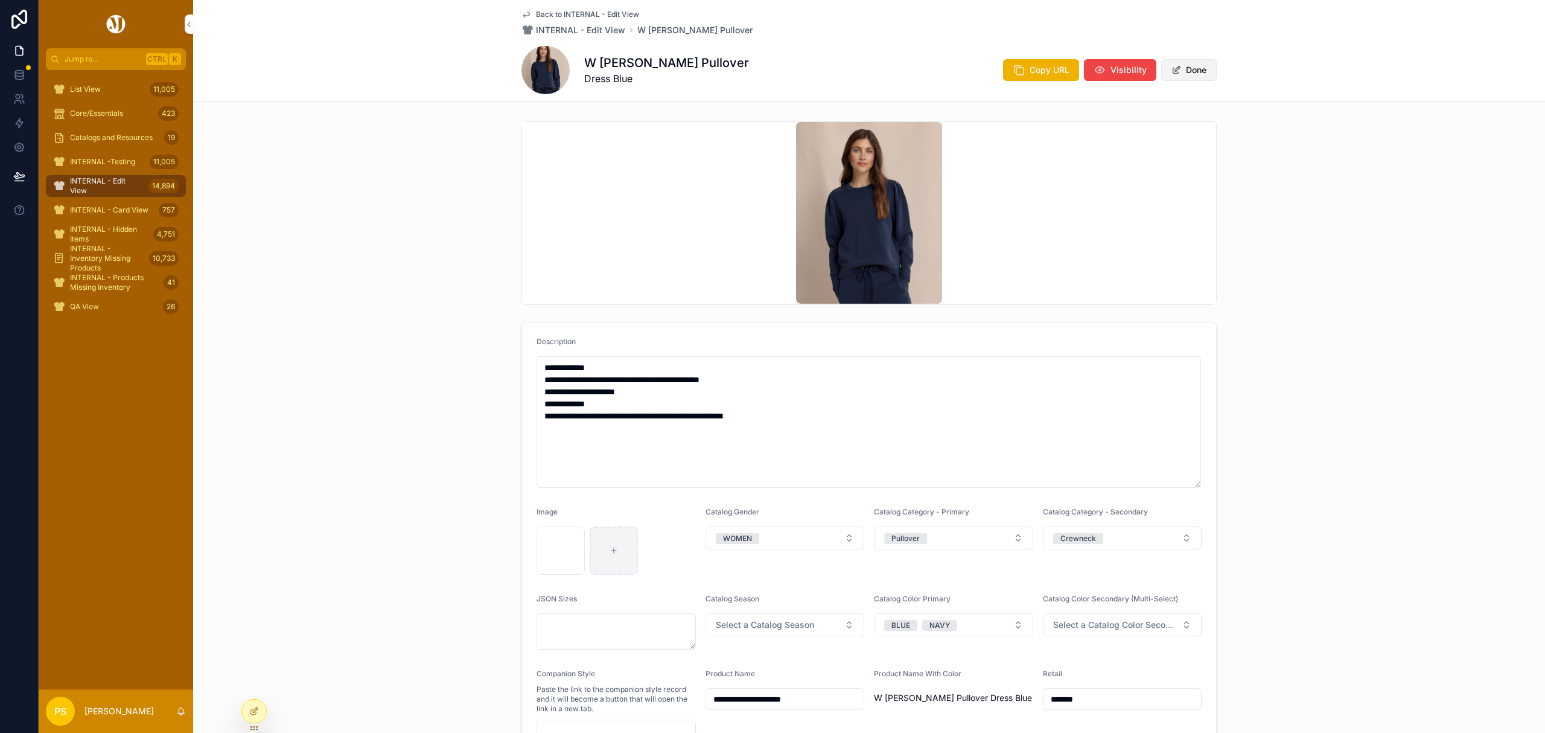
click at [1190, 66] on button "Done" at bounding box center [1189, 70] width 56 height 22
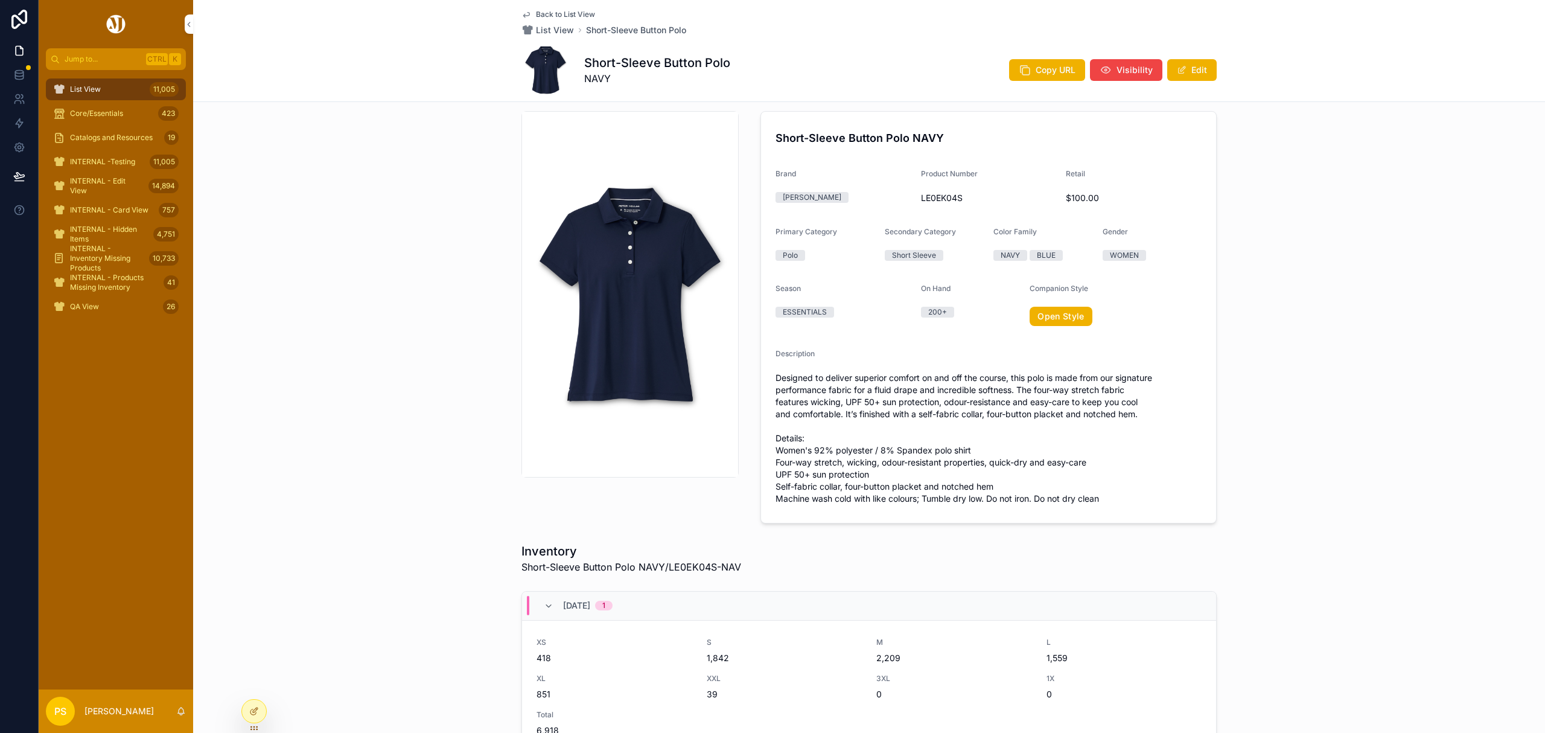
scroll to position [19, 0]
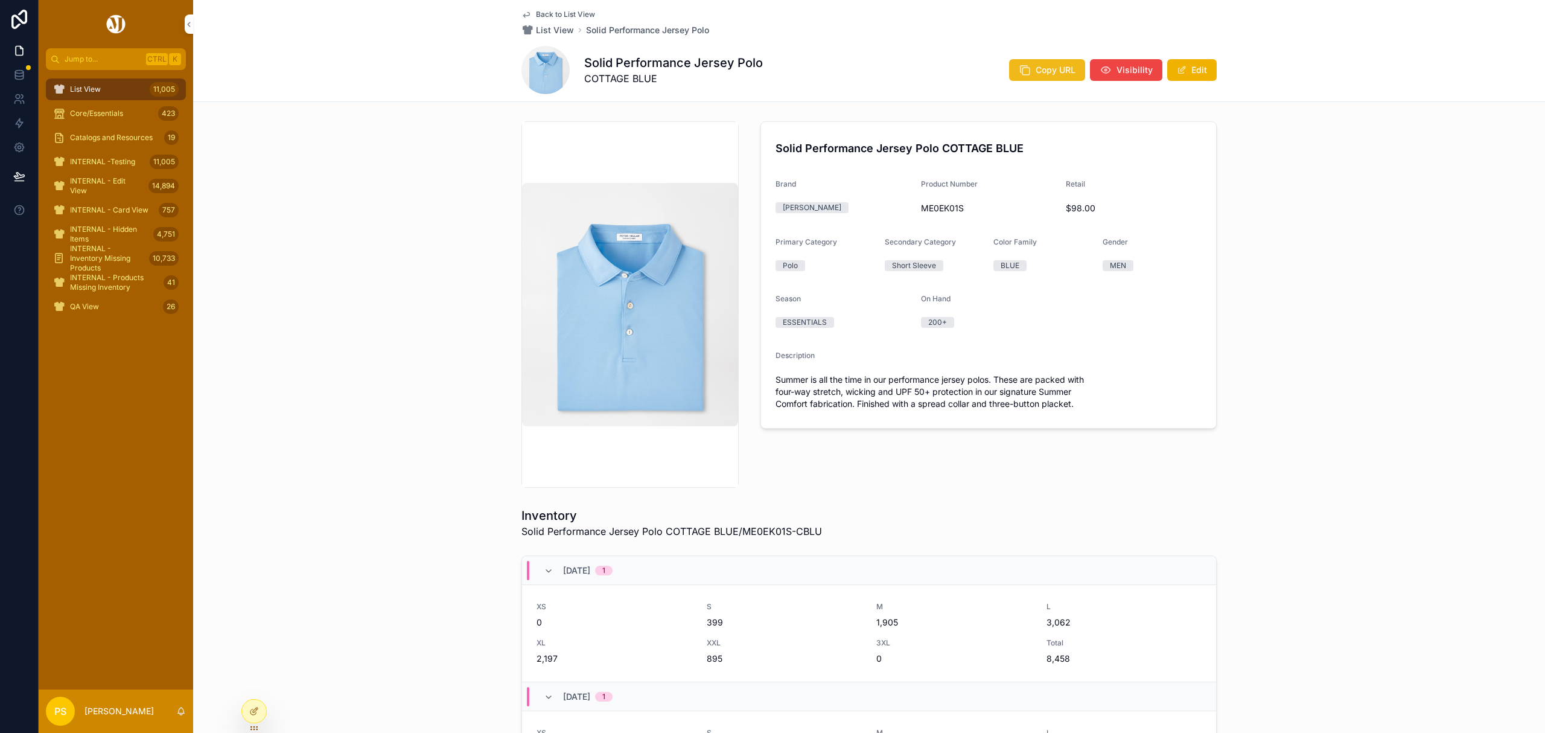
click at [1047, 72] on span "Copy URL" at bounding box center [1056, 70] width 40 height 12
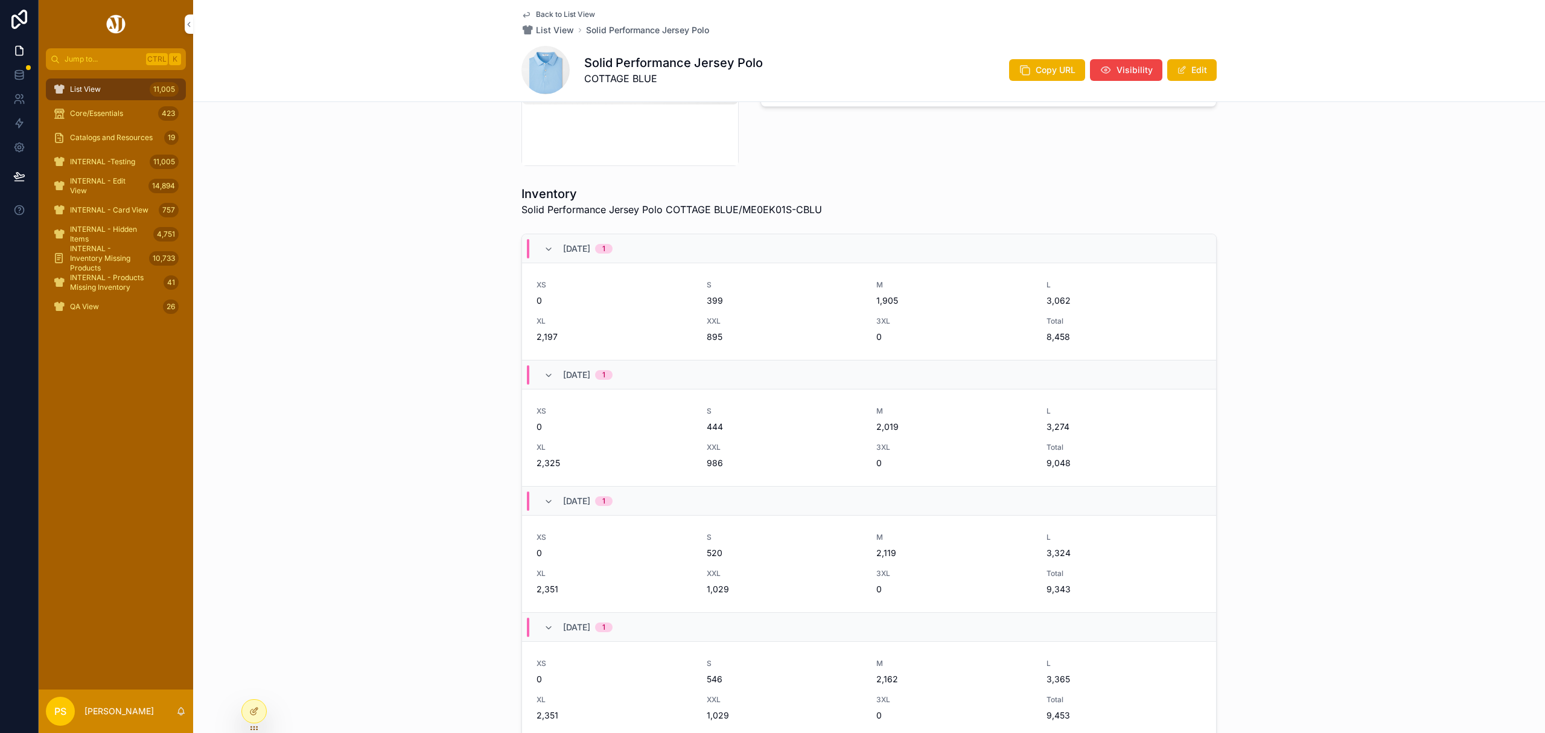
click at [1268, 226] on div "Inventory Solid Performance Jersey Polo COTTAGE BLUE/ME0EK01S-CBLU [DATE] 1 XS …" at bounding box center [869, 486] width 1352 height 613
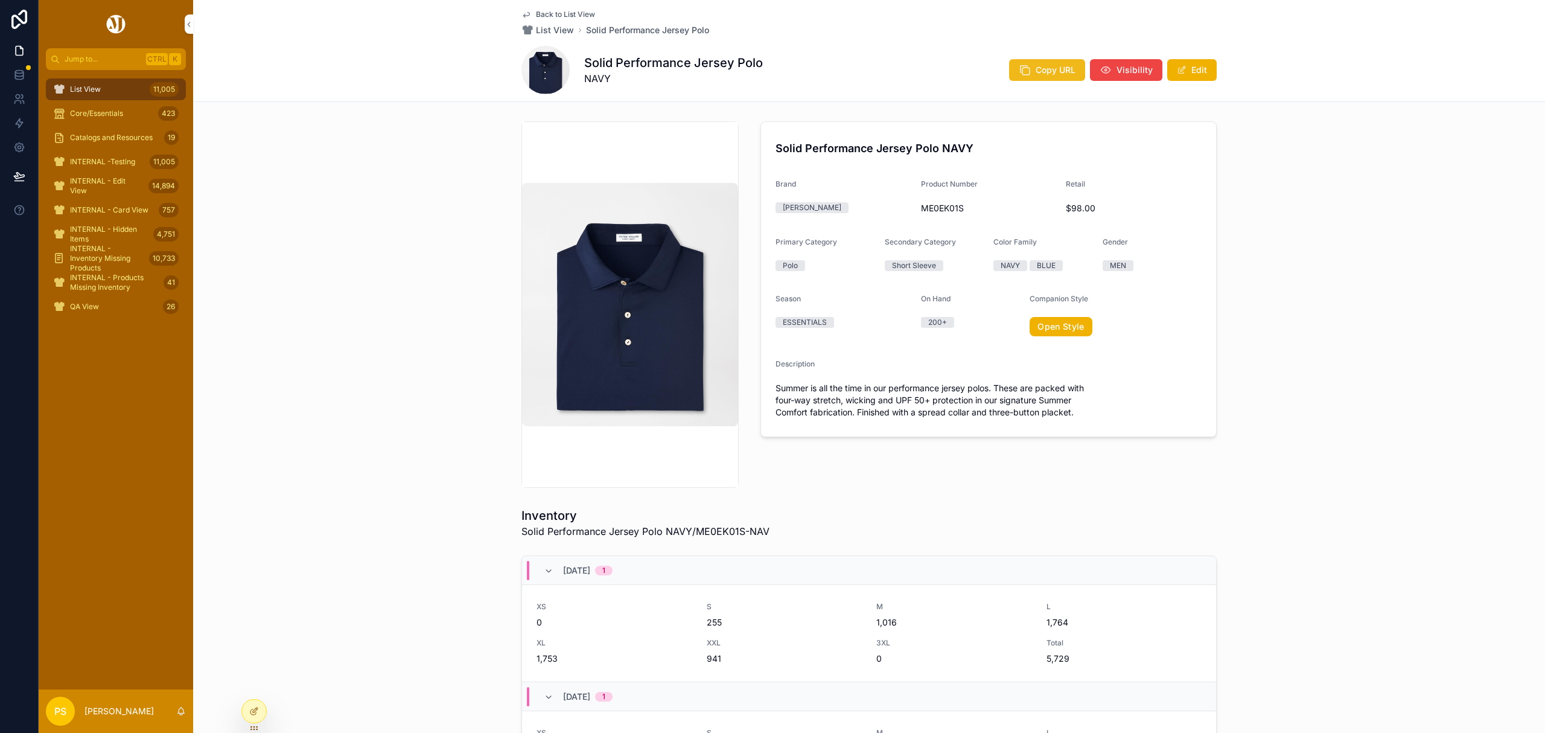
click at [1036, 73] on span "Copy URL" at bounding box center [1056, 70] width 40 height 12
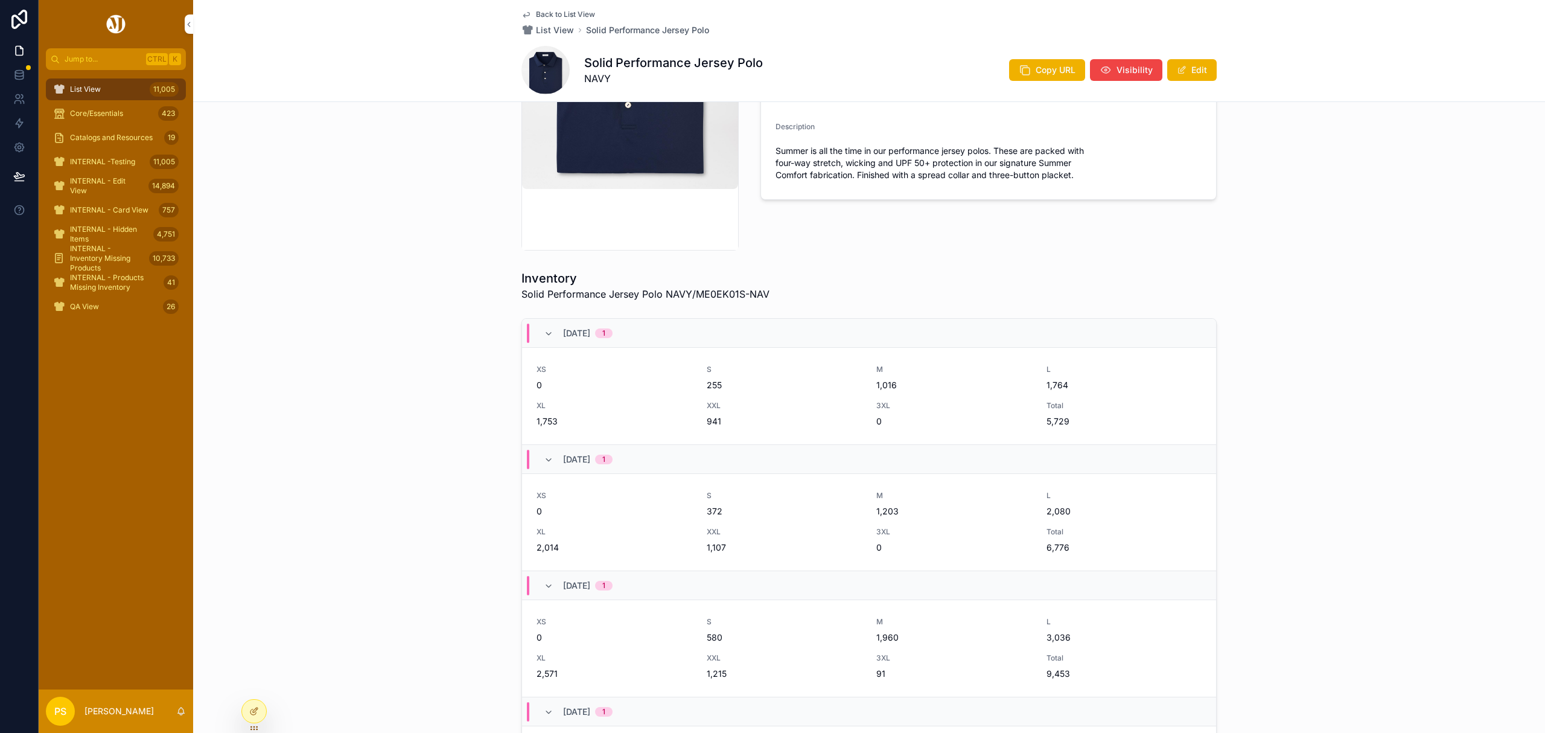
scroll to position [241, 0]
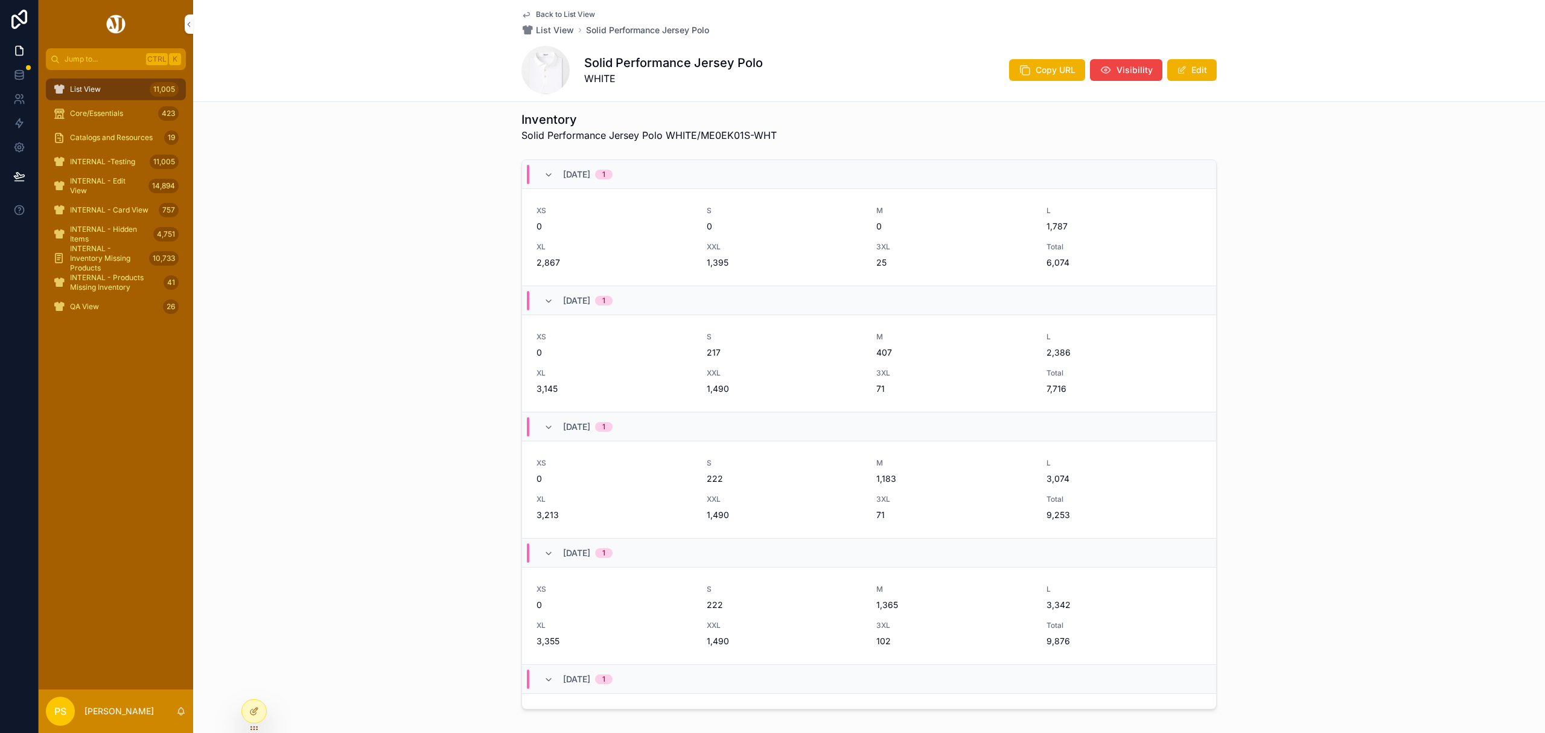
scroll to position [402, 0]
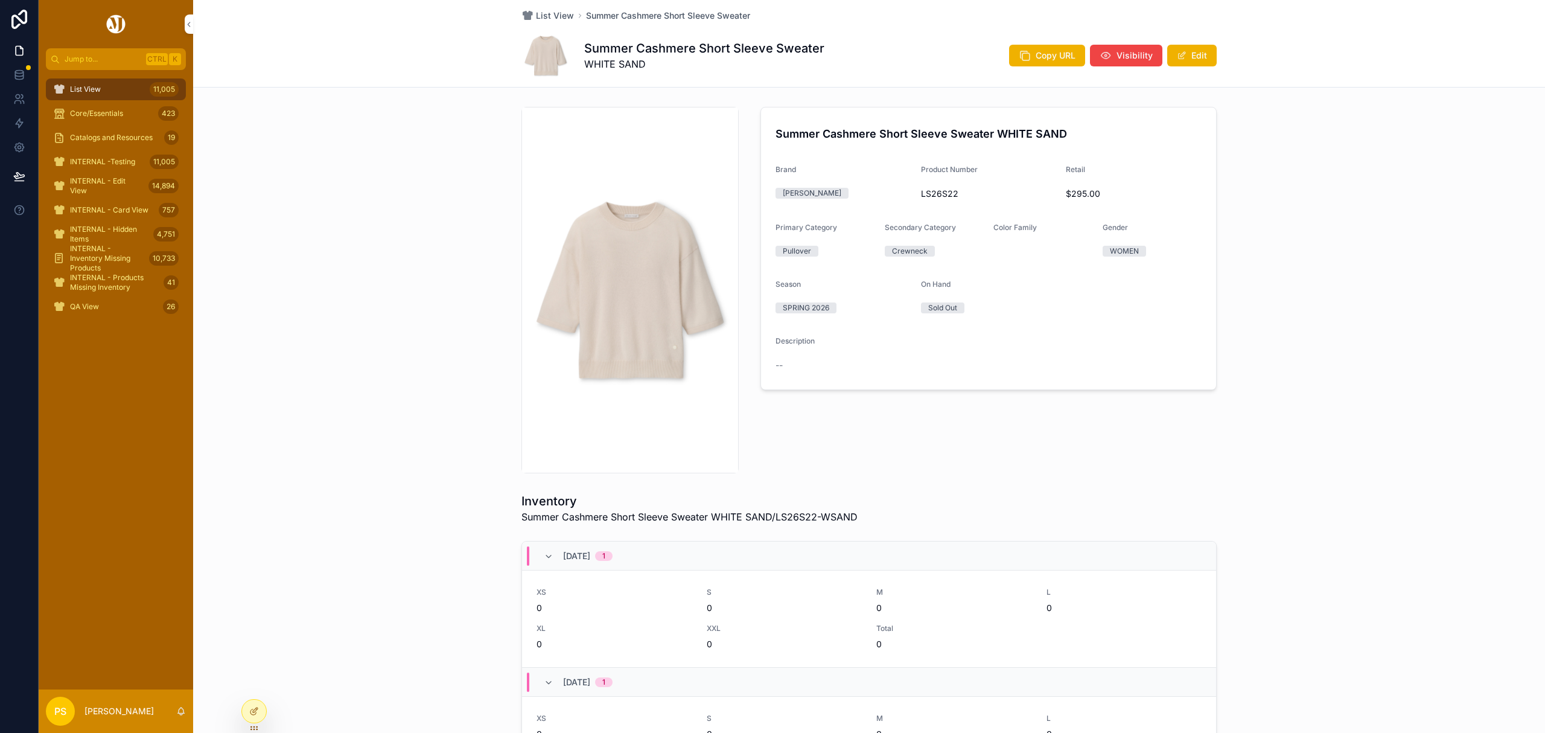
scroll to position [80, 0]
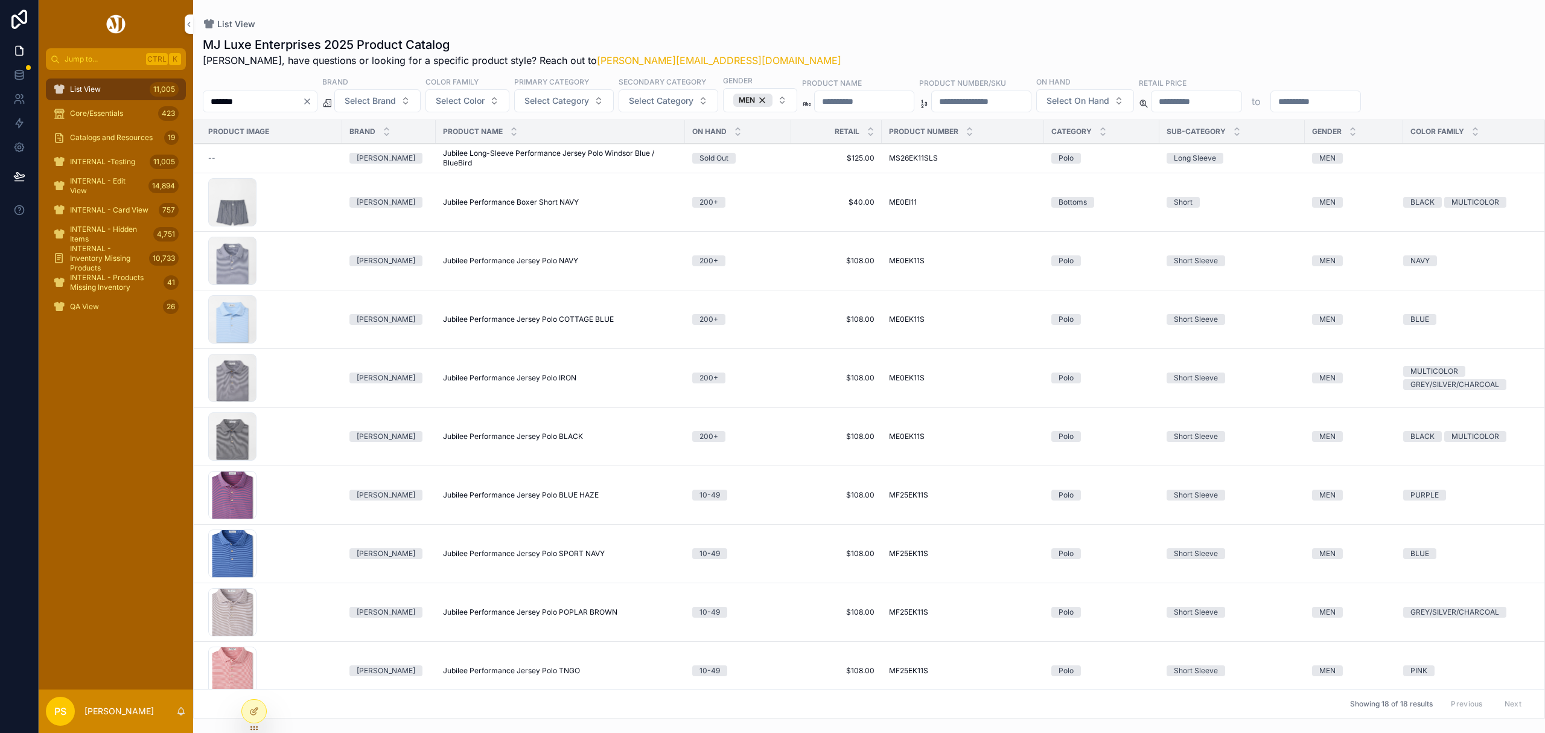
click at [109, 133] on span "Catalogs and Resources" at bounding box center [111, 138] width 83 height 10
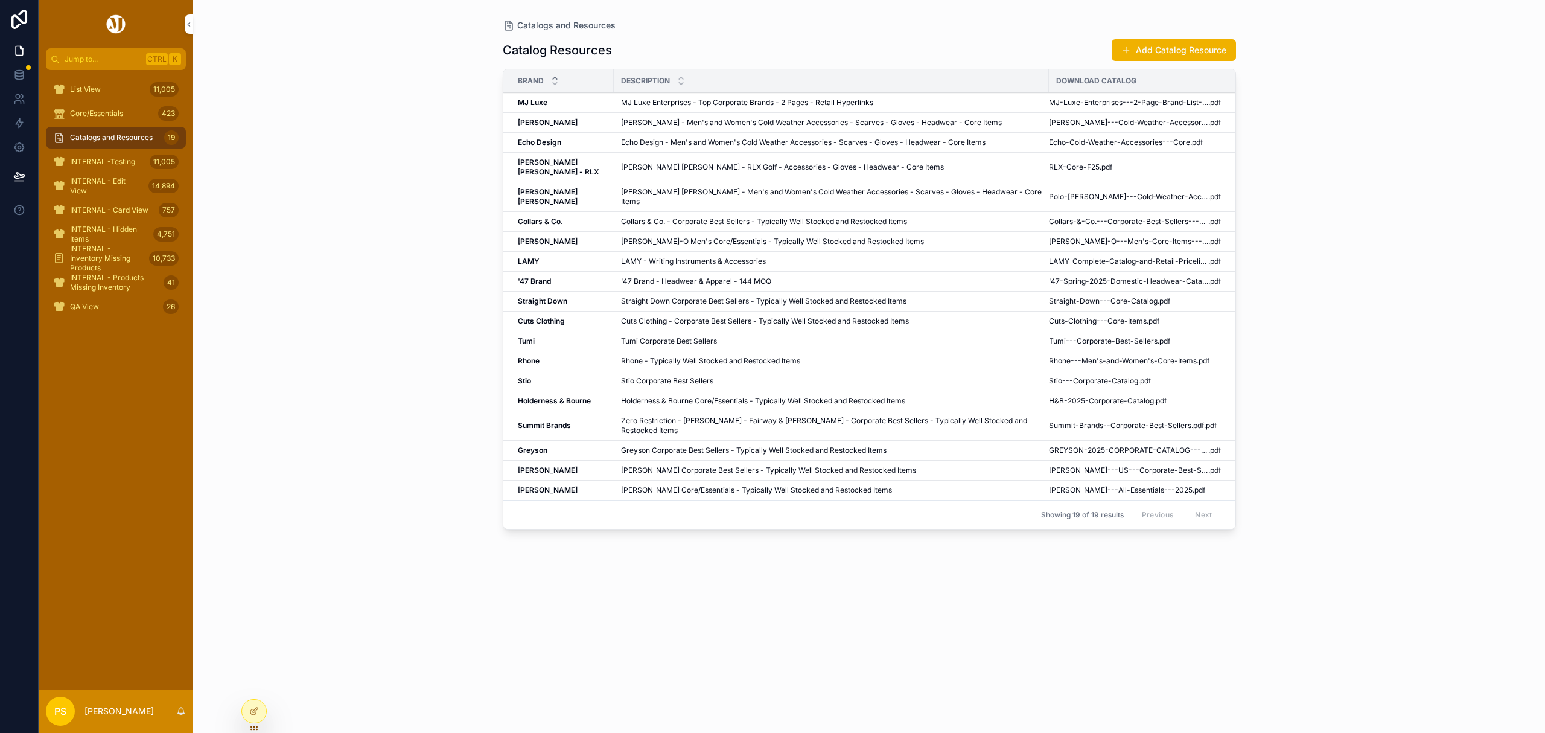
click at [555, 80] on icon "scrollable content" at bounding box center [555, 84] width 8 height 8
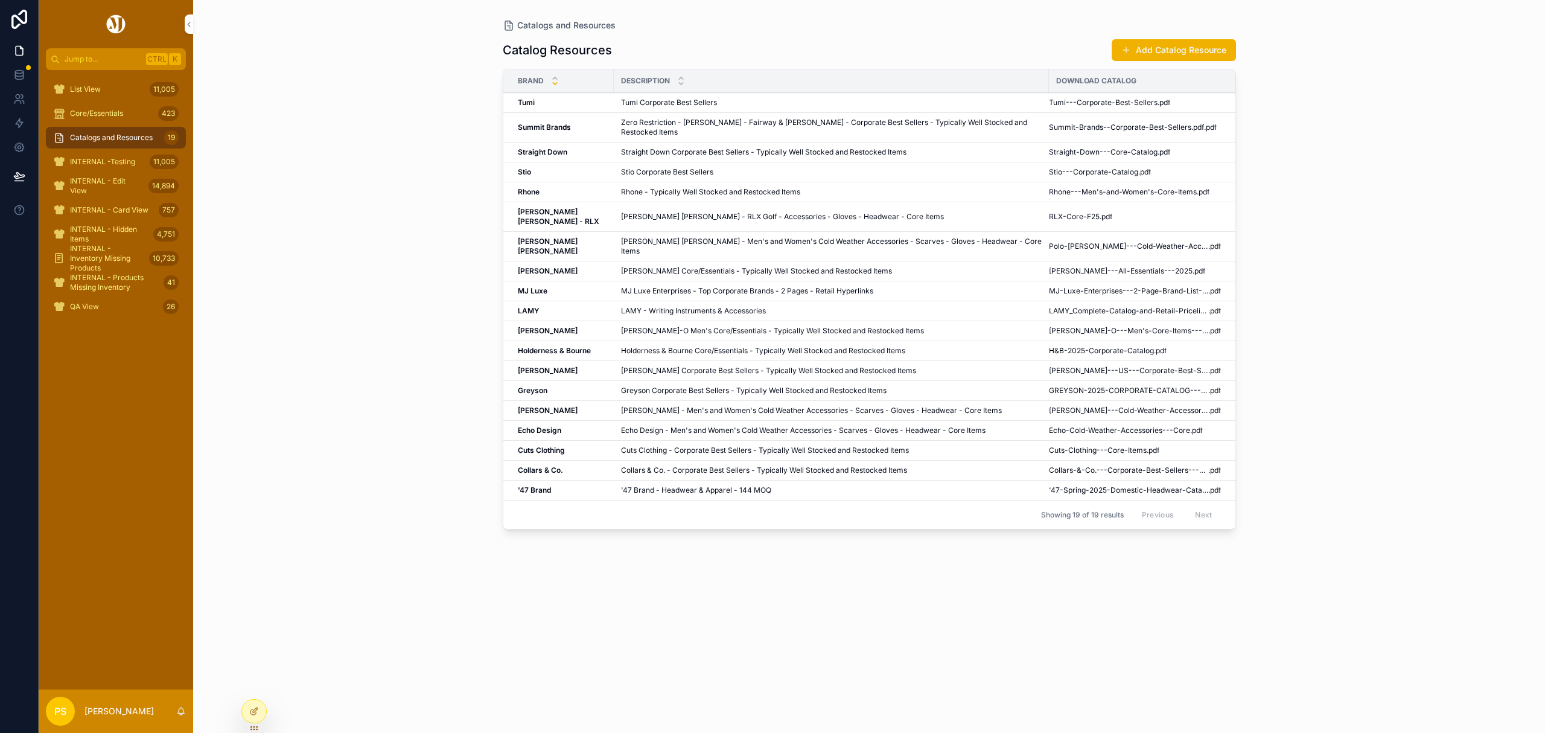
click at [555, 80] on div "scrollable content" at bounding box center [555, 80] width 8 height 13
click at [557, 76] on icon "scrollable content" at bounding box center [555, 78] width 8 height 8
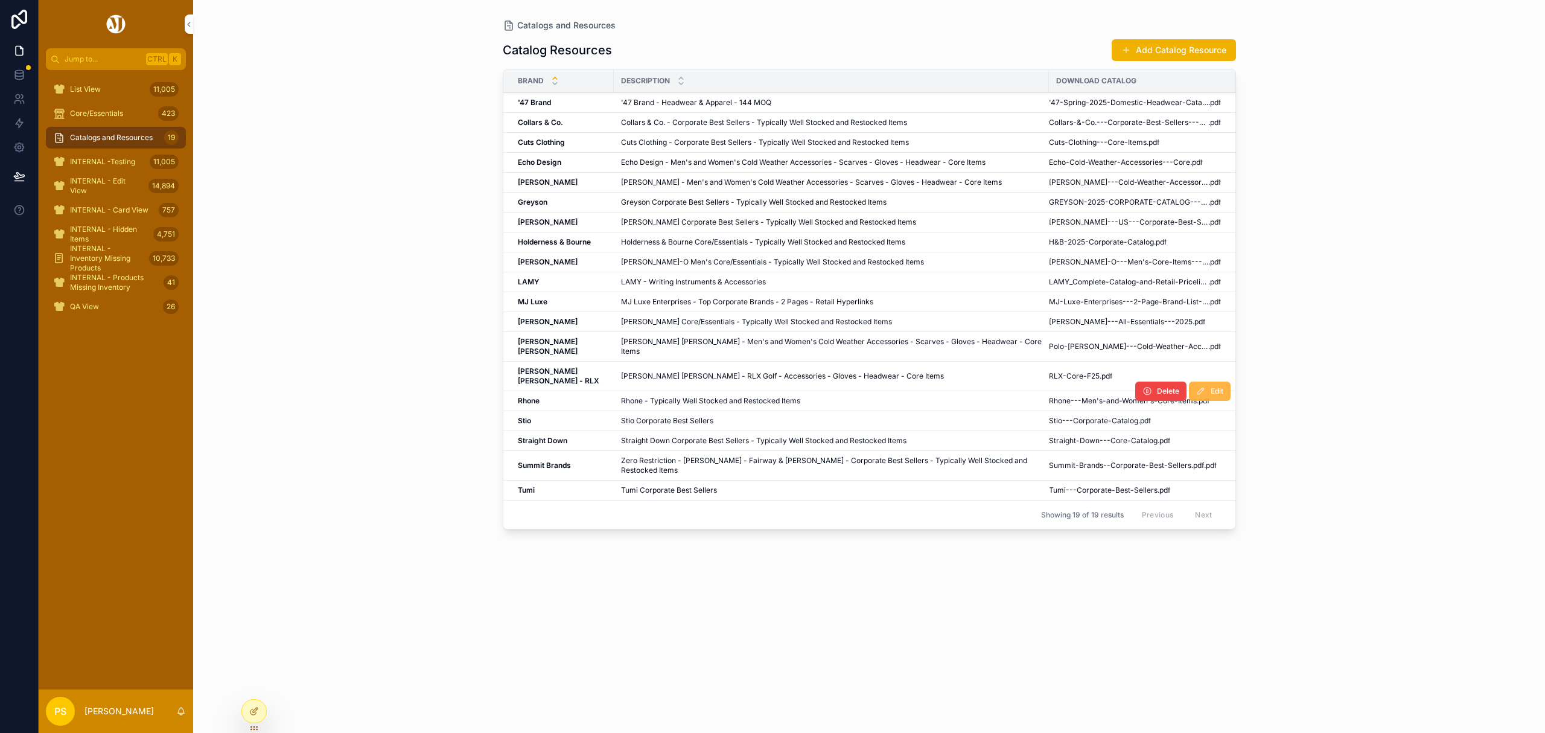
click at [1205, 386] on icon "scrollable content" at bounding box center [1201, 391] width 10 height 10
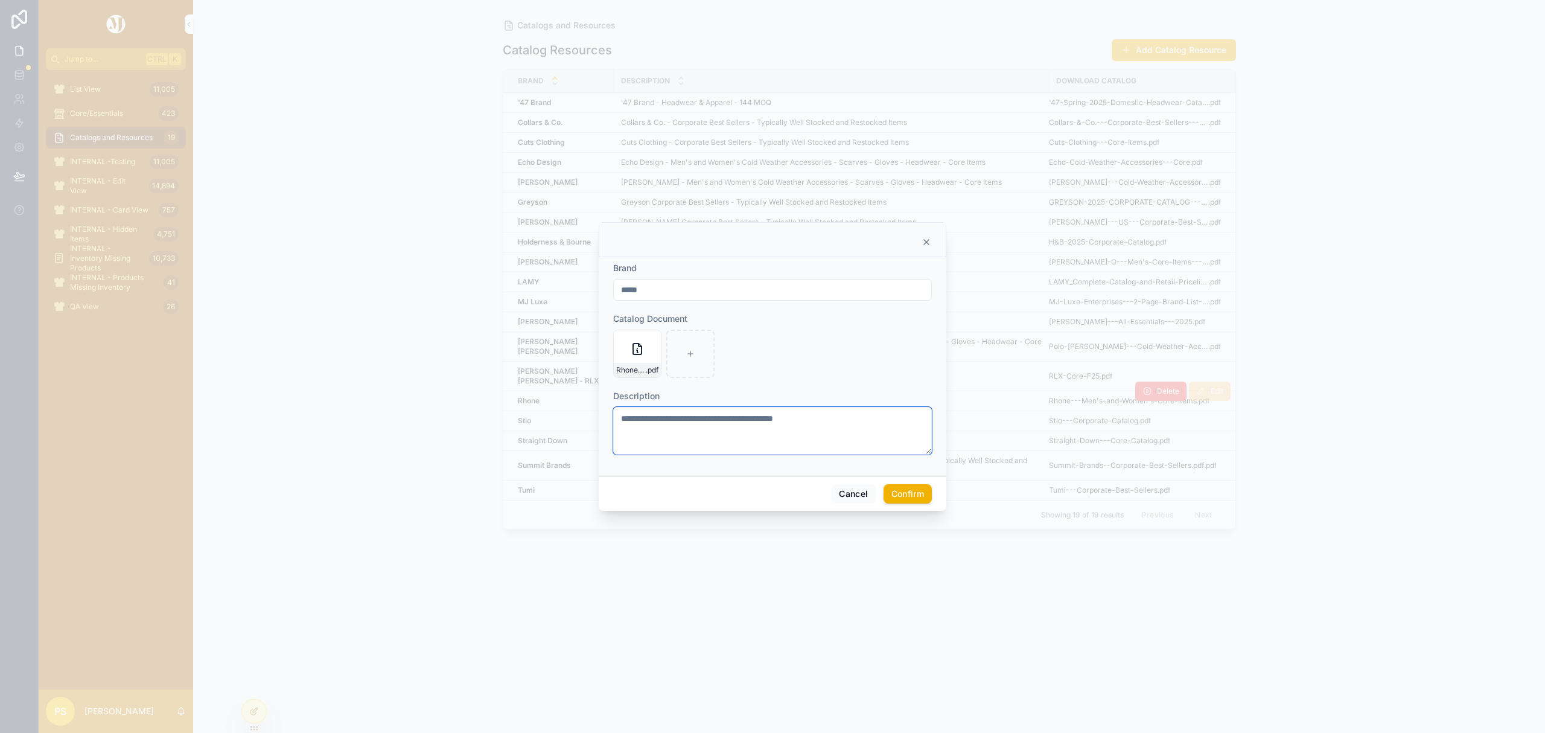
click at [845, 418] on textarea "**********" at bounding box center [772, 431] width 319 height 48
type textarea "**********"
click at [908, 507] on button "Confirm" at bounding box center [908, 499] width 48 height 19
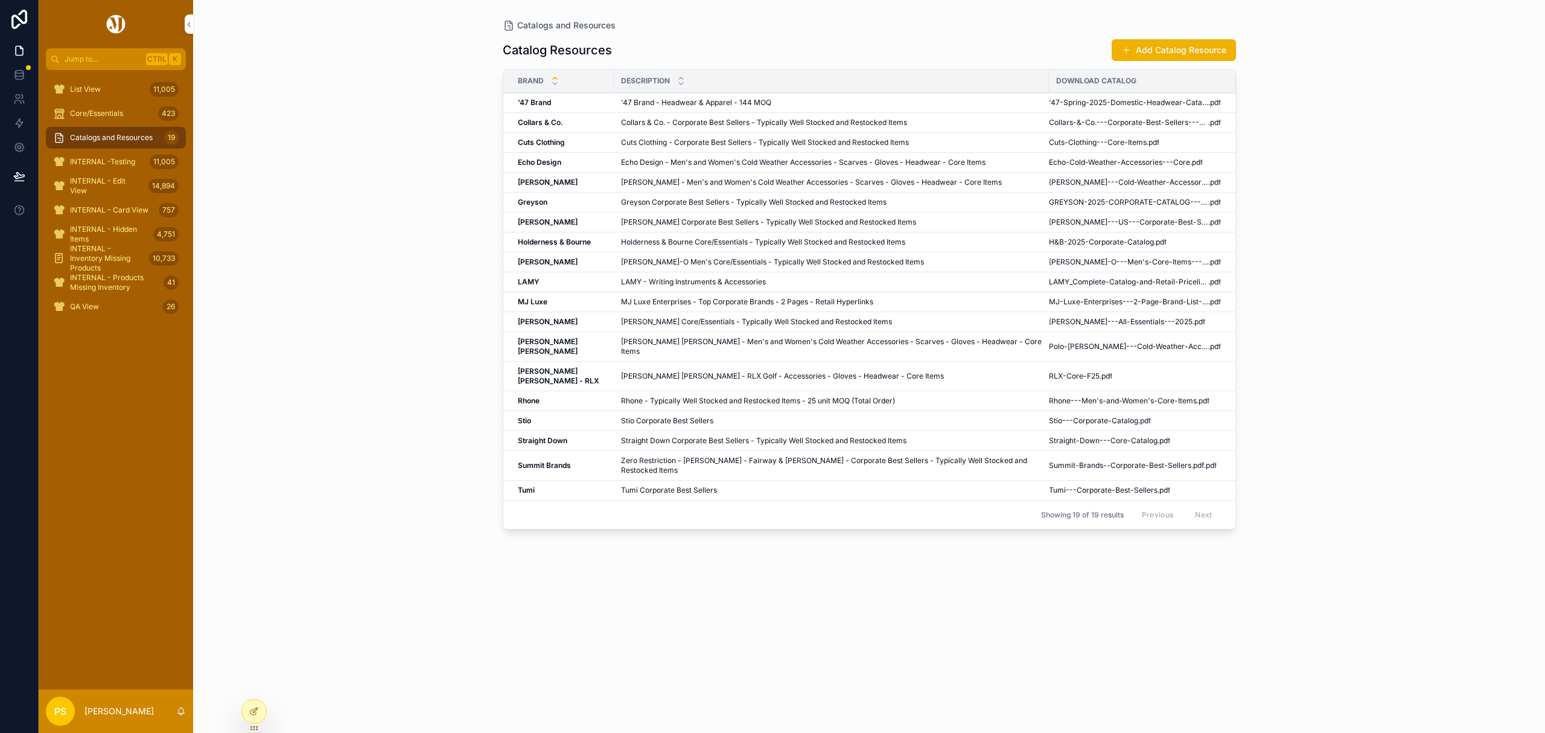
click at [1391, 344] on div "Catalogs and Resources Catalog Resources Add Catalog Resource Brand Description…" at bounding box center [869, 366] width 1352 height 733
